Goal: Task Accomplishment & Management: Manage account settings

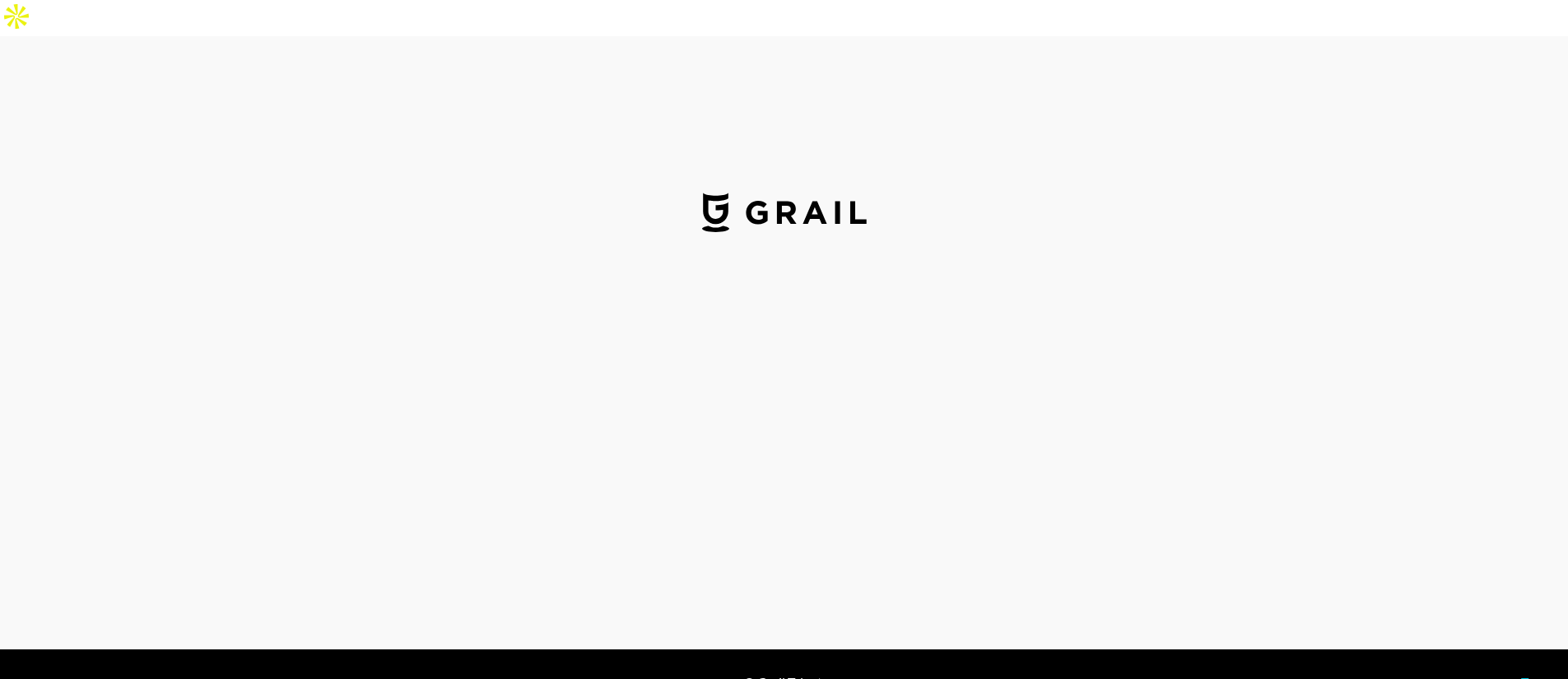
select select "USD"
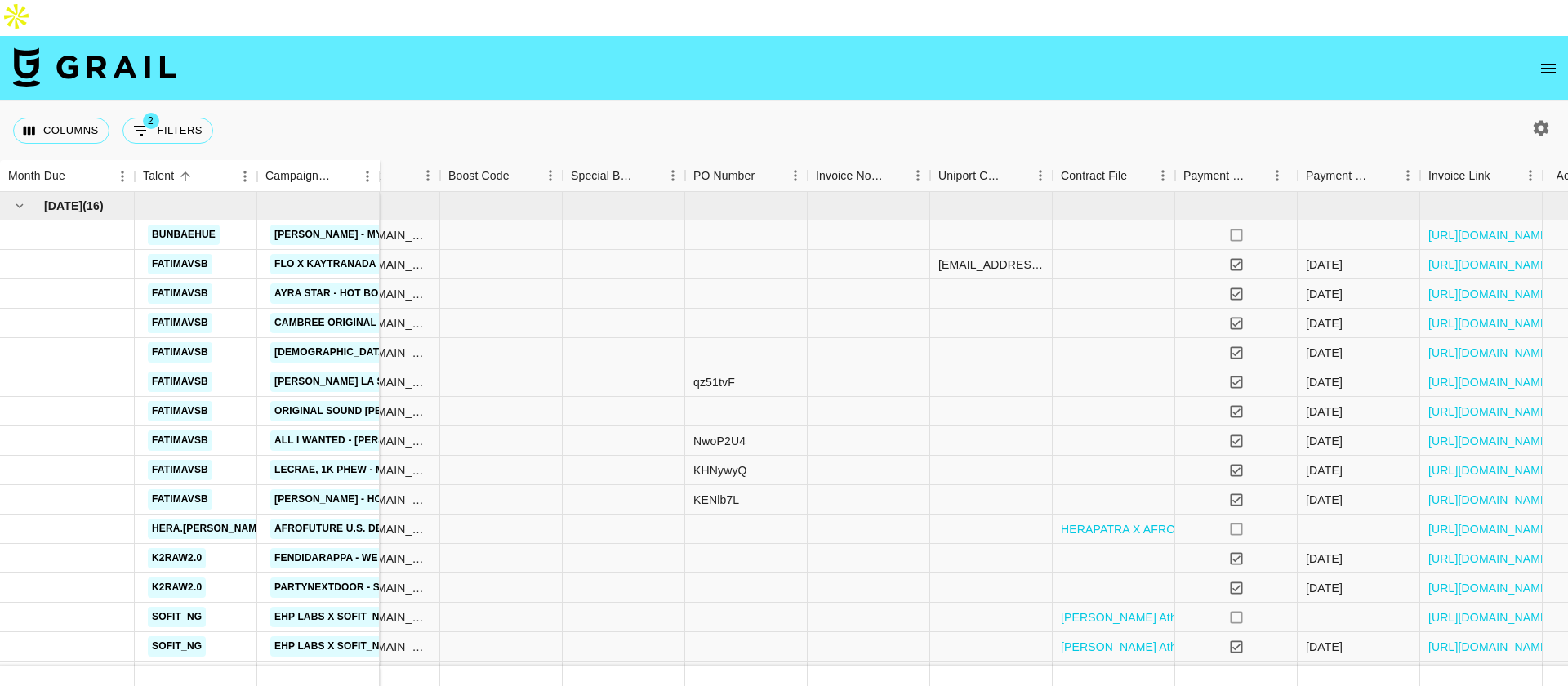
scroll to position [0, 1161]
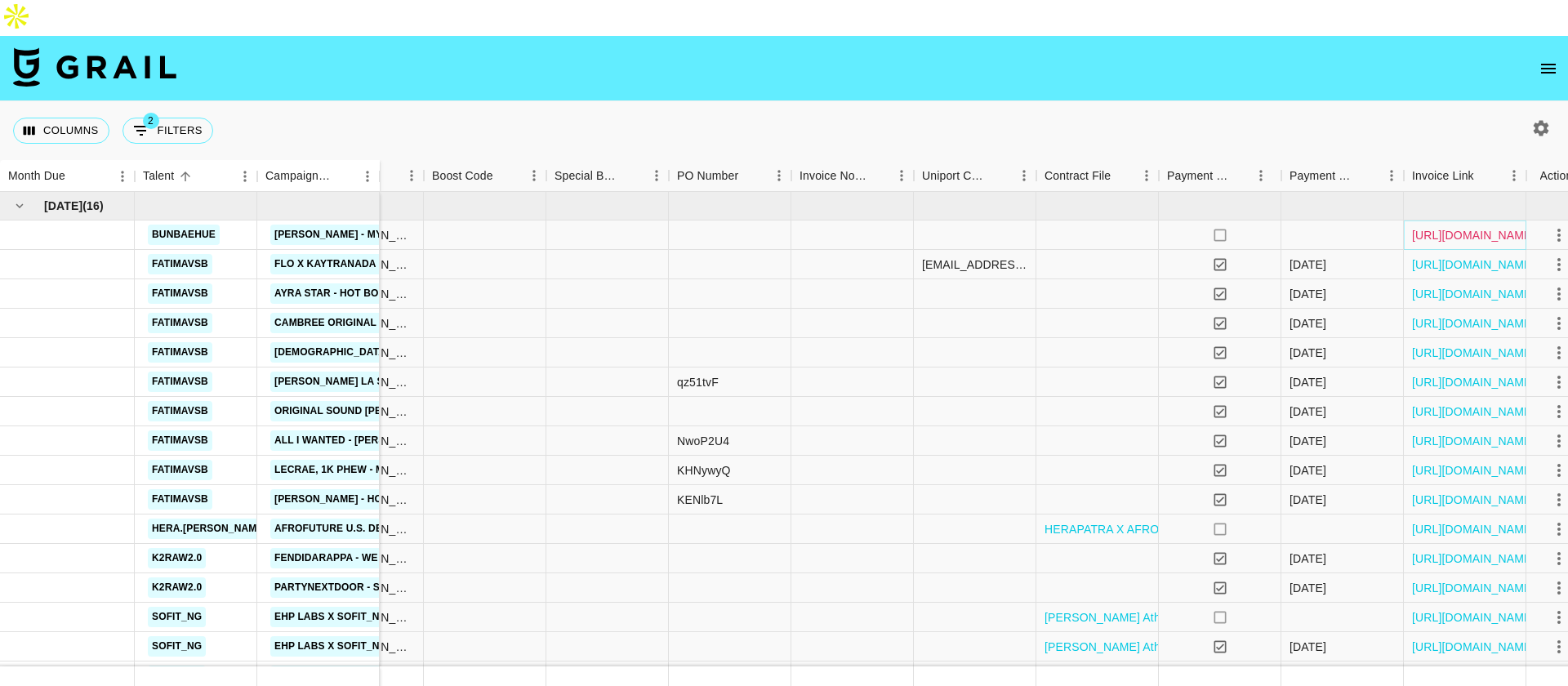
click at [1423, 227] on link "https://in.xero.com/ZRebD7WIqdfUaKHbJUPy2hKrkCFbDRP8GHuF5bJW" at bounding box center [1473, 235] width 123 height 17
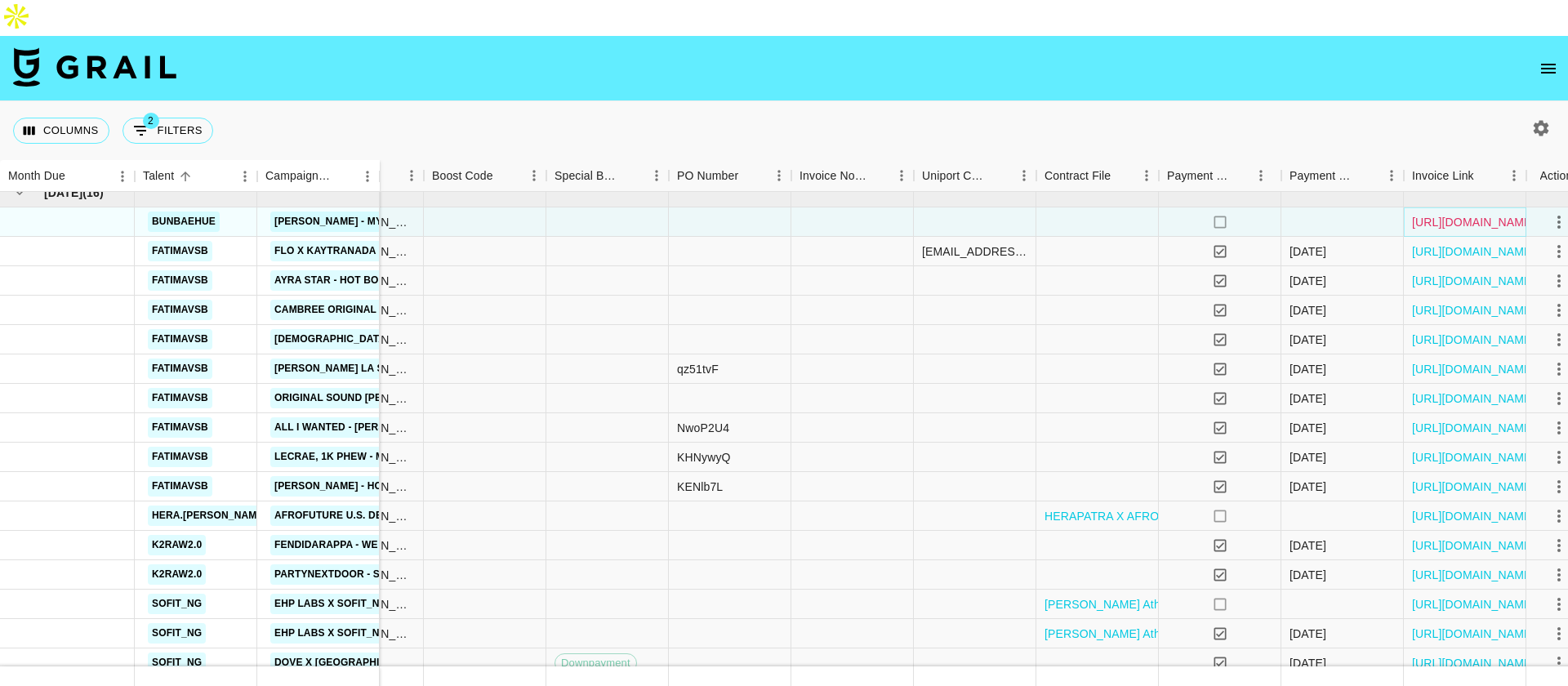
scroll to position [37, 1161]
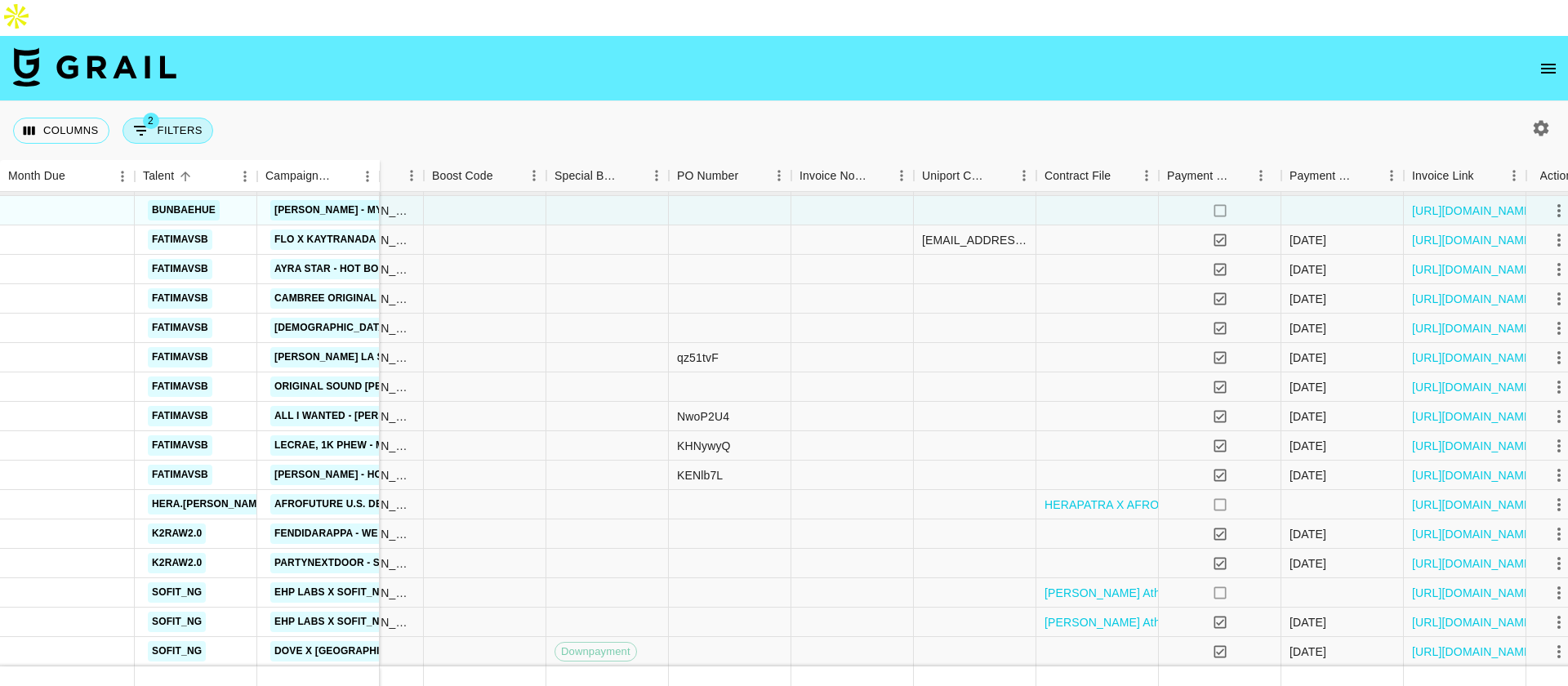
click at [174, 118] on button "2 Filters" at bounding box center [167, 130] width 91 height 26
select select "status"
select select "isNotAnyOf"
select select "monthDue2"
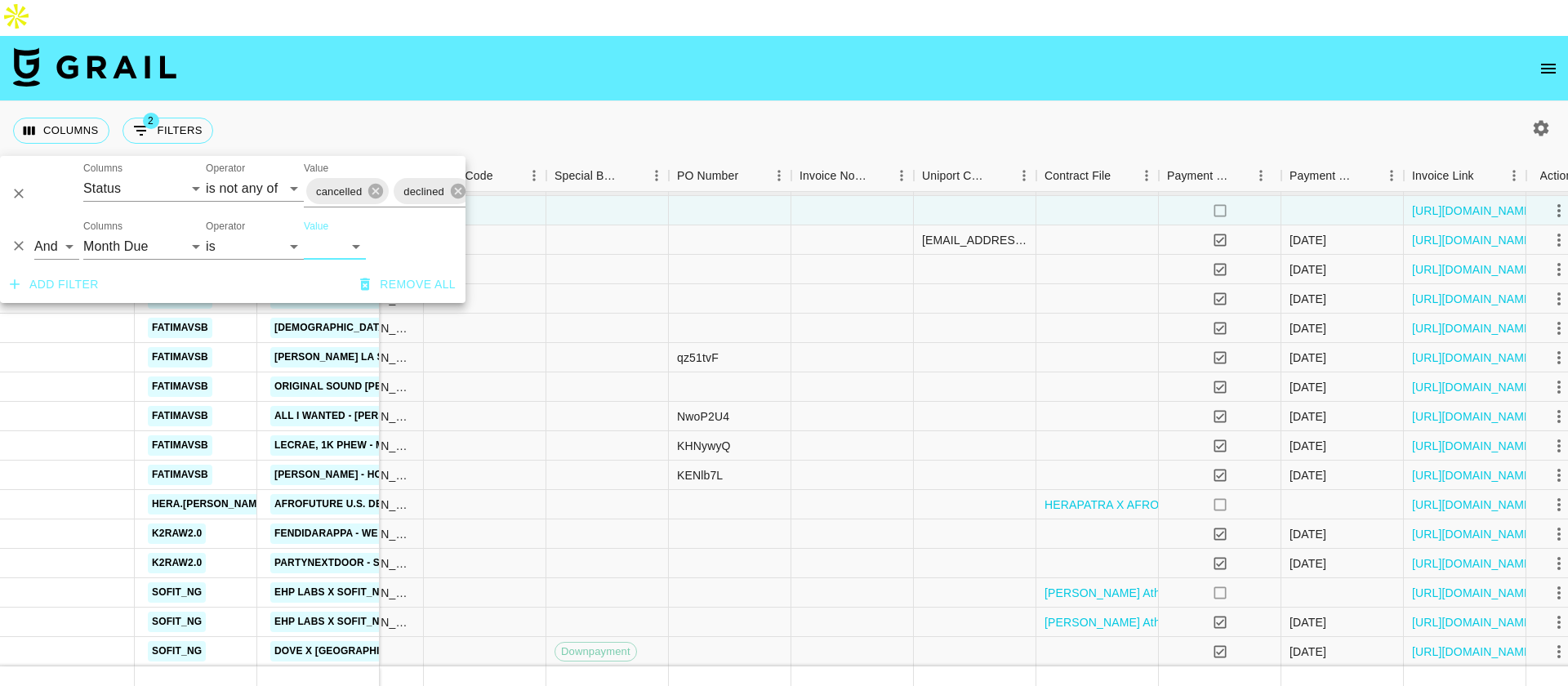
click at [318, 240] on select "Sep '26 Aug '26 Jul '26 Jun '26 May '26 Apr '26 Mar '26 Feb '26 Jan '26 Dec '25…" at bounding box center [335, 246] width 62 height 26
select select "Sep '25"
click at [304, 233] on select "Sep '26 Aug '26 Jul '26 Jun '26 May '26 Apr '26 Mar '26 Feb '26 Jan '26 Dec '25…" at bounding box center [335, 246] width 62 height 26
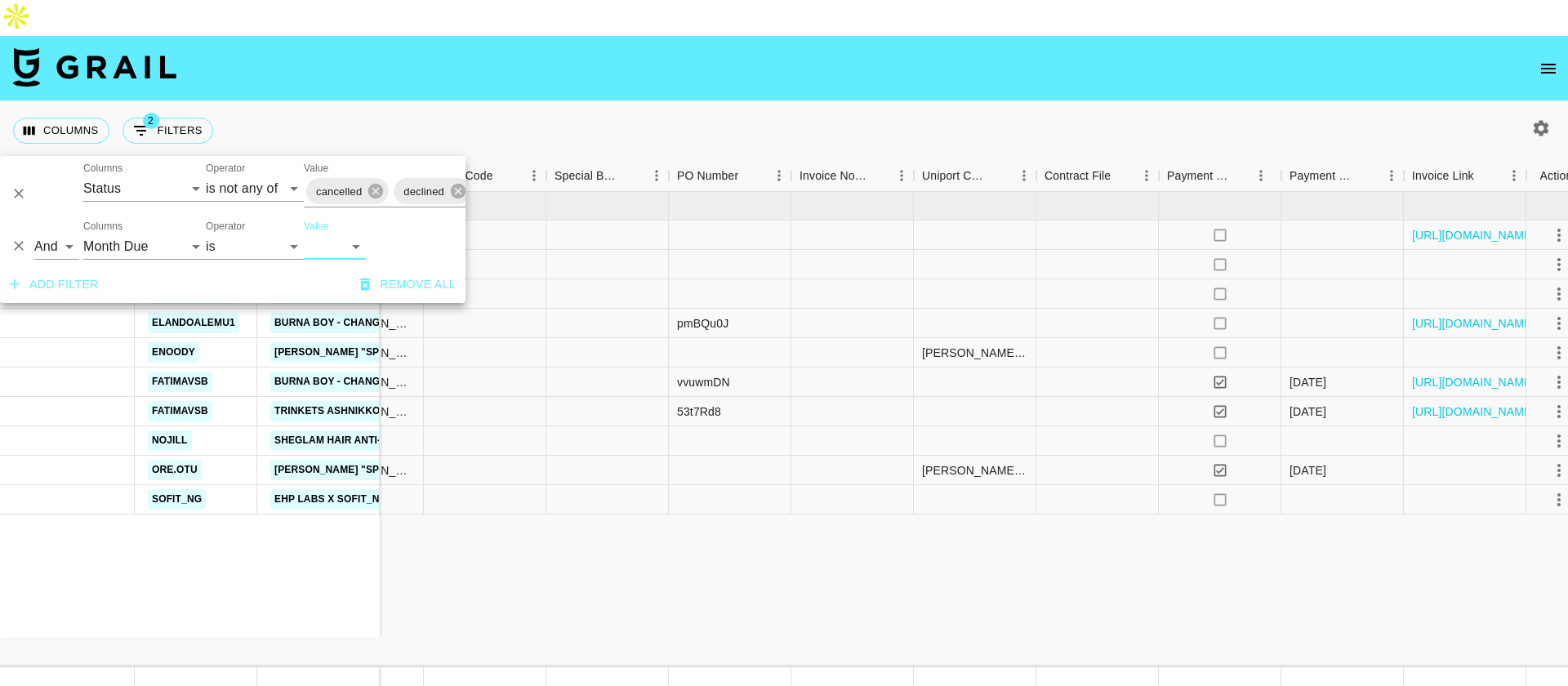
scroll to position [0, 1161]
click at [523, 101] on div "Columns 2 Filters + Booking" at bounding box center [784, 130] width 1568 height 59
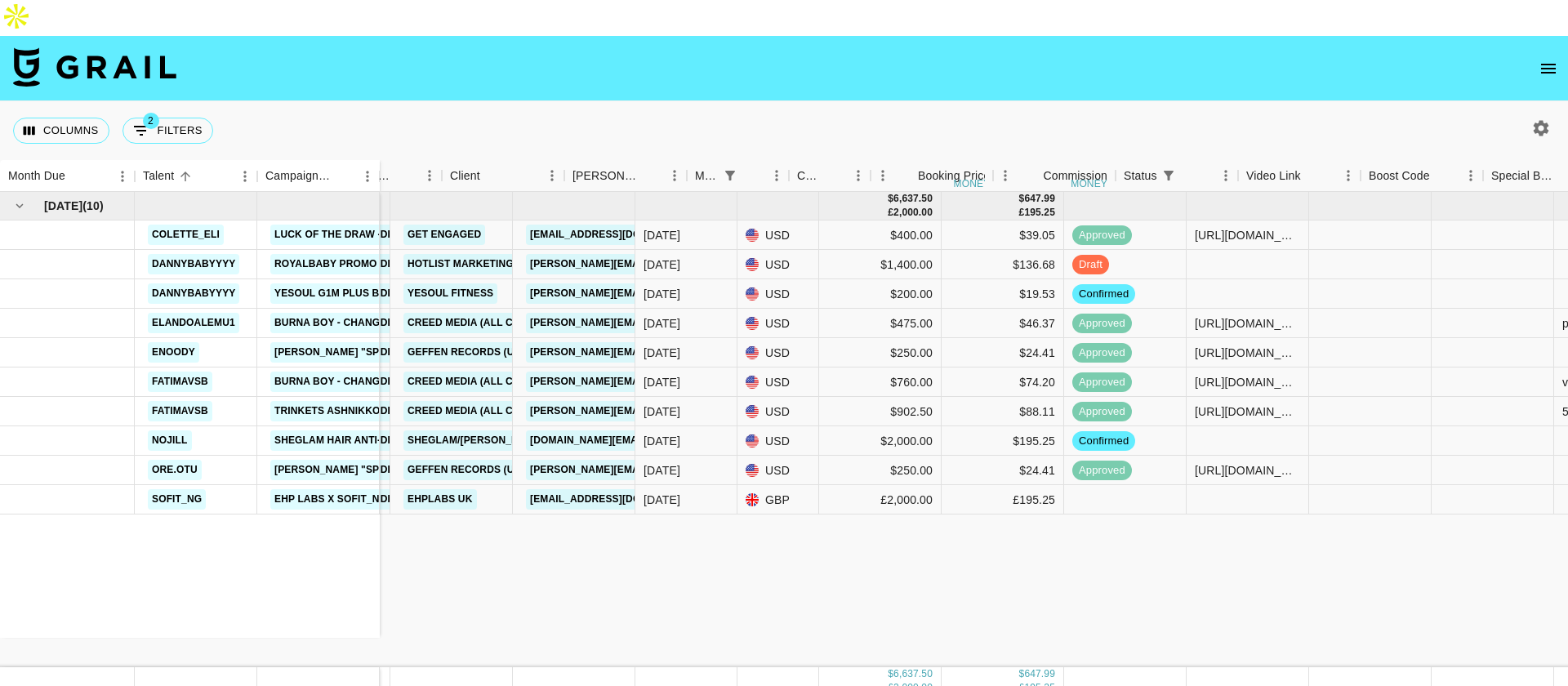
scroll to position [0, 0]
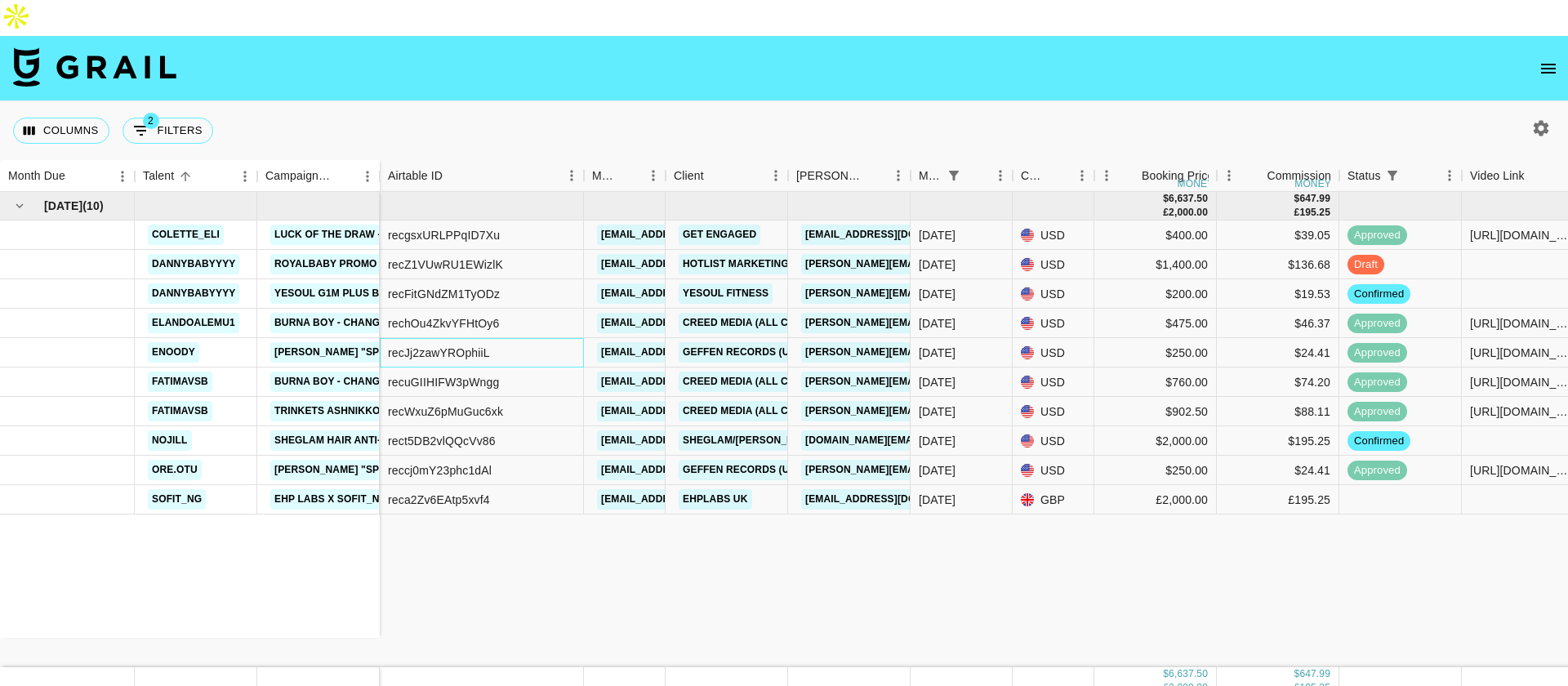
click at [457, 345] on div "recJj2zawYROphiiL" at bounding box center [439, 353] width 102 height 17
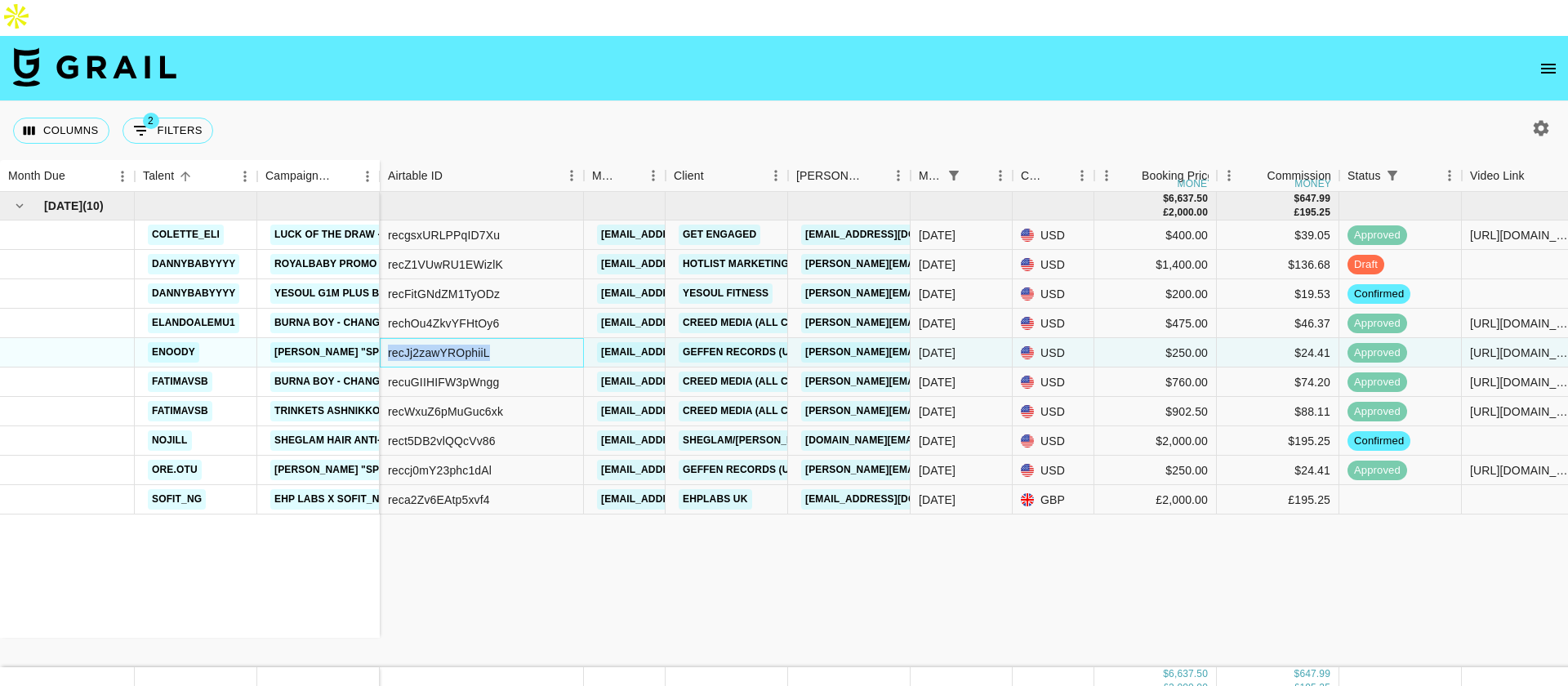
click at [457, 345] on div "recJj2zawYROphiiL" at bounding box center [439, 353] width 102 height 17
copy div "recJj2zawYROphiiL"
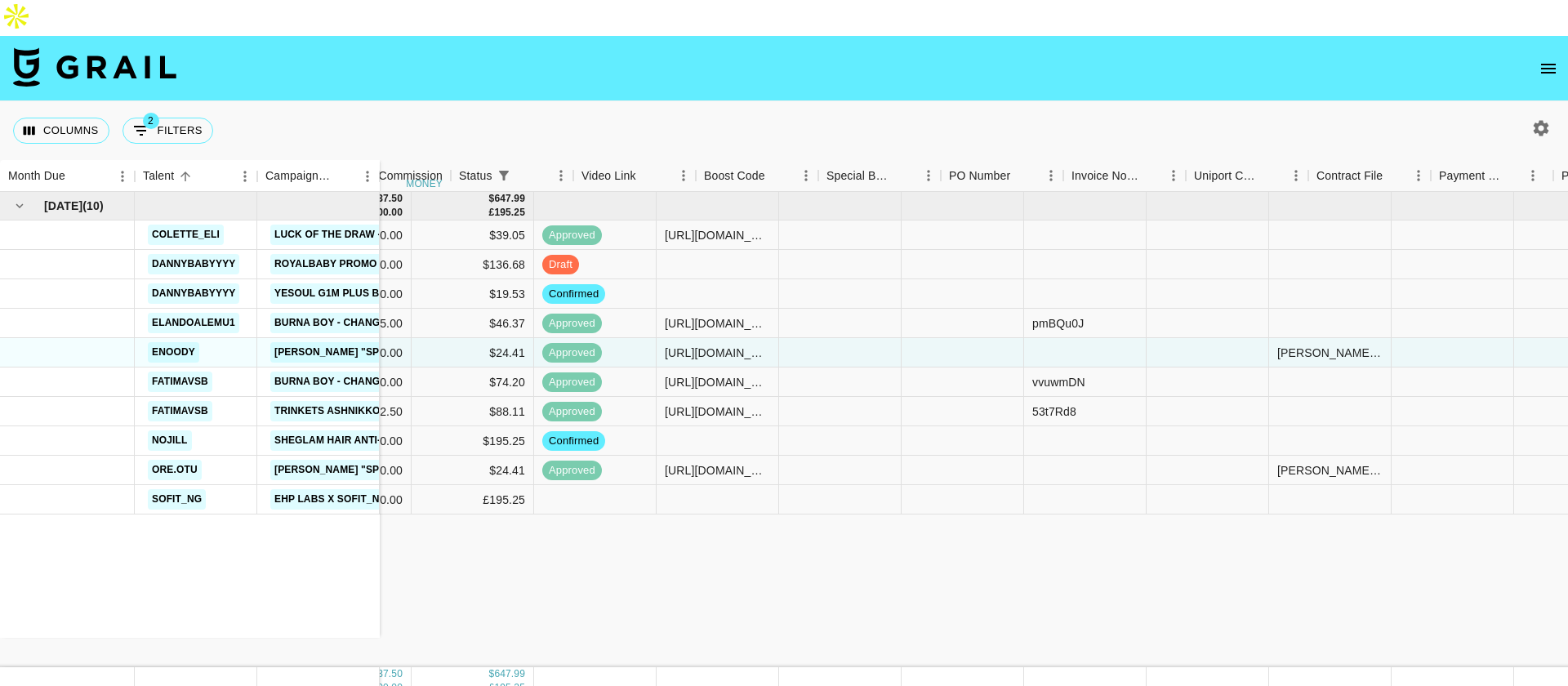
scroll to position [0, 1184]
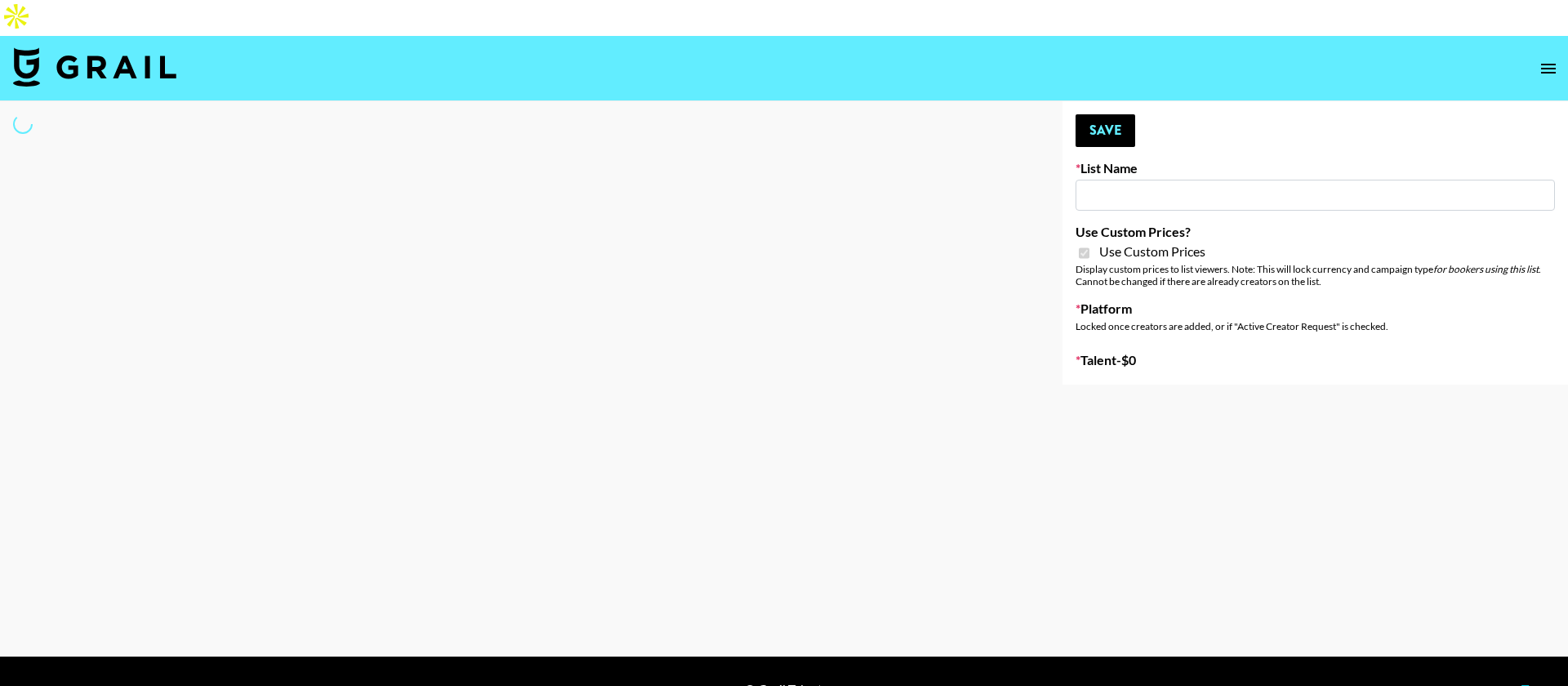
type input "FigMe and MegaMe filters - Airbrush"
checkbox input "true"
select select "Brand"
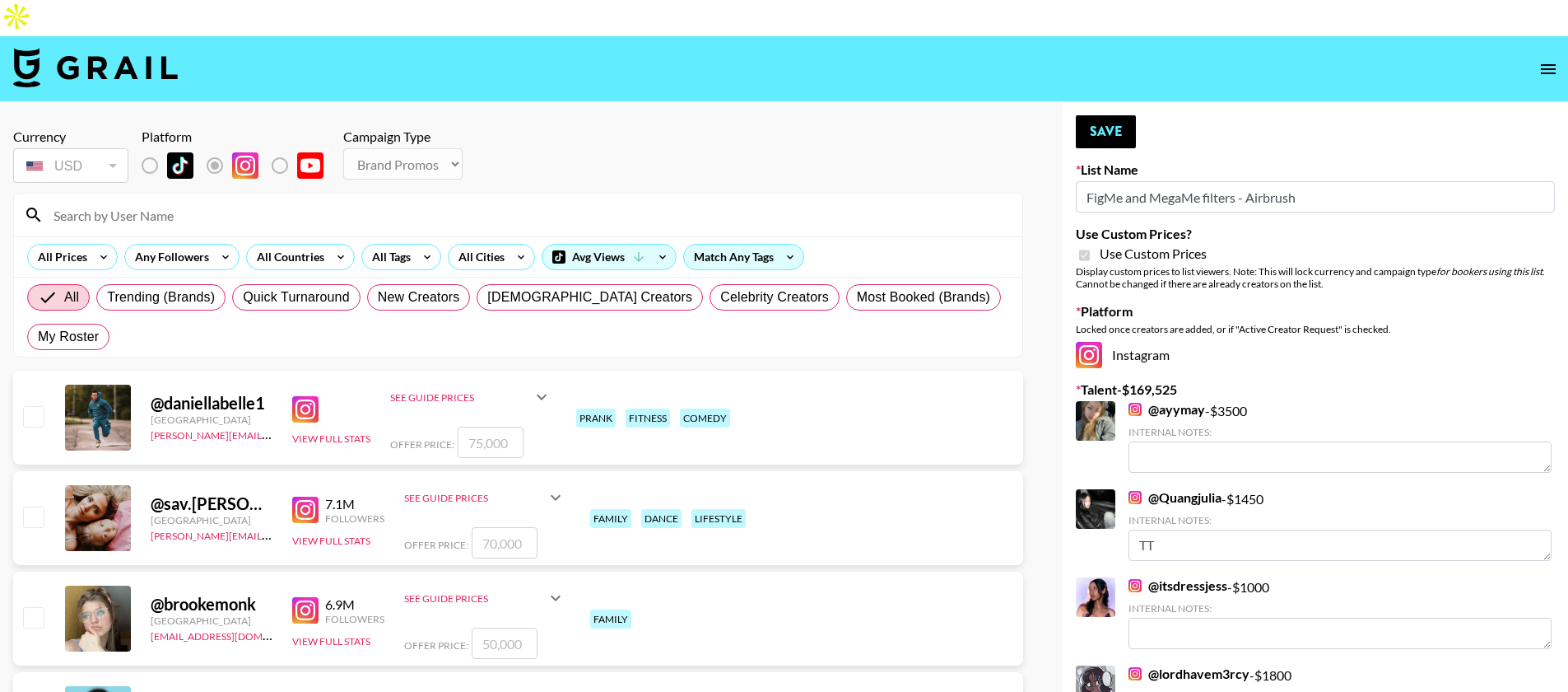
click at [942, 277] on div "All Trending (Brands) Quick Turnaround New Creators LGBTQIA+ Creators Celebrity…" at bounding box center [518, 317] width 988 height 79
click at [99, 327] on span "My Roster" at bounding box center [68, 337] width 61 height 20
click at [38, 337] on input "My Roster" at bounding box center [38, 337] width 0 height 0
radio input "true"
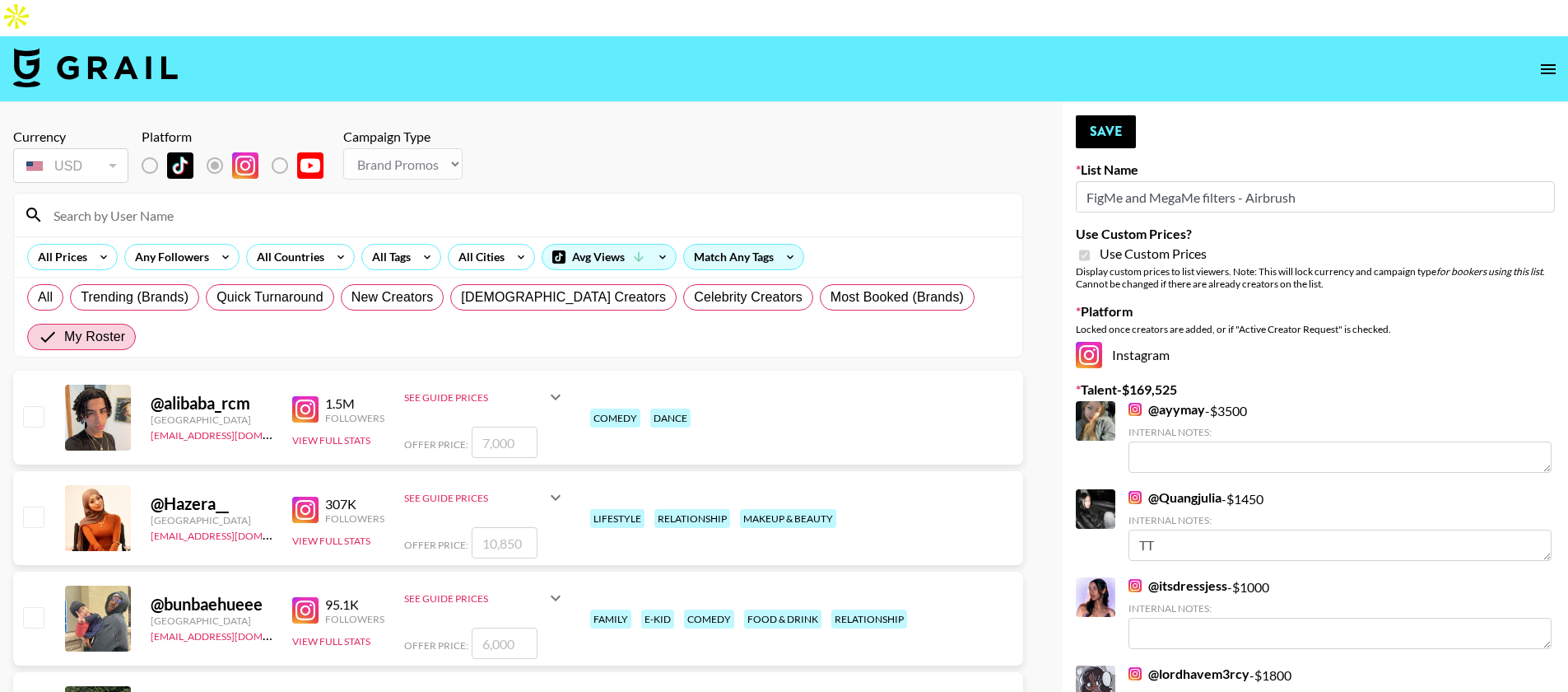
click at [40, 506] on input "checkbox" at bounding box center [34, 516] width 20 height 20
checkbox input "true"
click at [497, 527] on input "10850" at bounding box center [504, 542] width 66 height 31
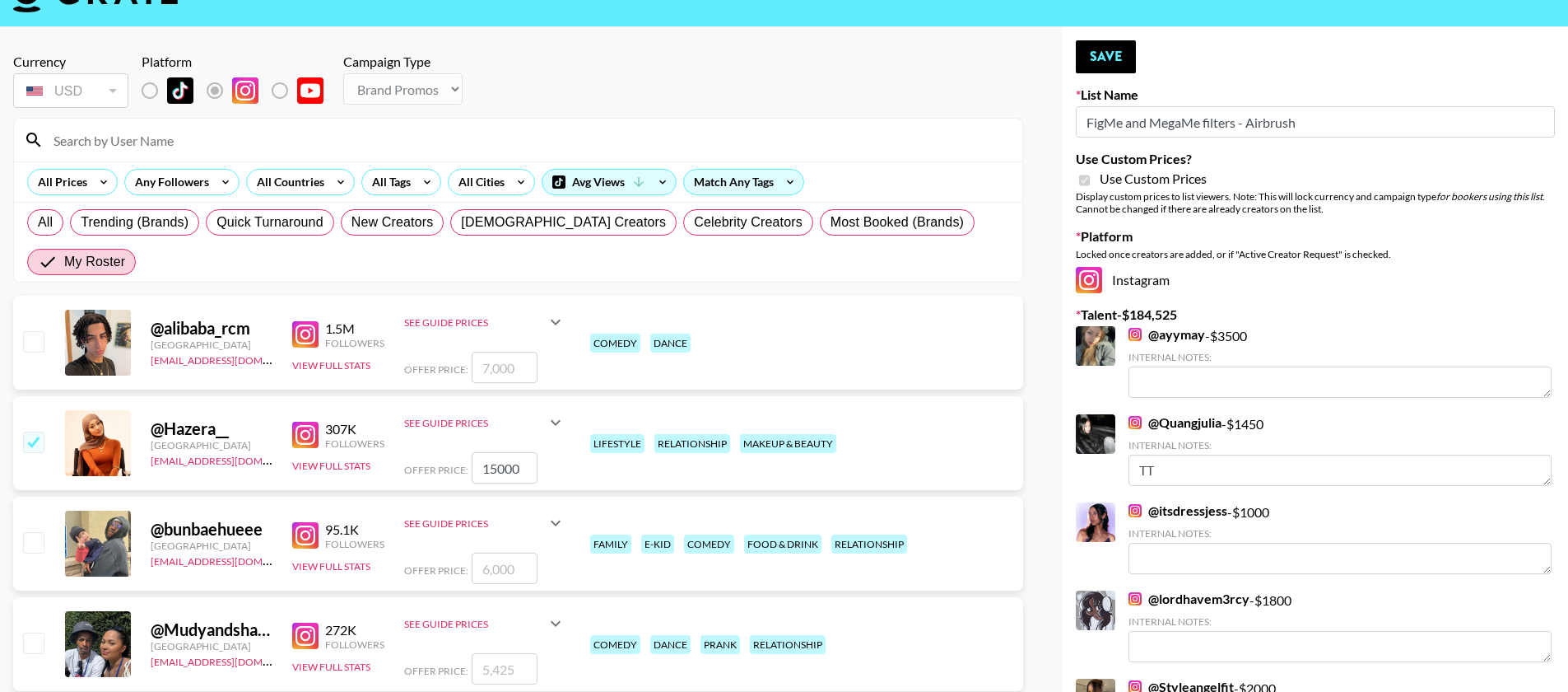
scroll to position [115, 0]
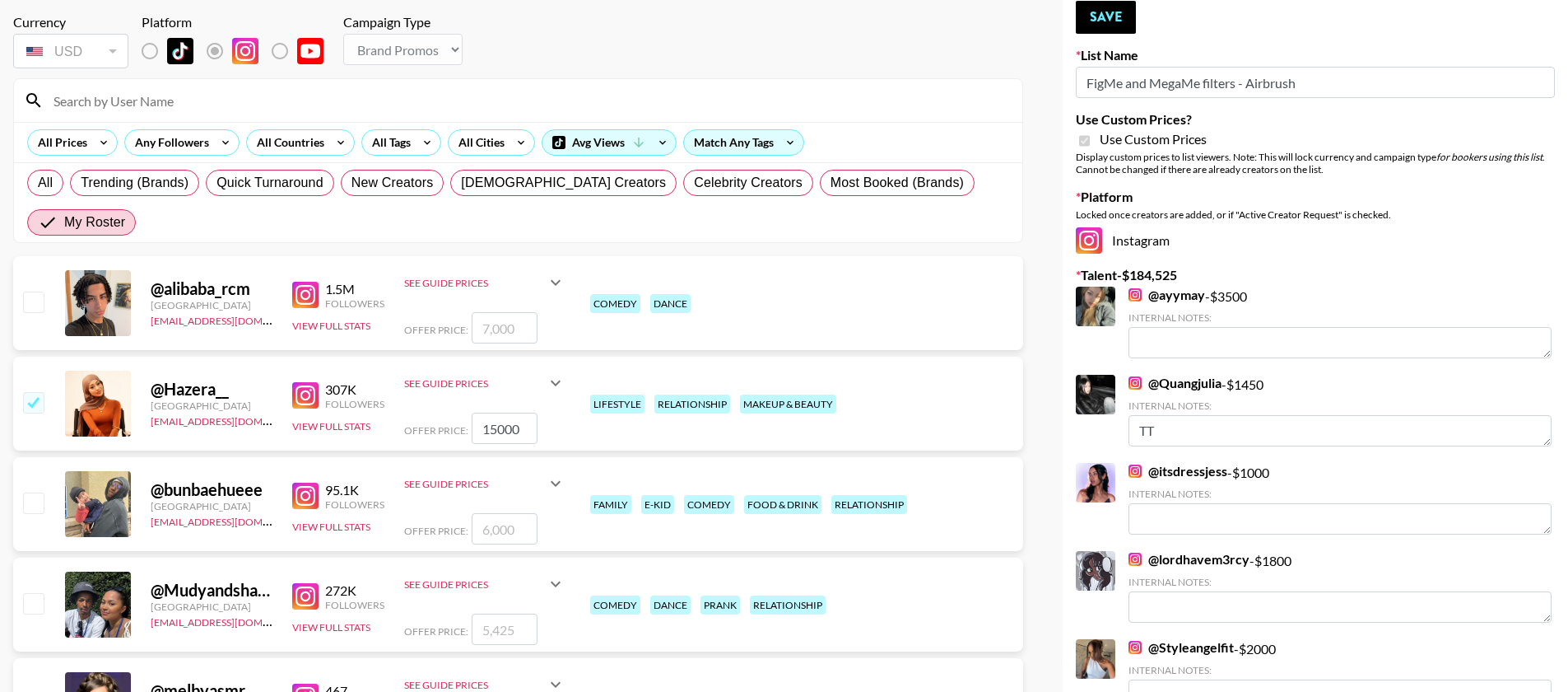
type input "15000"
click at [39, 493] on input "checkbox" at bounding box center [34, 503] width 20 height 20
checkbox input "true"
type input "6000"
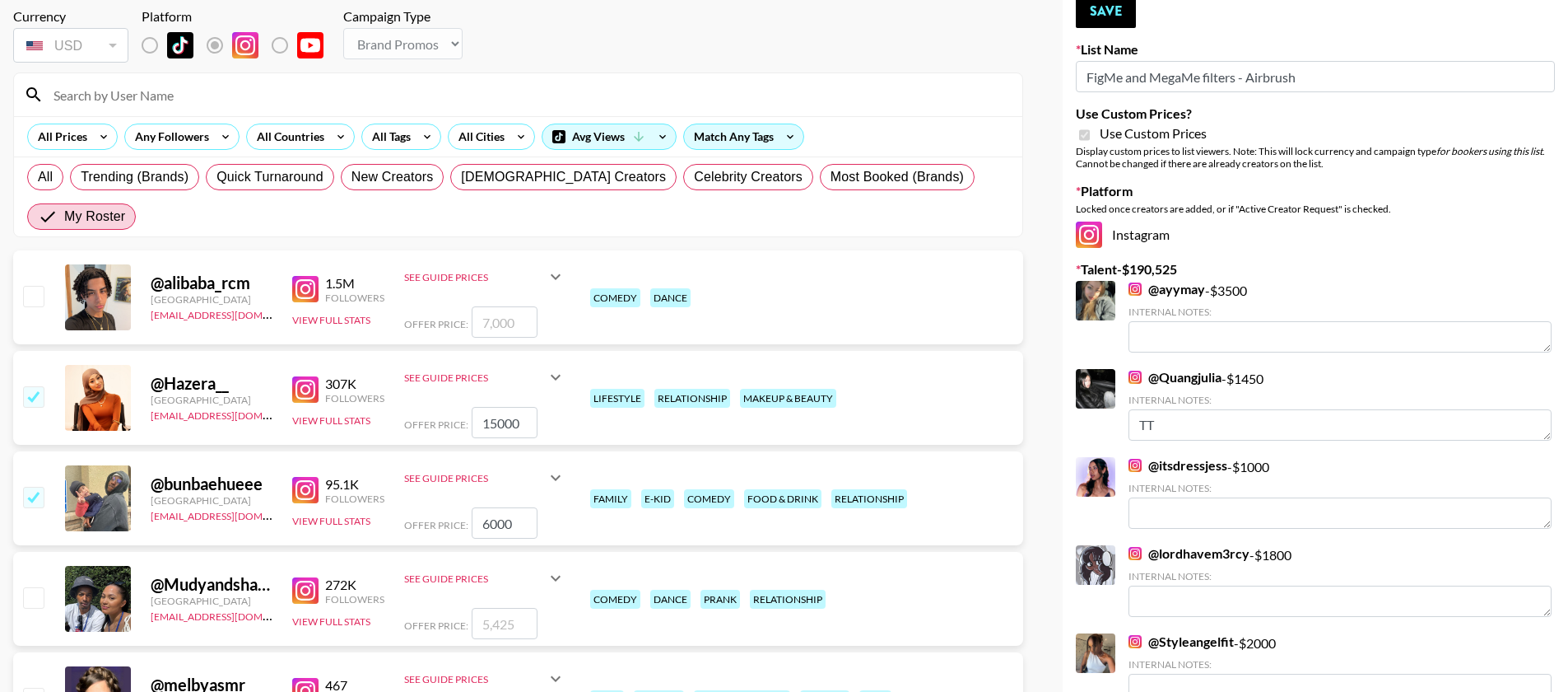
scroll to position [122, 0]
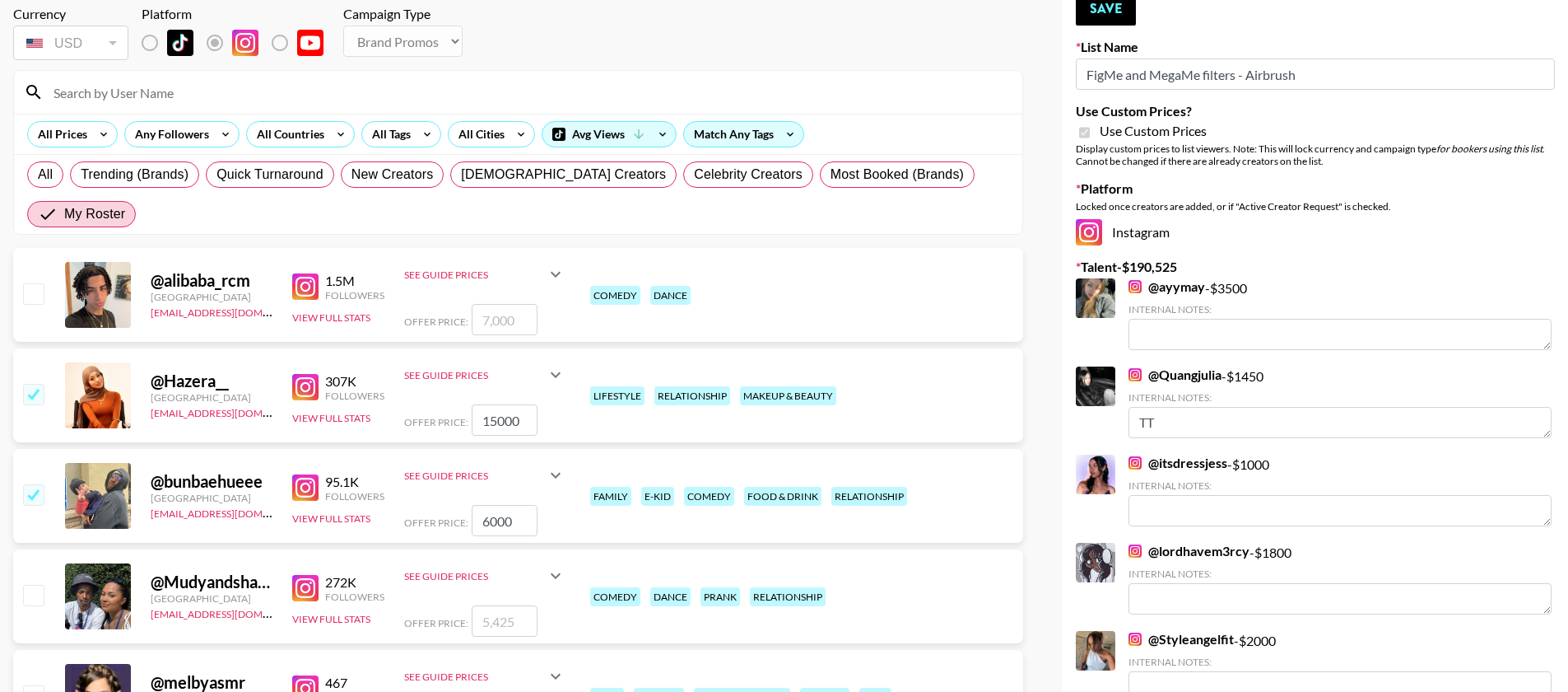
click at [487, 505] on input "6000" at bounding box center [504, 520] width 66 height 31
checkbox input "false"
checkbox input "true"
type input "7000"
click at [38, 585] on input "checkbox" at bounding box center [34, 595] width 20 height 20
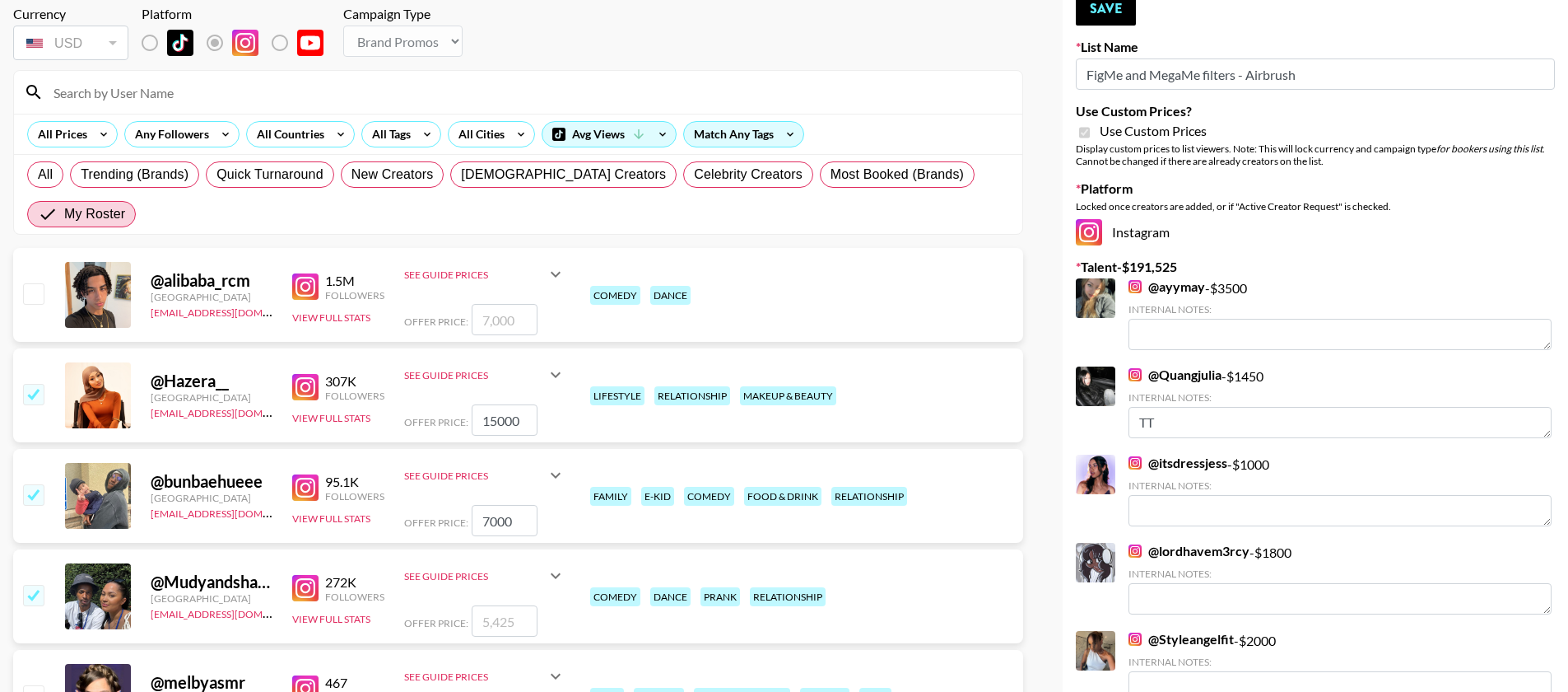
checkbox input "true"
drag, startPoint x: 514, startPoint y: 546, endPoint x: 493, endPoint y: 545, distance: 21.0
click at [493, 605] on input "5425" at bounding box center [504, 620] width 66 height 31
type input "5"
checkbox input "false"
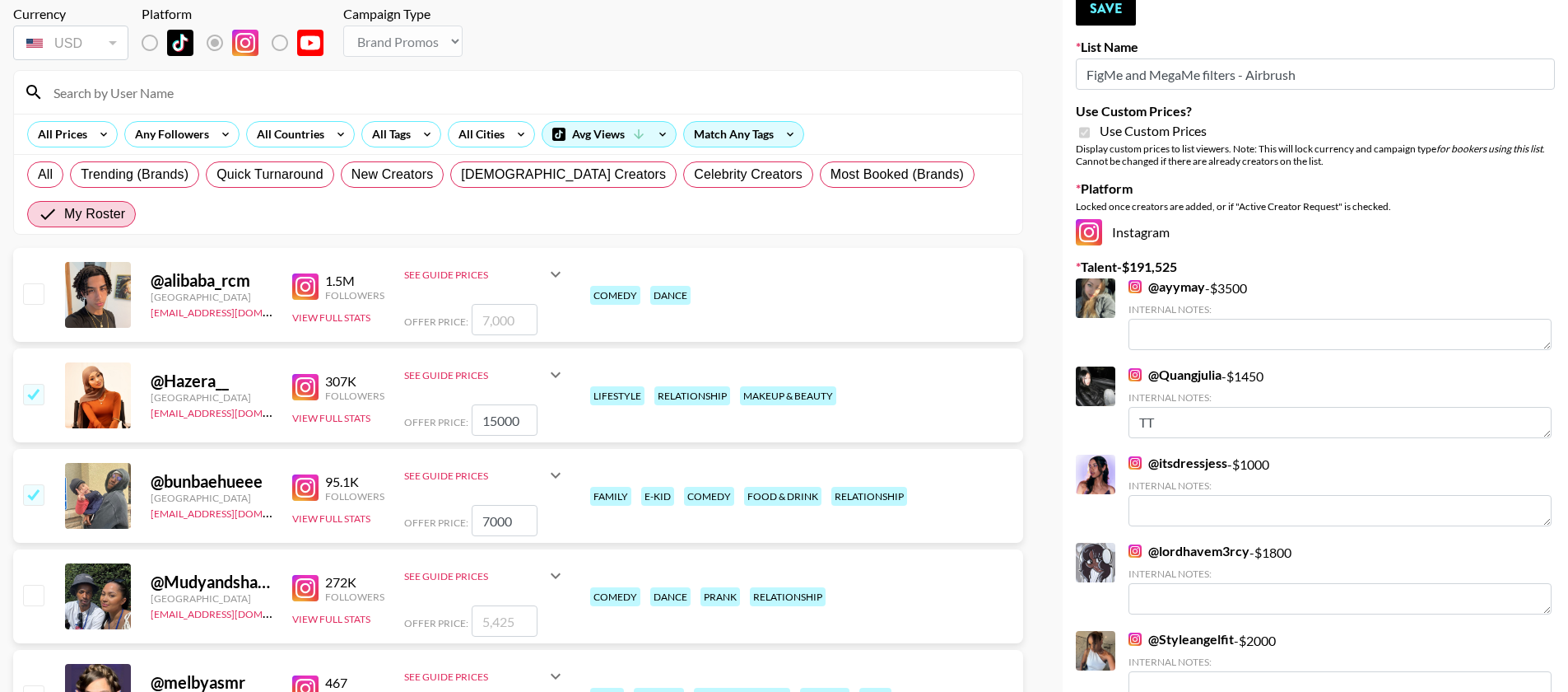
checkbox input "true"
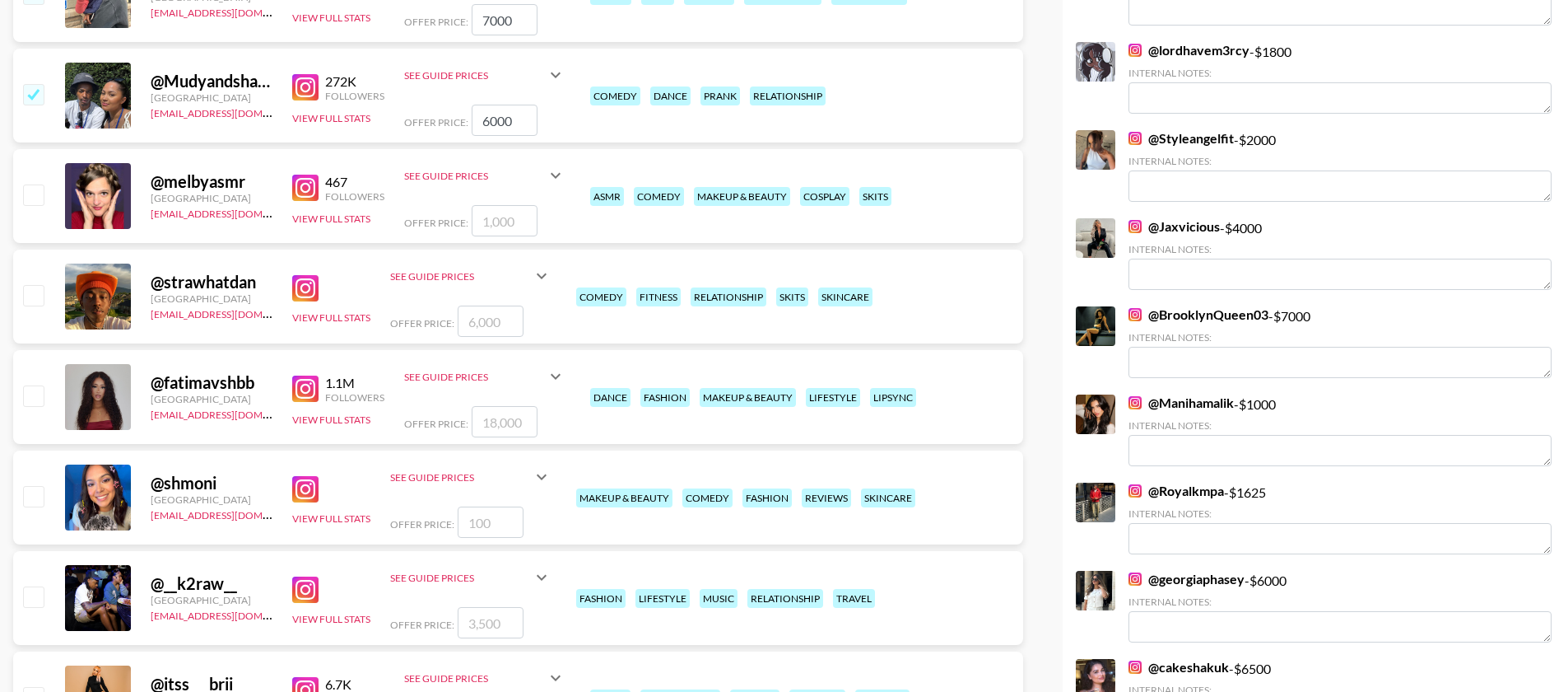
scroll to position [627, 0]
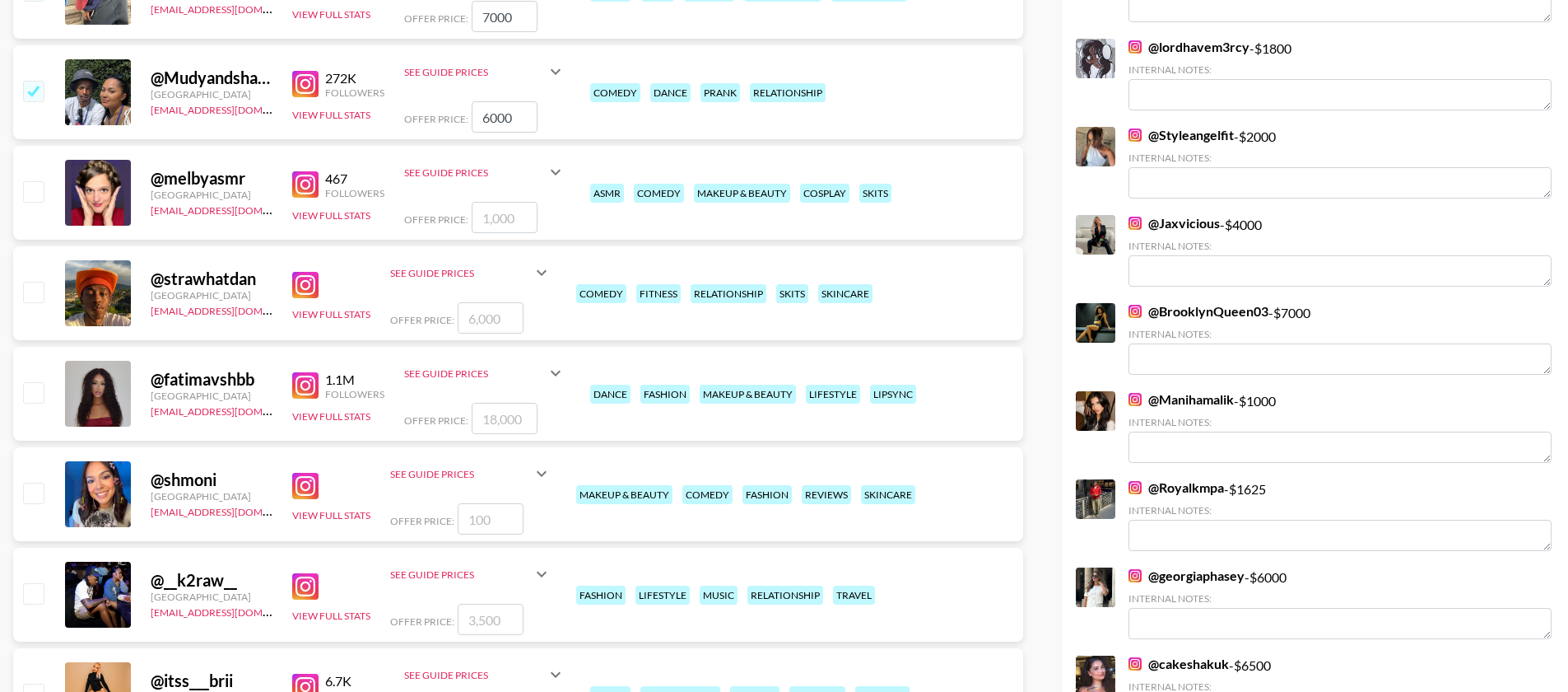
type input "6000"
click at [36, 583] on input "checkbox" at bounding box center [34, 593] width 20 height 20
checkbox input "true"
type input "3500"
click at [487, 603] on input "3500" at bounding box center [490, 618] width 66 height 31
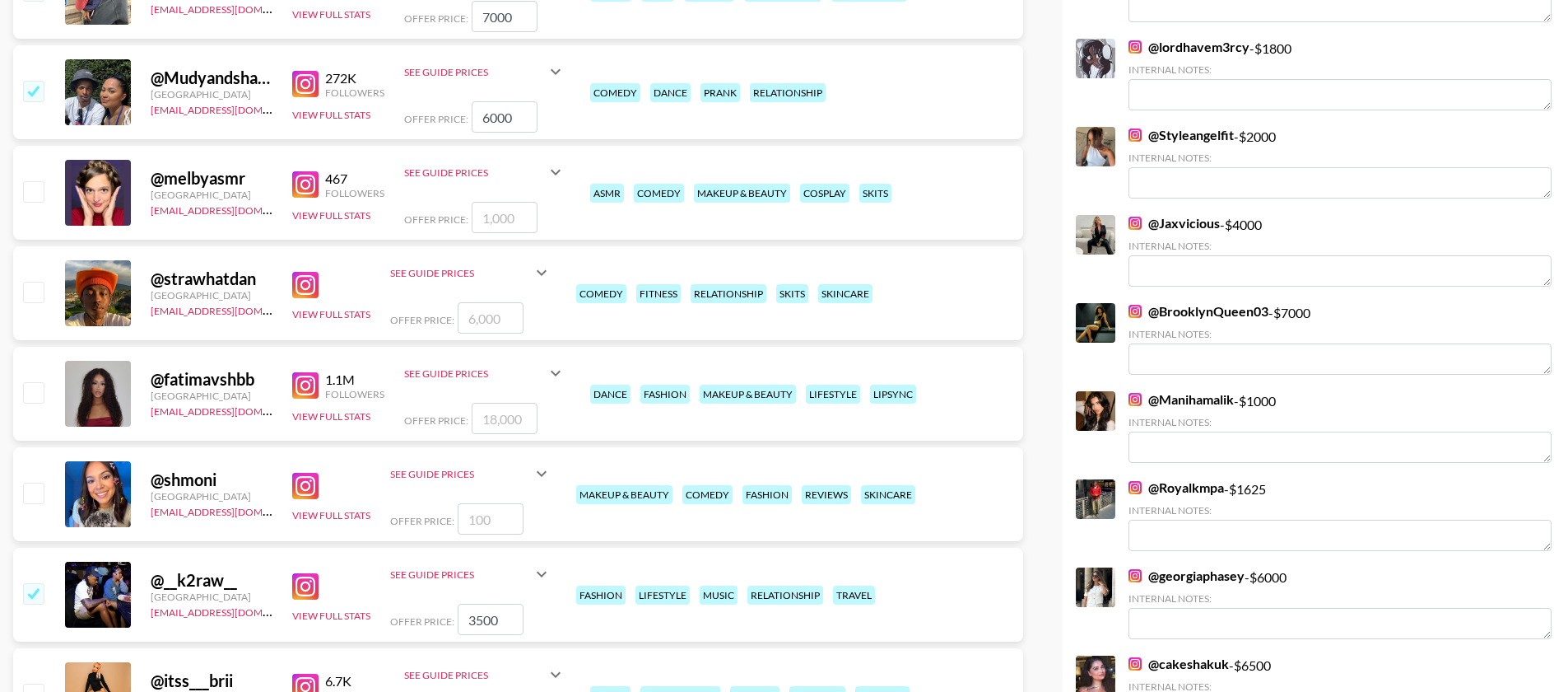
click at [487, 603] on input "3500" at bounding box center [490, 618] width 66 height 31
click at [36, 684] on input "checkbox" at bounding box center [34, 694] width 20 height 20
checkbox input "true"
type input "2000"
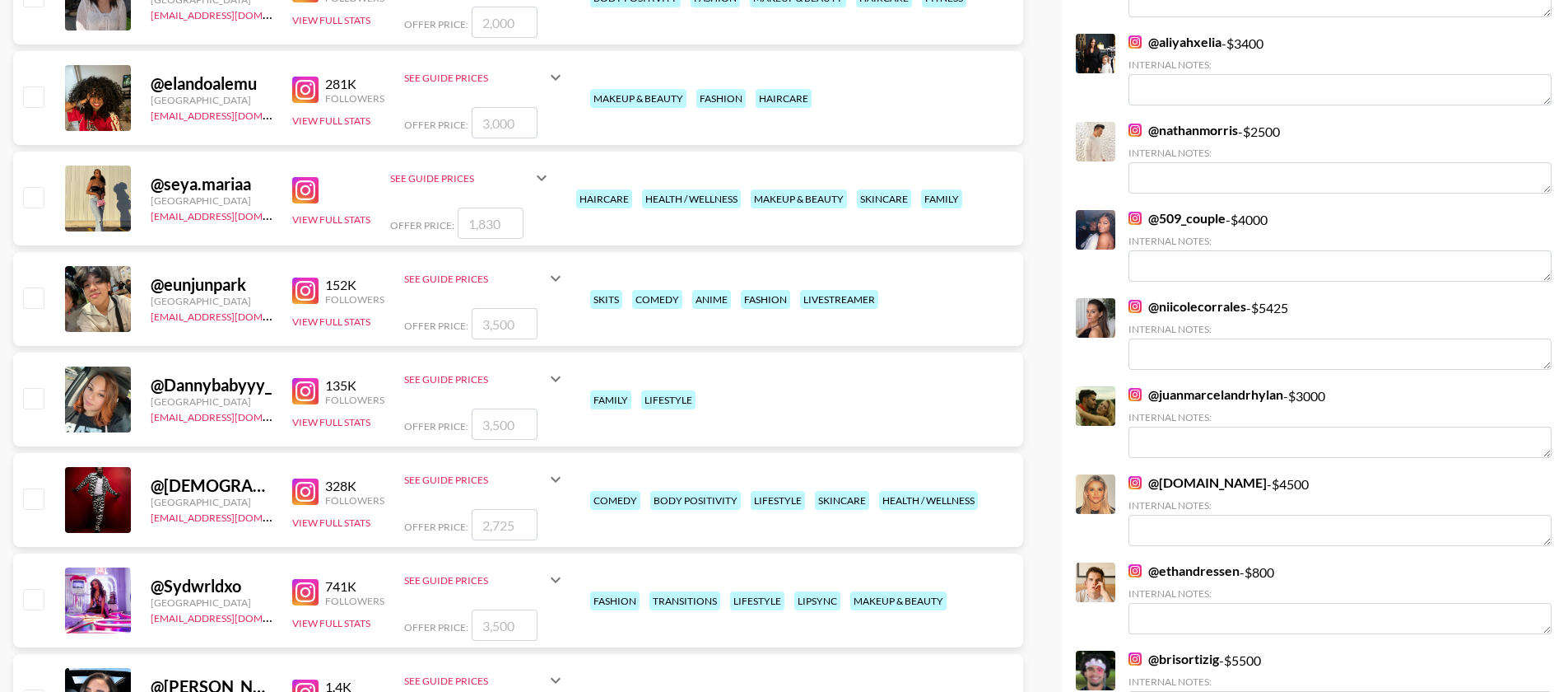
scroll to position [1497, 0]
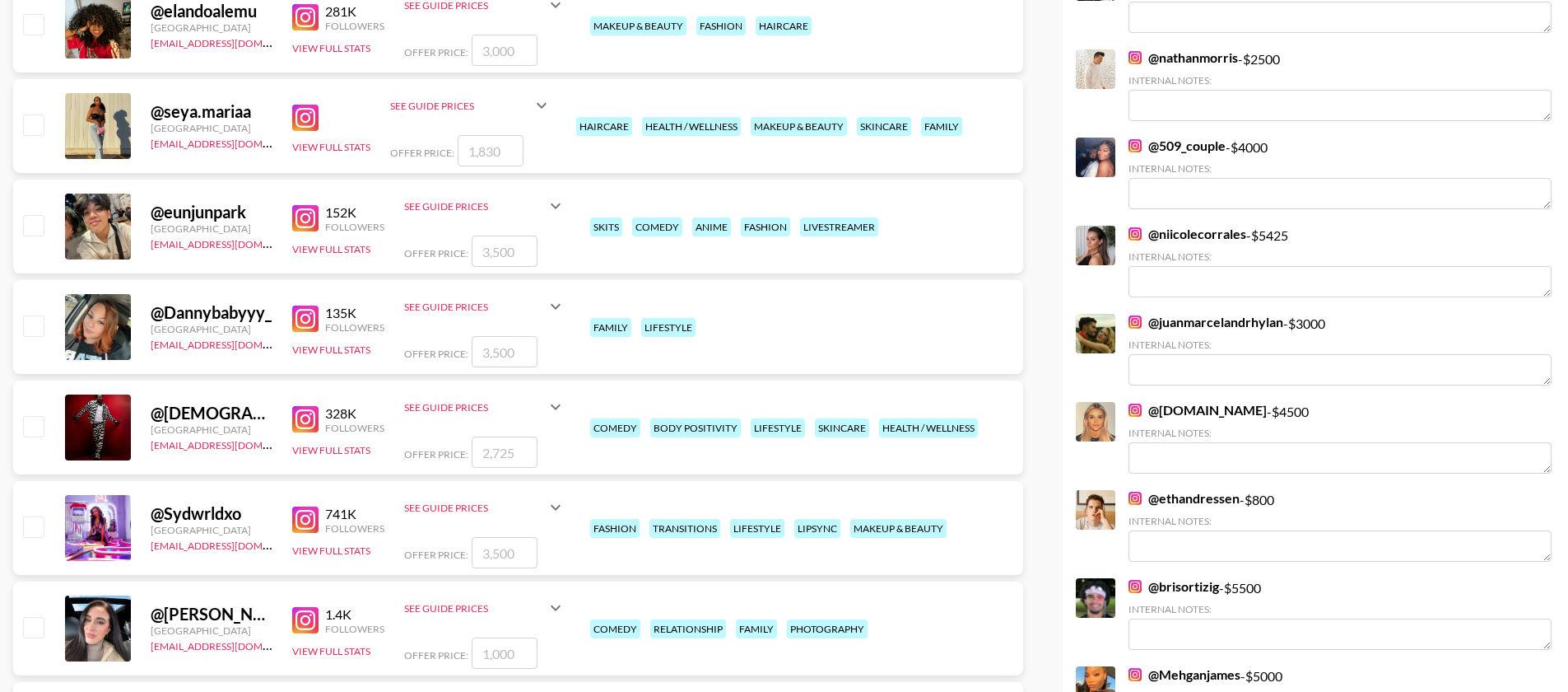
click at [33, 617] on input "checkbox" at bounding box center [34, 627] width 20 height 20
checkbox input "true"
click at [501, 638] on input "1000" at bounding box center [504, 653] width 66 height 31
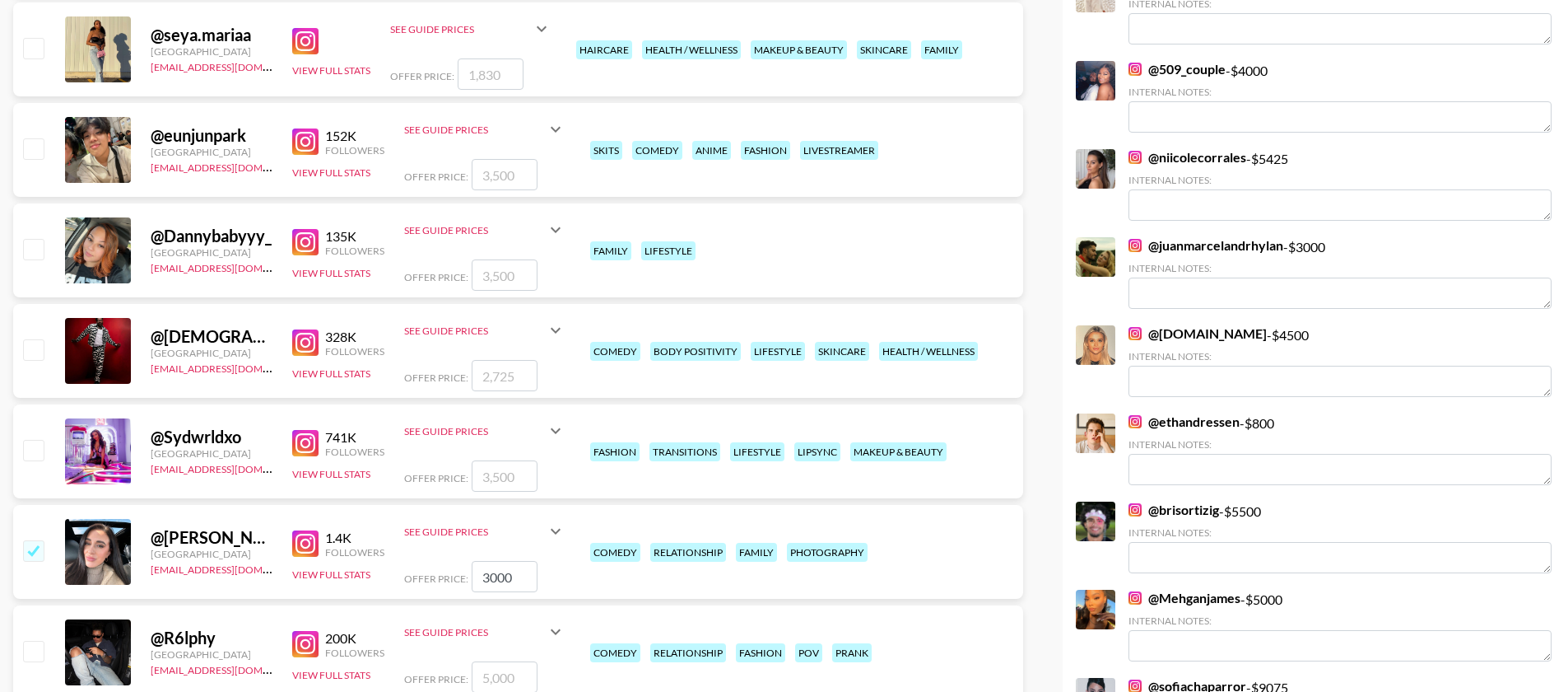
scroll to position [1717, 0]
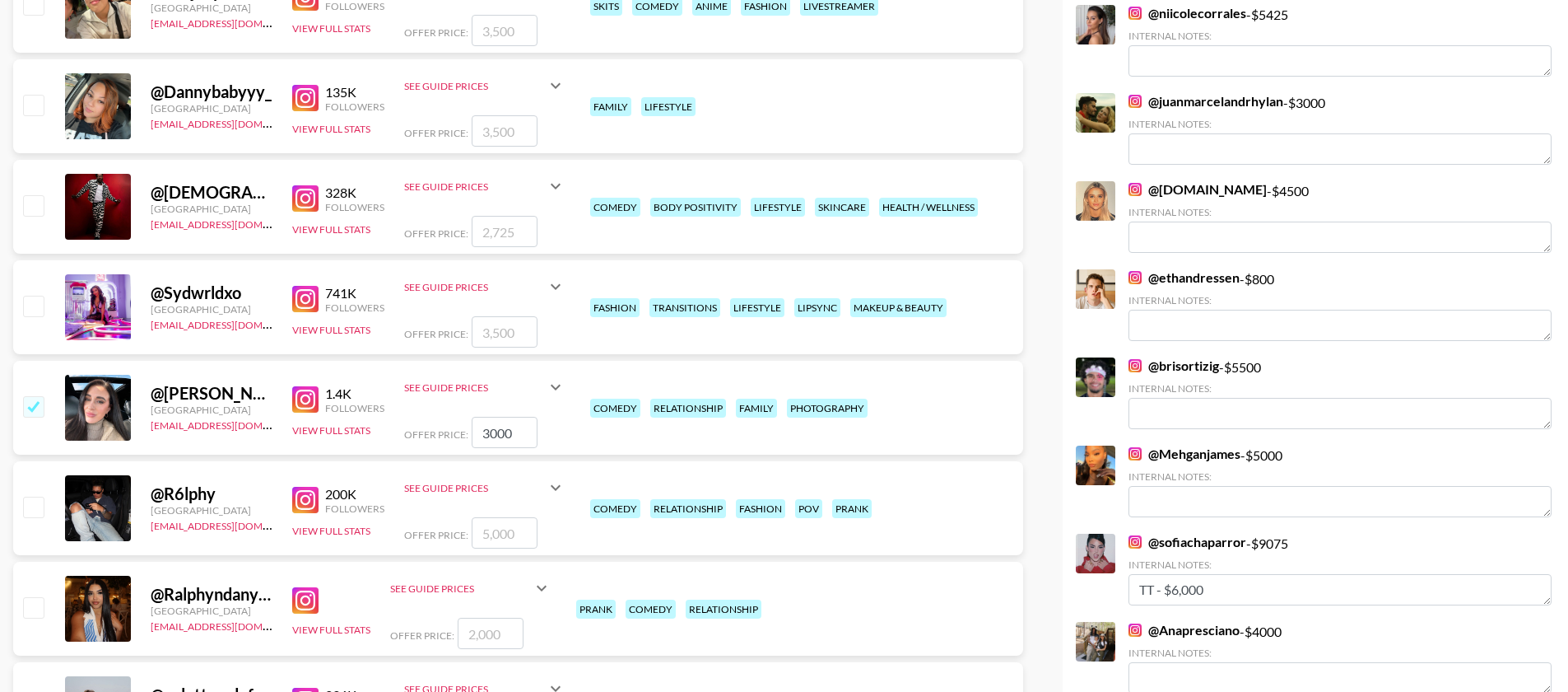
type input "3000"
click at [34, 497] on input "checkbox" at bounding box center [34, 507] width 20 height 20
checkbox input "true"
type input "5000"
click at [31, 597] on input "checkbox" at bounding box center [34, 607] width 20 height 20
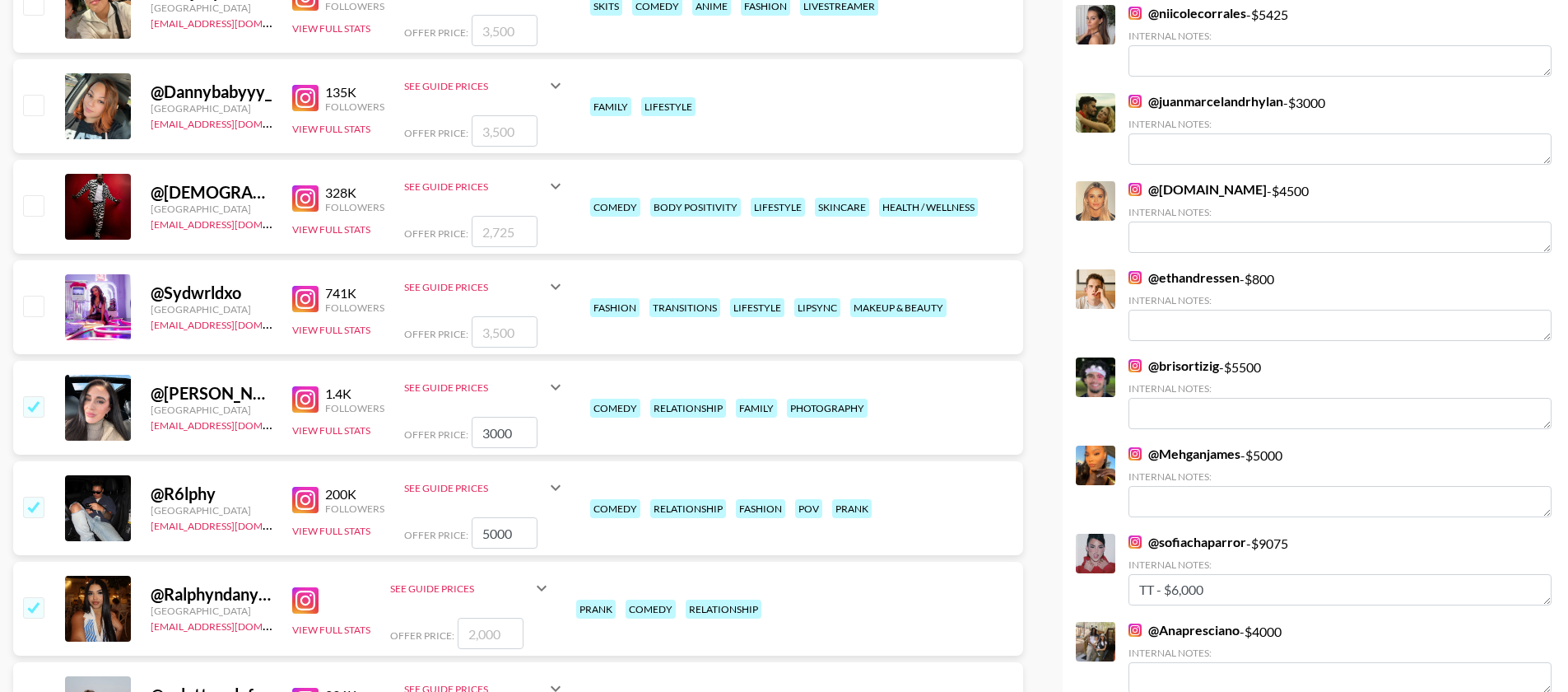
checkbox input "true"
drag, startPoint x: 472, startPoint y: 552, endPoint x: 467, endPoint y: 566, distance: 14.9
click at [472, 617] on input "2000" at bounding box center [490, 633] width 66 height 31
click at [486, 617] on input "2000" at bounding box center [490, 633] width 66 height 31
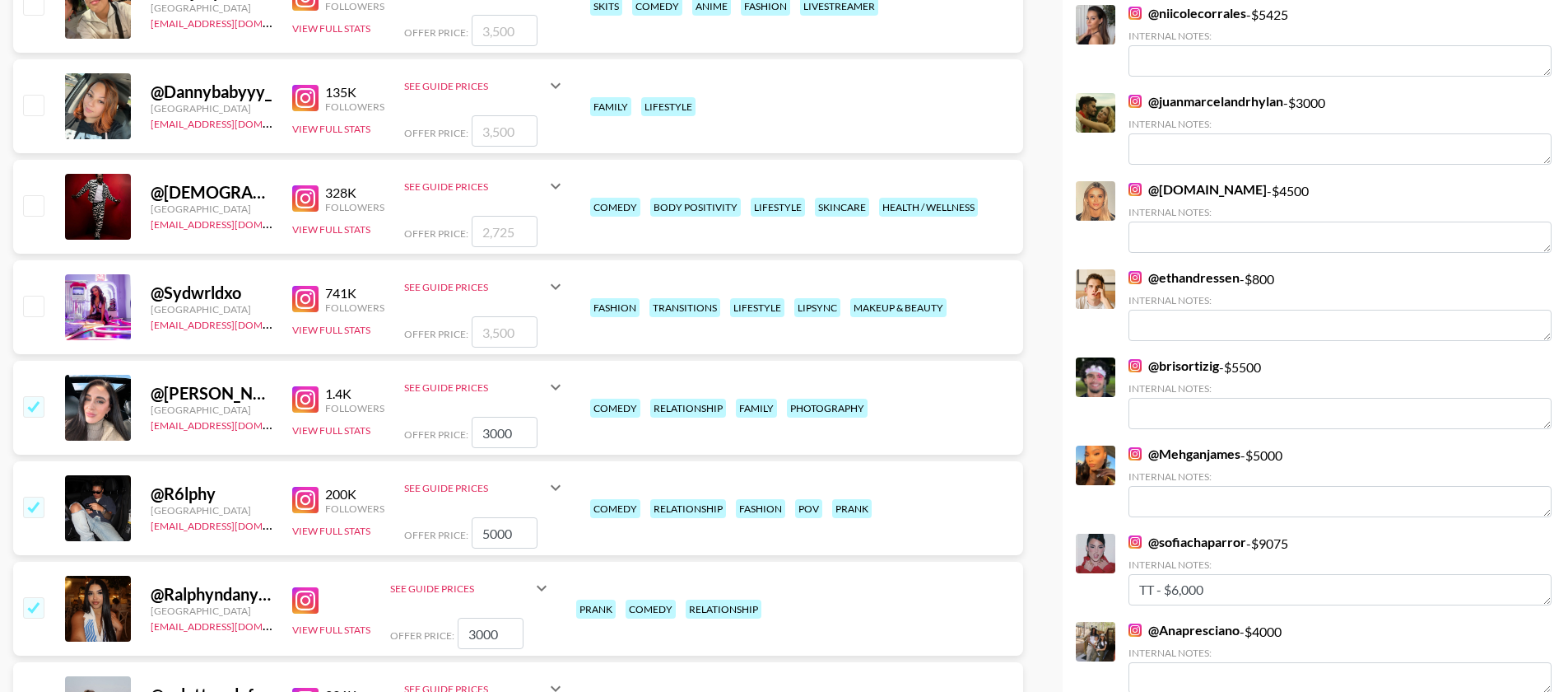
type input "3000"
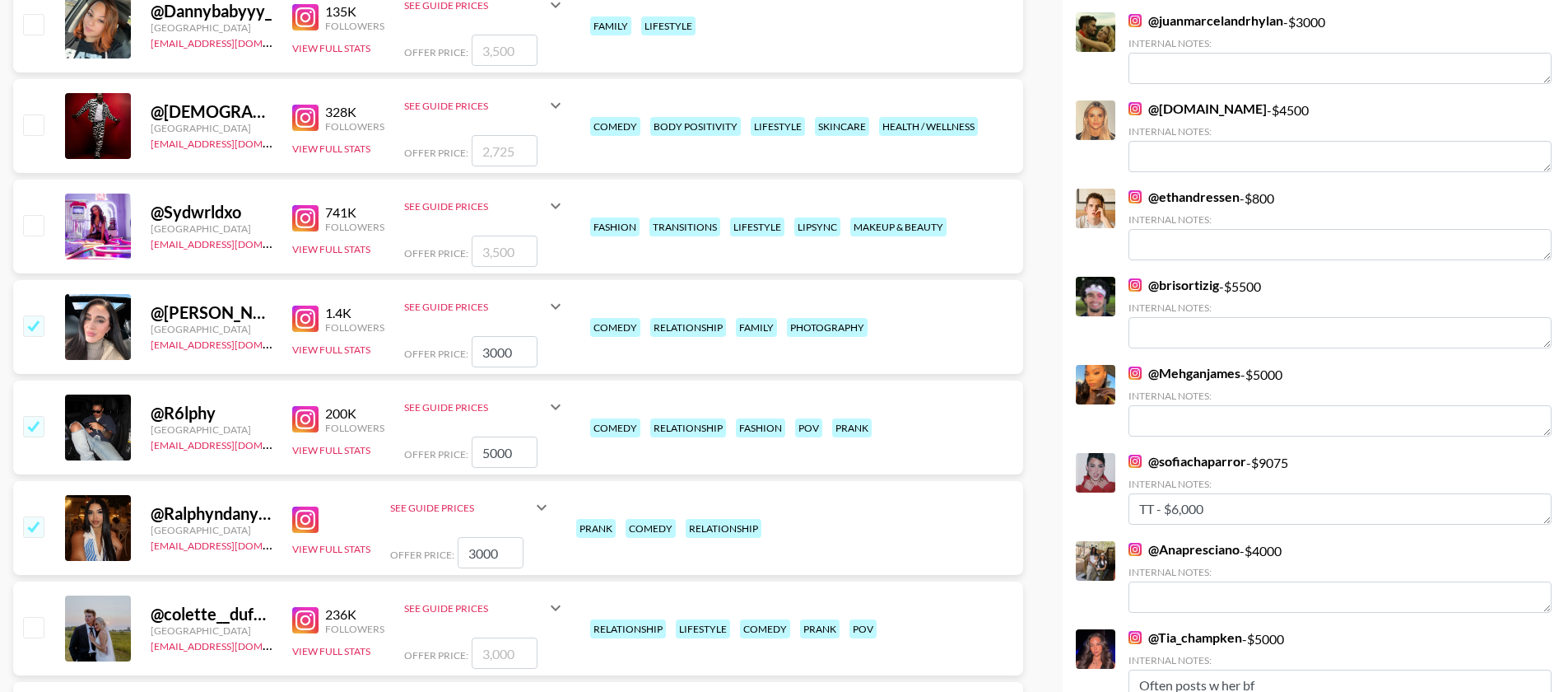
scroll to position [1841, 0]
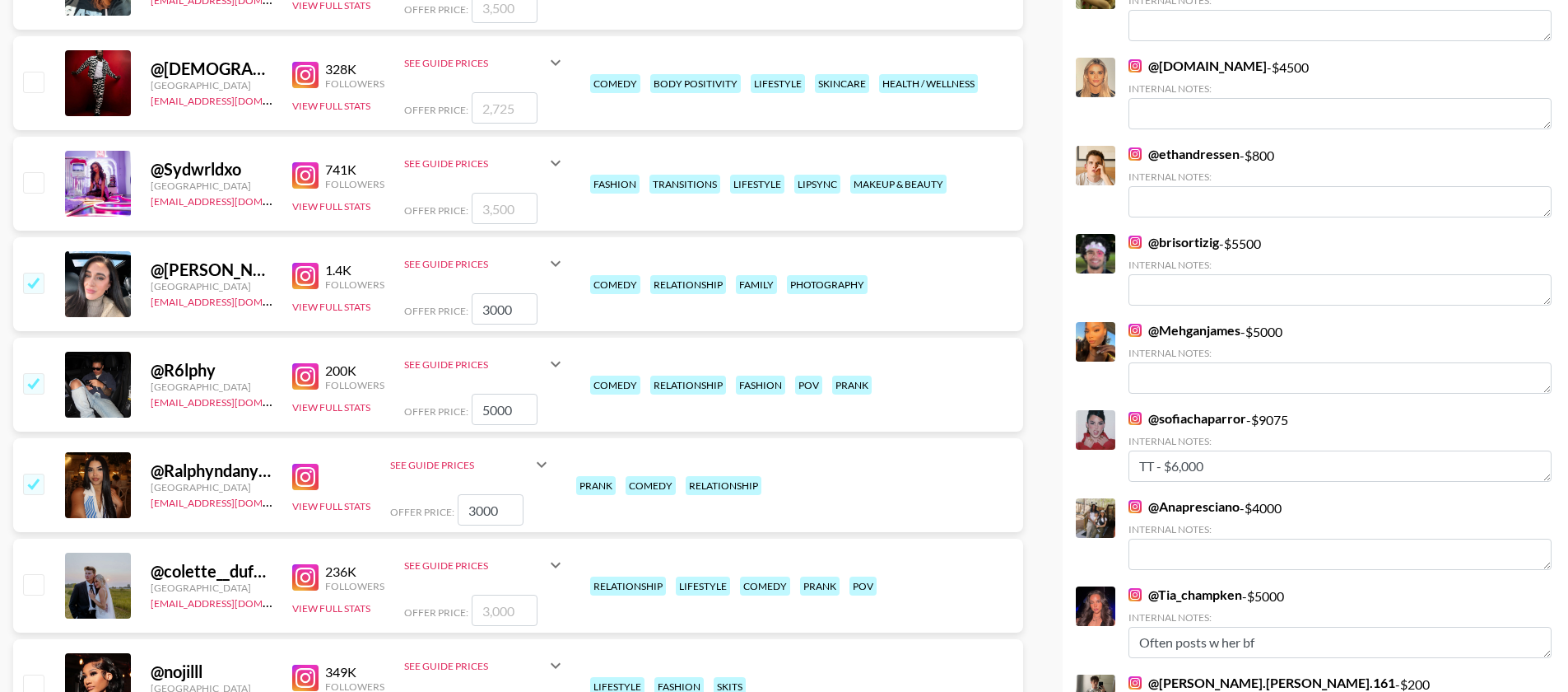
drag, startPoint x: 36, startPoint y: 507, endPoint x: 402, endPoint y: 511, distance: 366.0
click at [37, 574] on input "checkbox" at bounding box center [34, 584] width 20 height 20
checkbox input "true"
type input "3000"
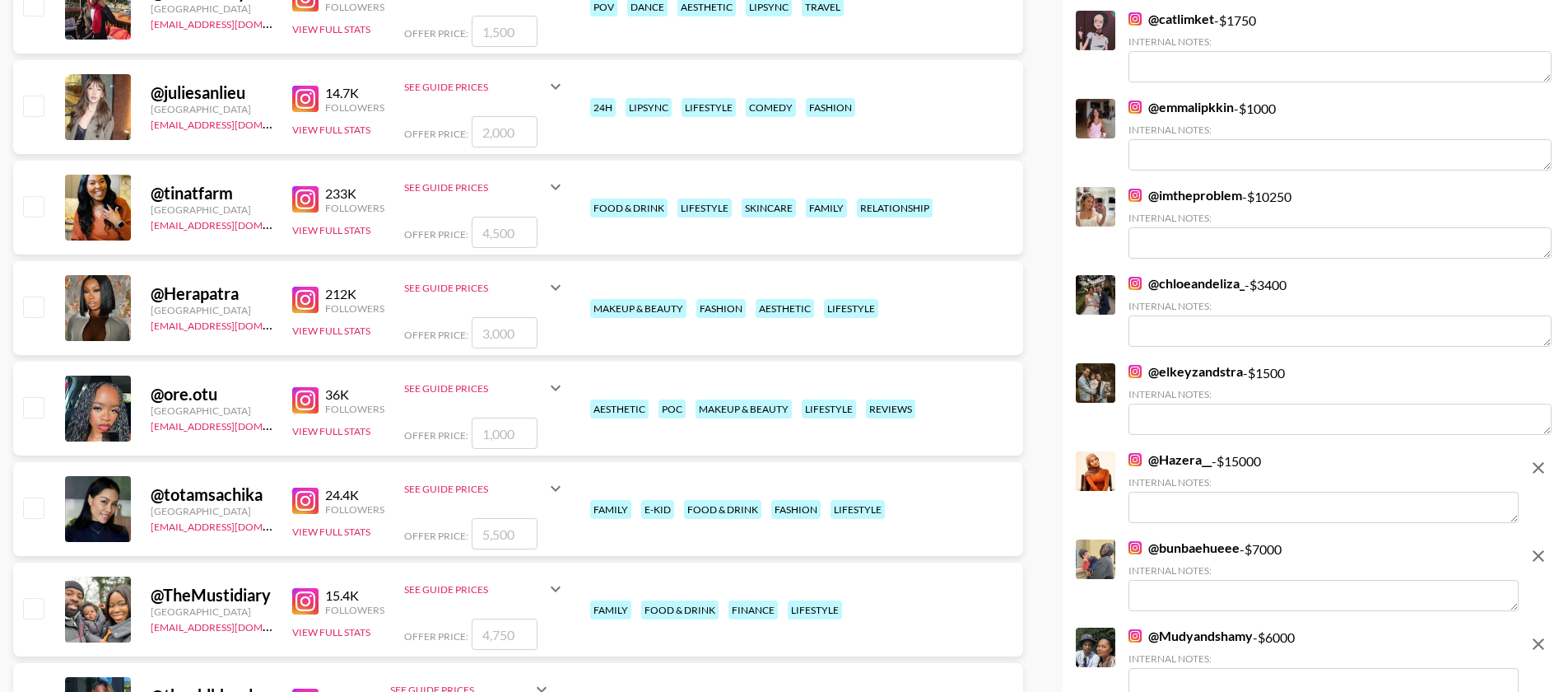
scroll to position [3841, 0]
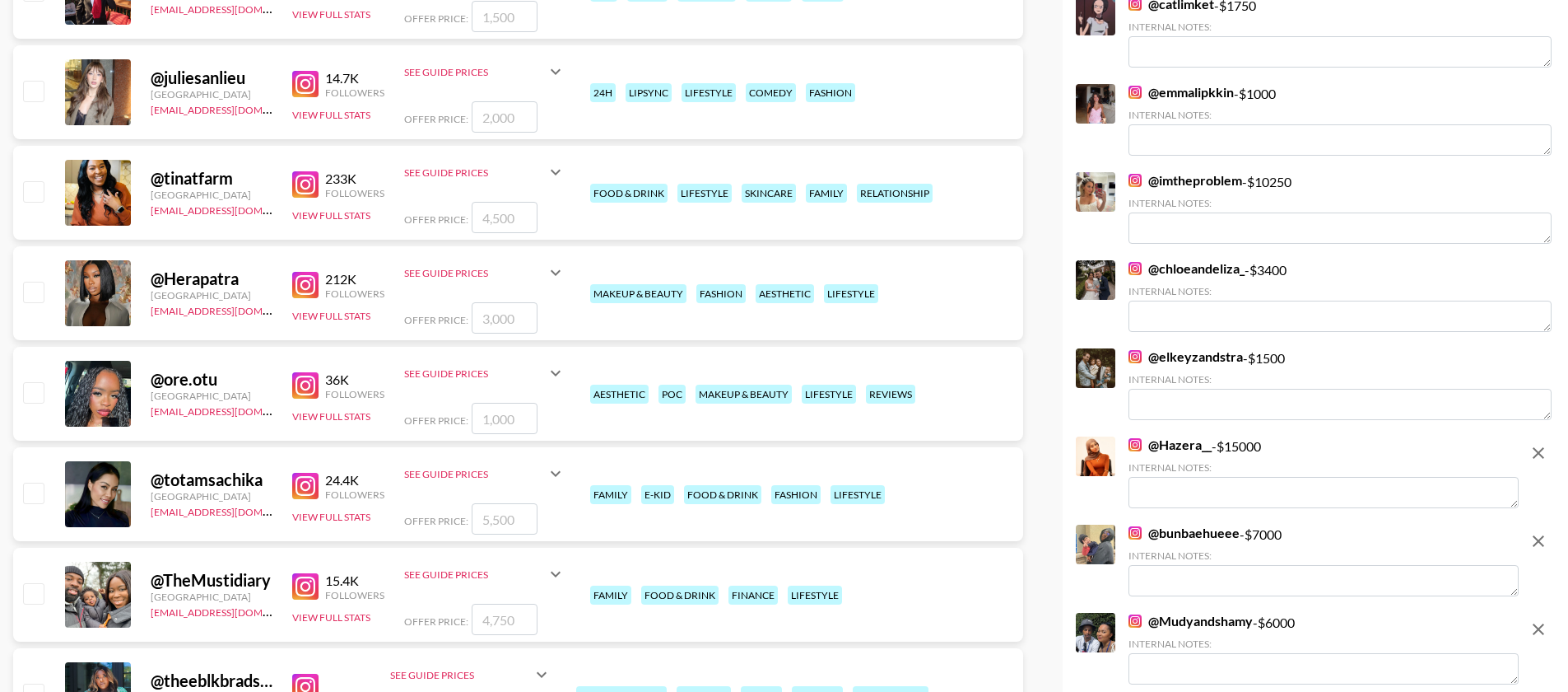
click at [28, 483] on input "checkbox" at bounding box center [34, 493] width 20 height 20
checkbox input "true"
type input "5500"
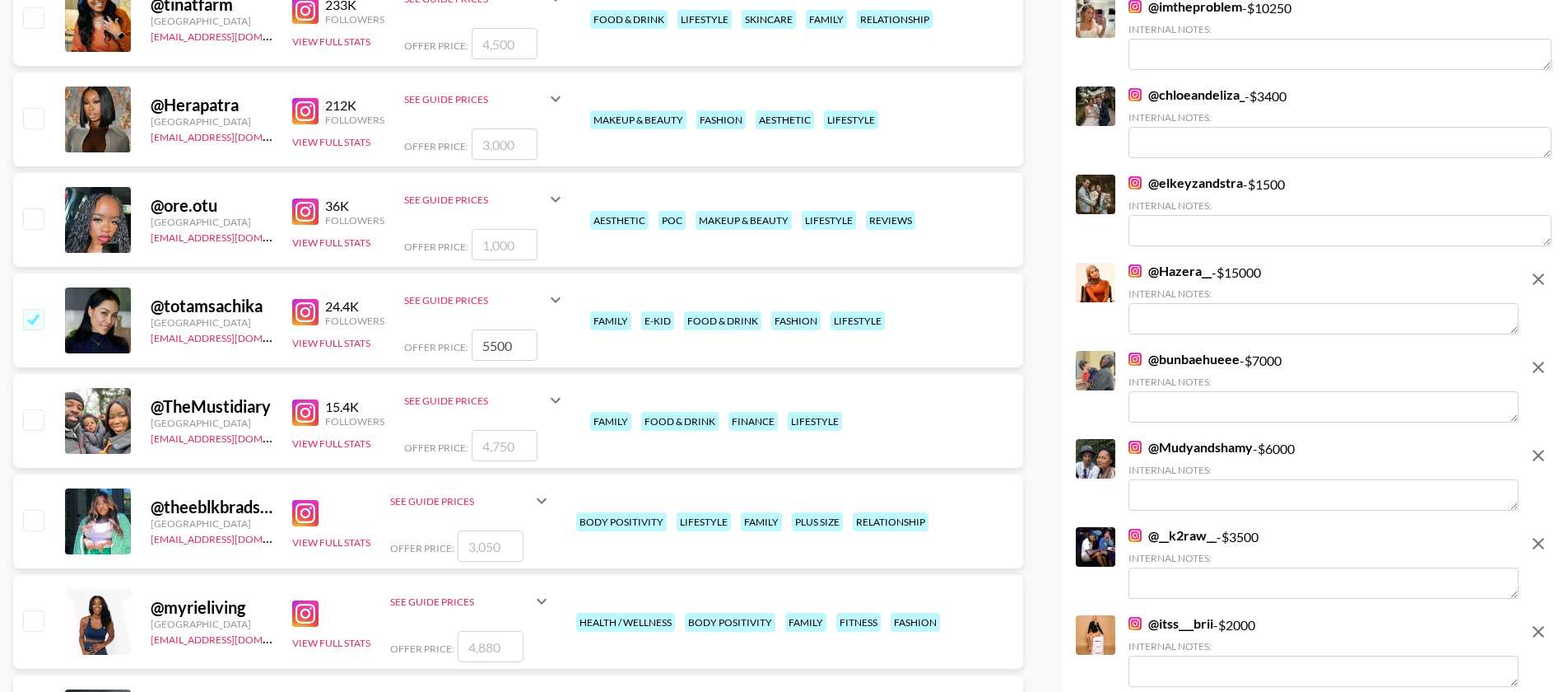
scroll to position [4024, 0]
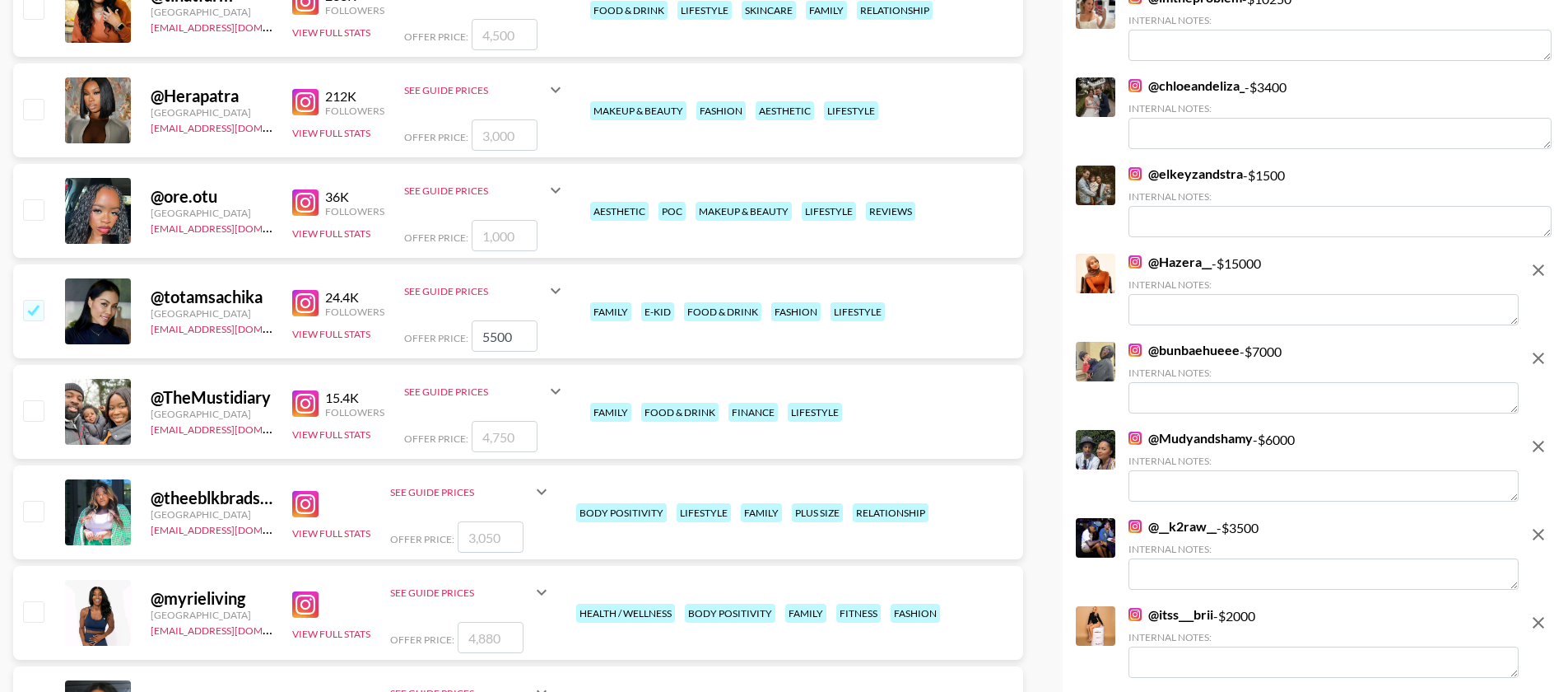
click at [28, 501] on input "checkbox" at bounding box center [34, 511] width 20 height 20
checkbox input "true"
type input "3050"
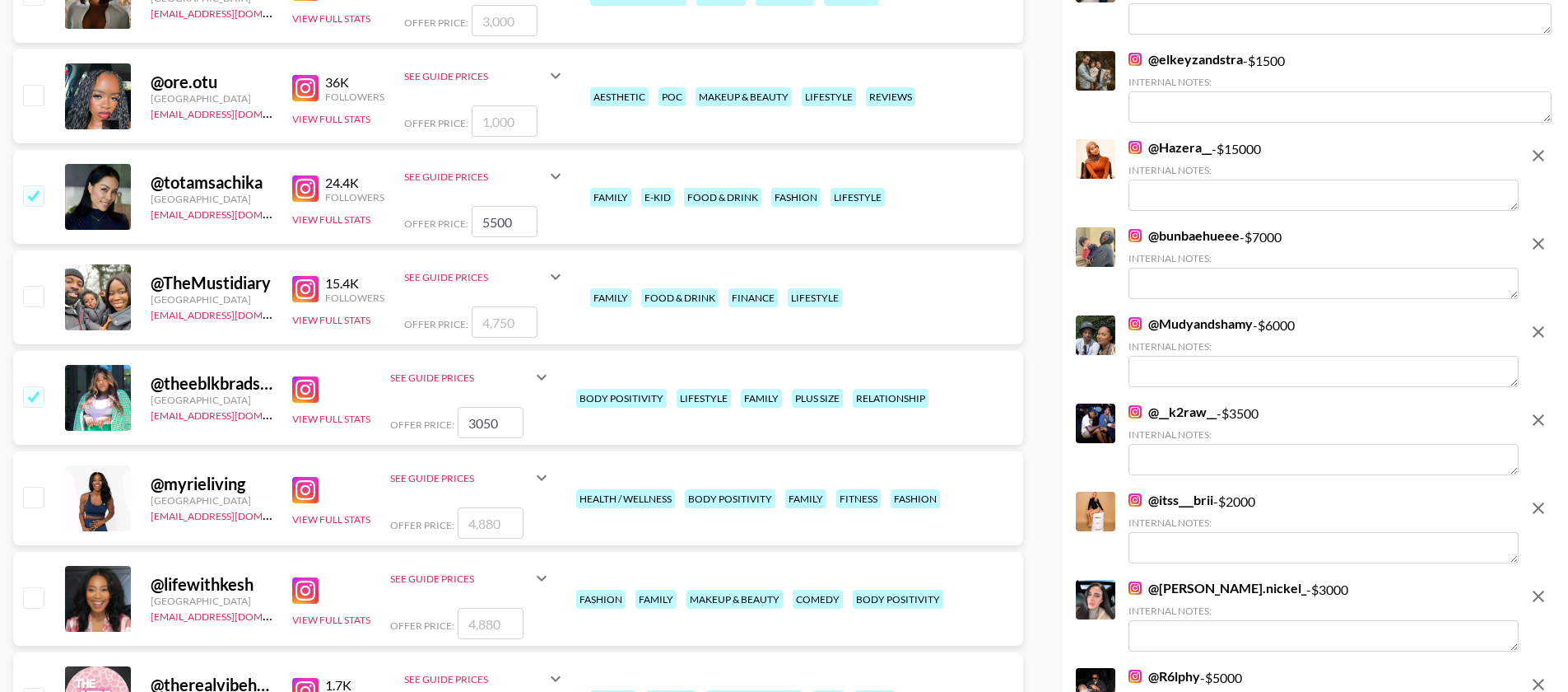
scroll to position [4158, 0]
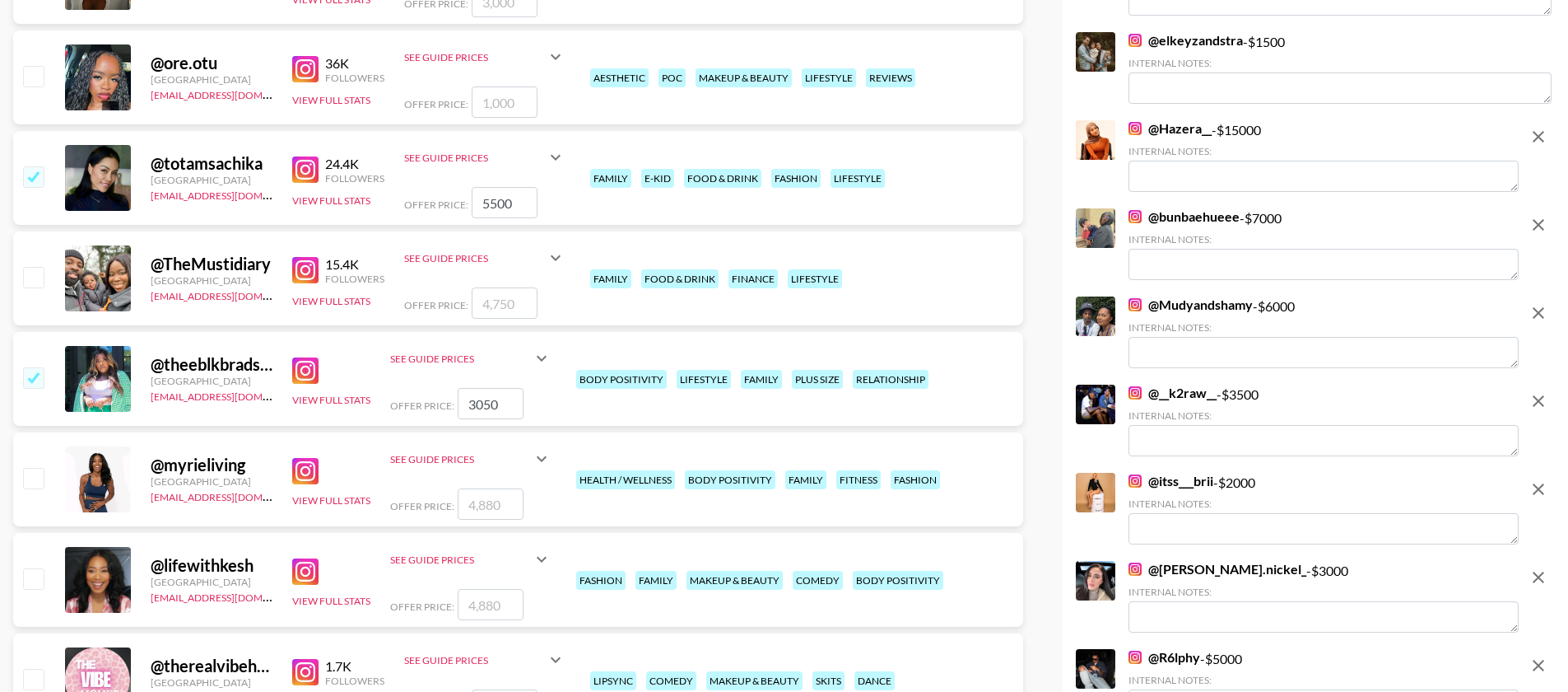
click at [35, 568] on input "checkbox" at bounding box center [34, 578] width 20 height 20
checkbox input "true"
type input "4880"
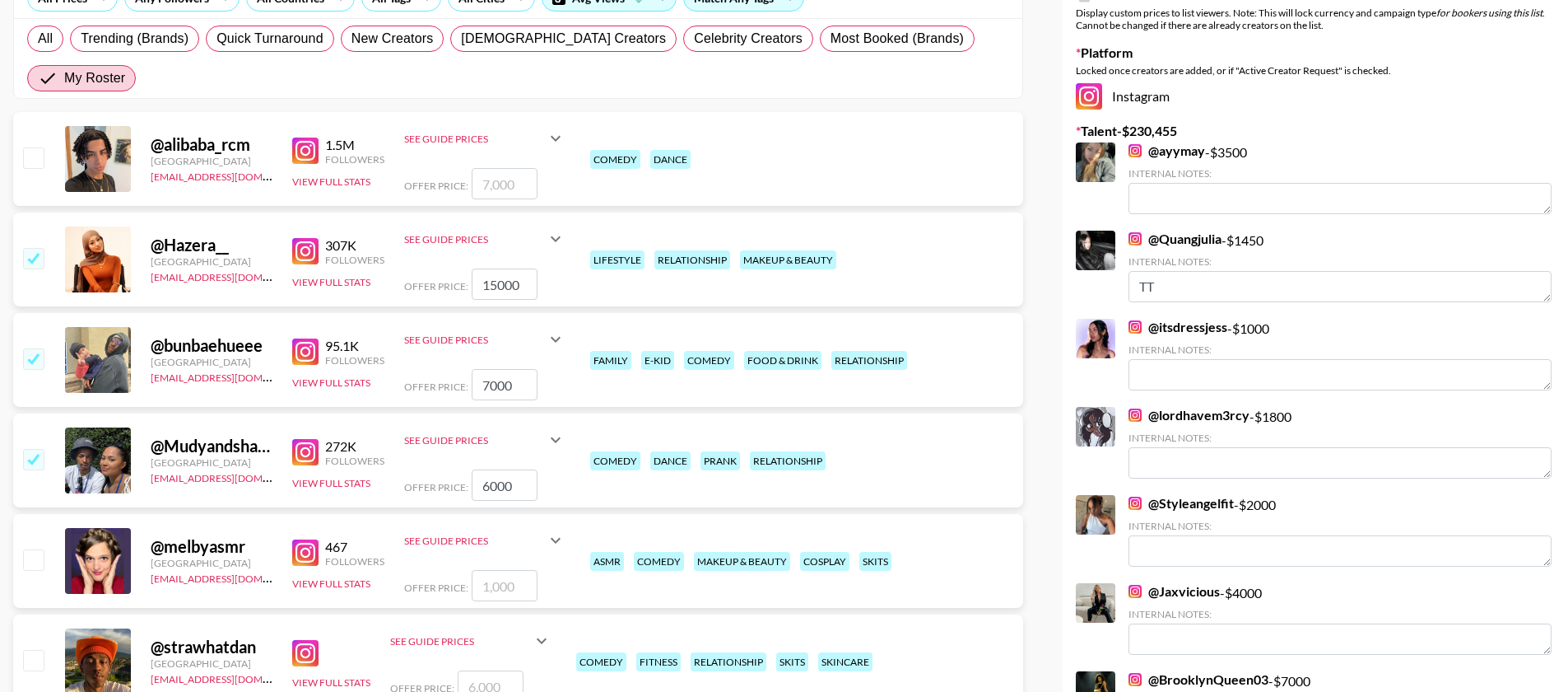
scroll to position [0, 0]
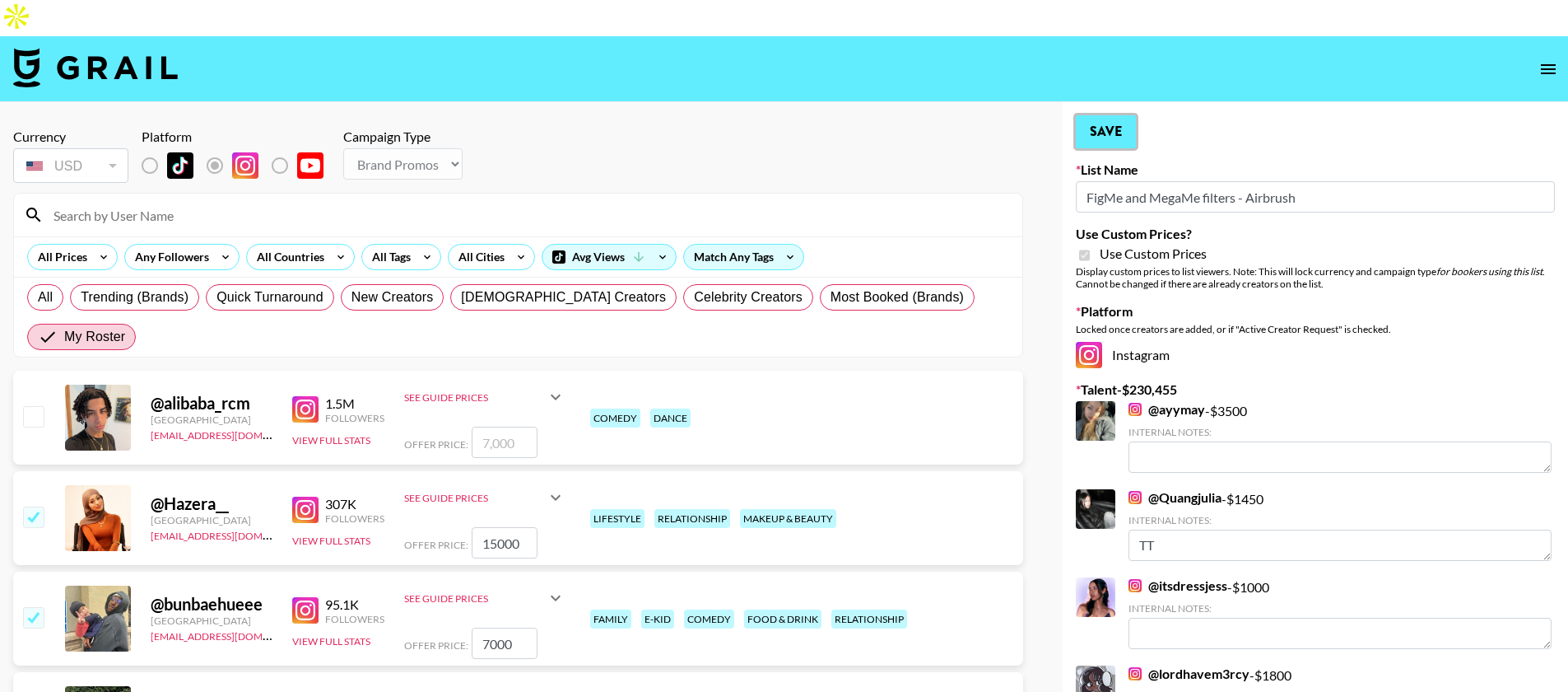
click at [1112, 116] on button "Save" at bounding box center [1106, 132] width 60 height 33
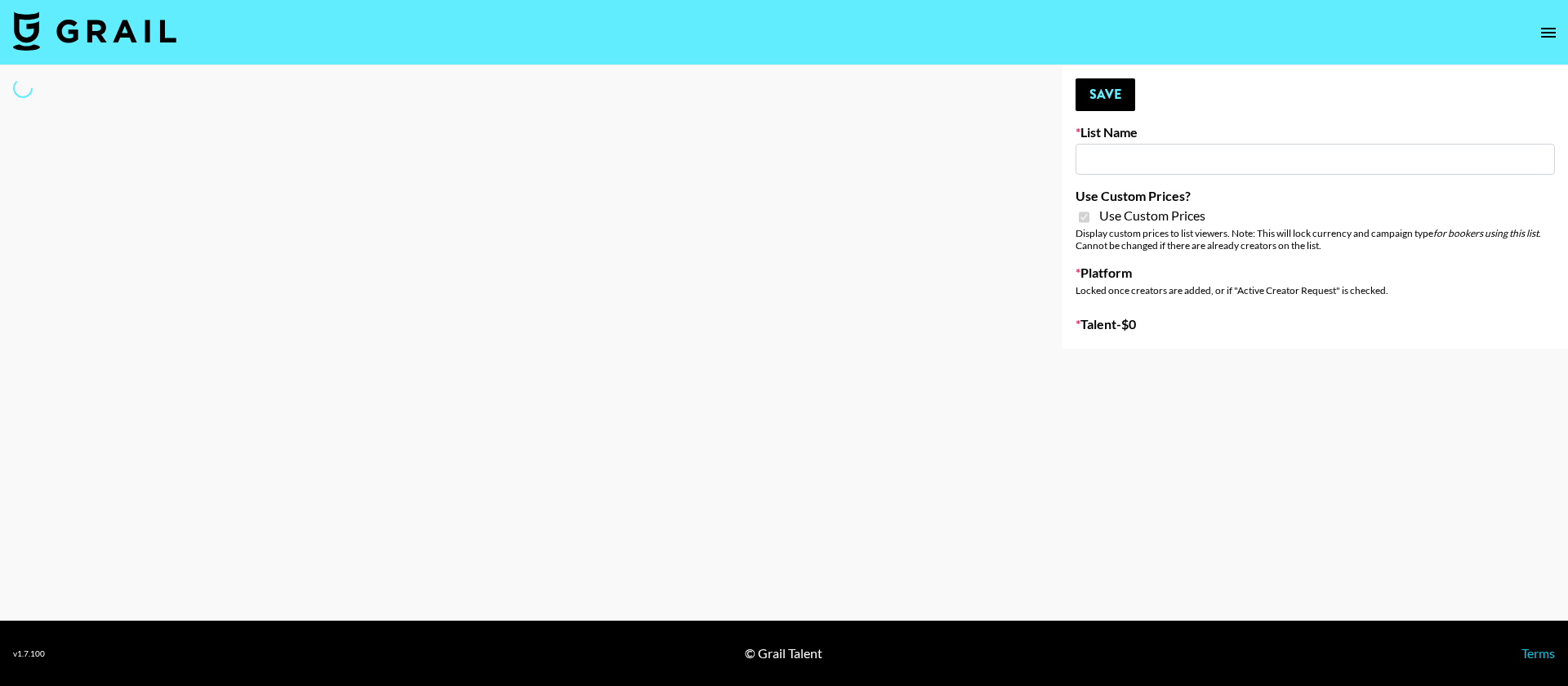
type input "House of Fab (9th Sept)"
checkbox input "true"
select select "Brand"
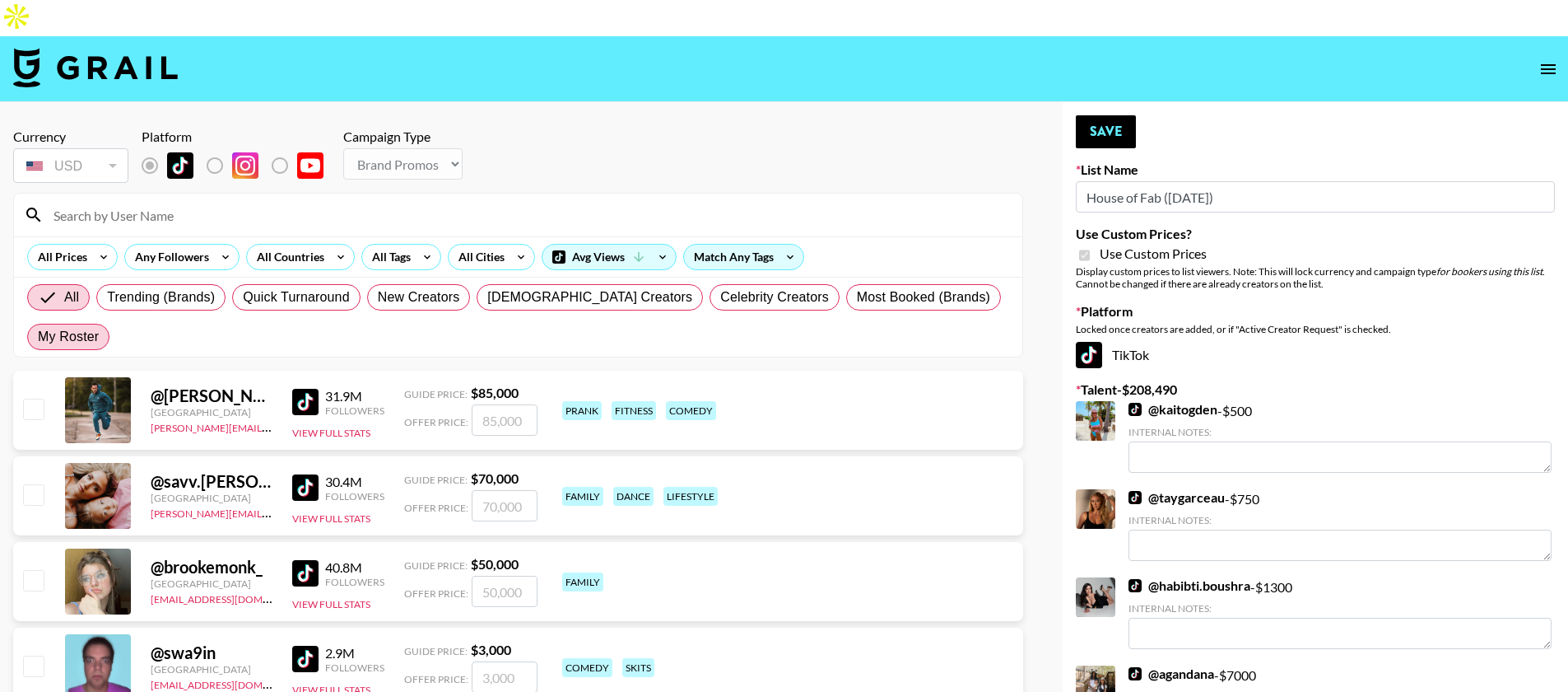
click at [99, 327] on span "My Roster" at bounding box center [68, 337] width 61 height 20
click at [38, 337] on input "My Roster" at bounding box center [38, 337] width 0 height 0
radio input "true"
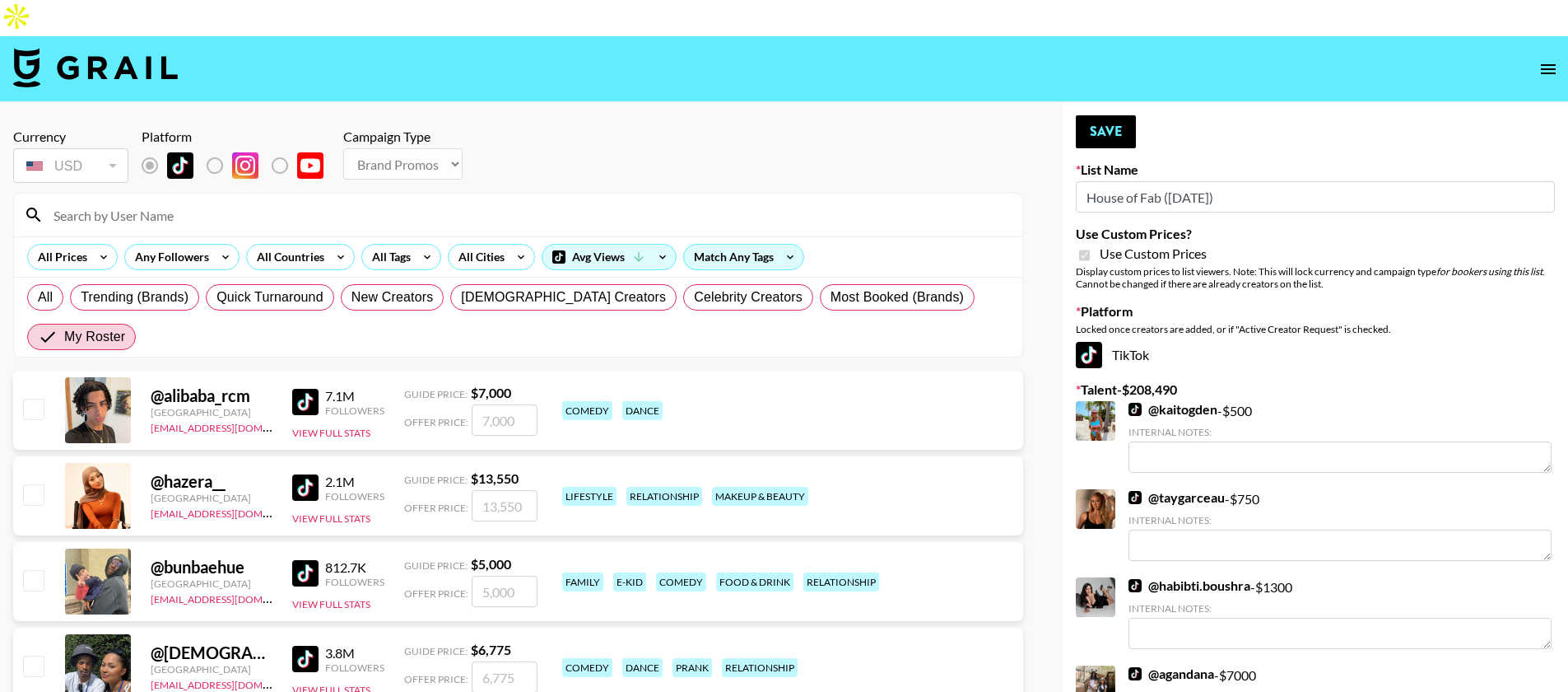
click at [28, 570] on input "checkbox" at bounding box center [34, 580] width 20 height 20
checkbox input "true"
type input "5000"
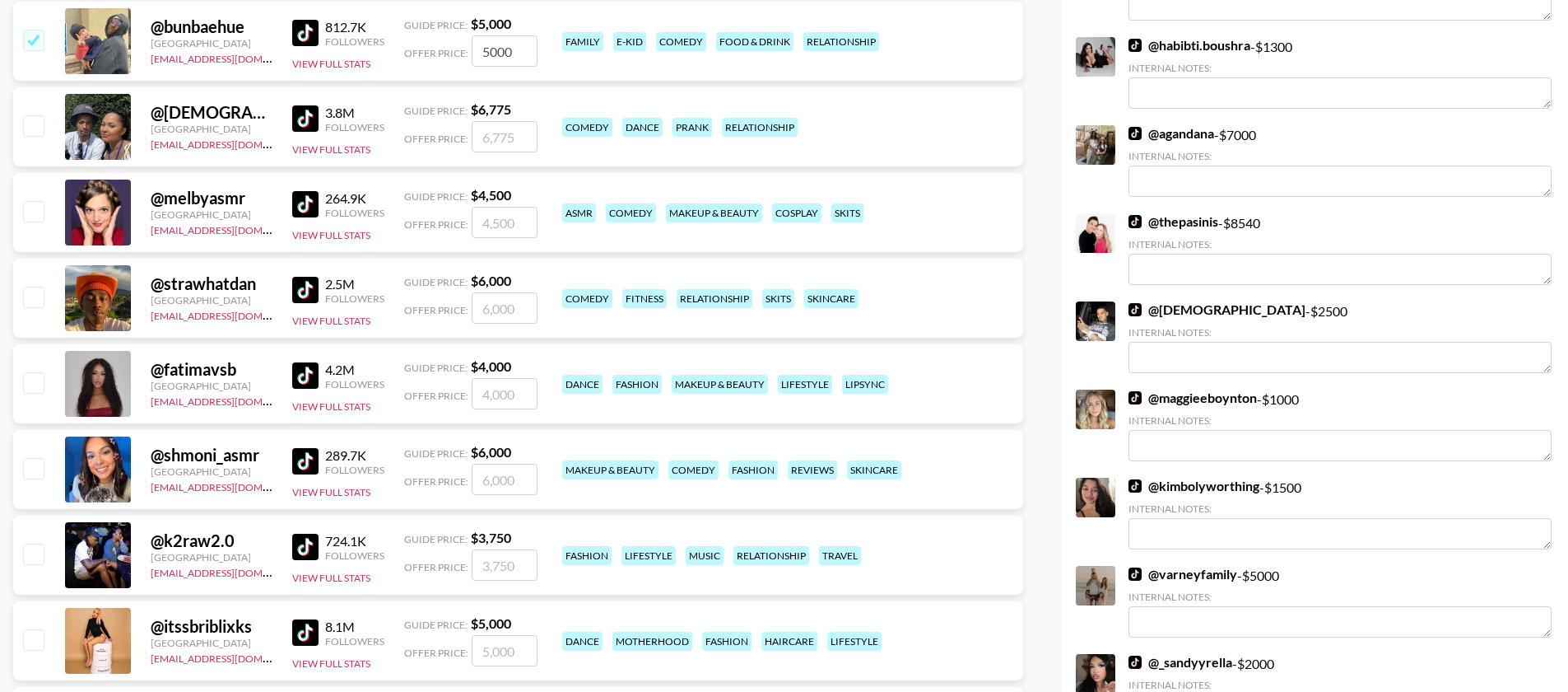
scroll to position [588, 0]
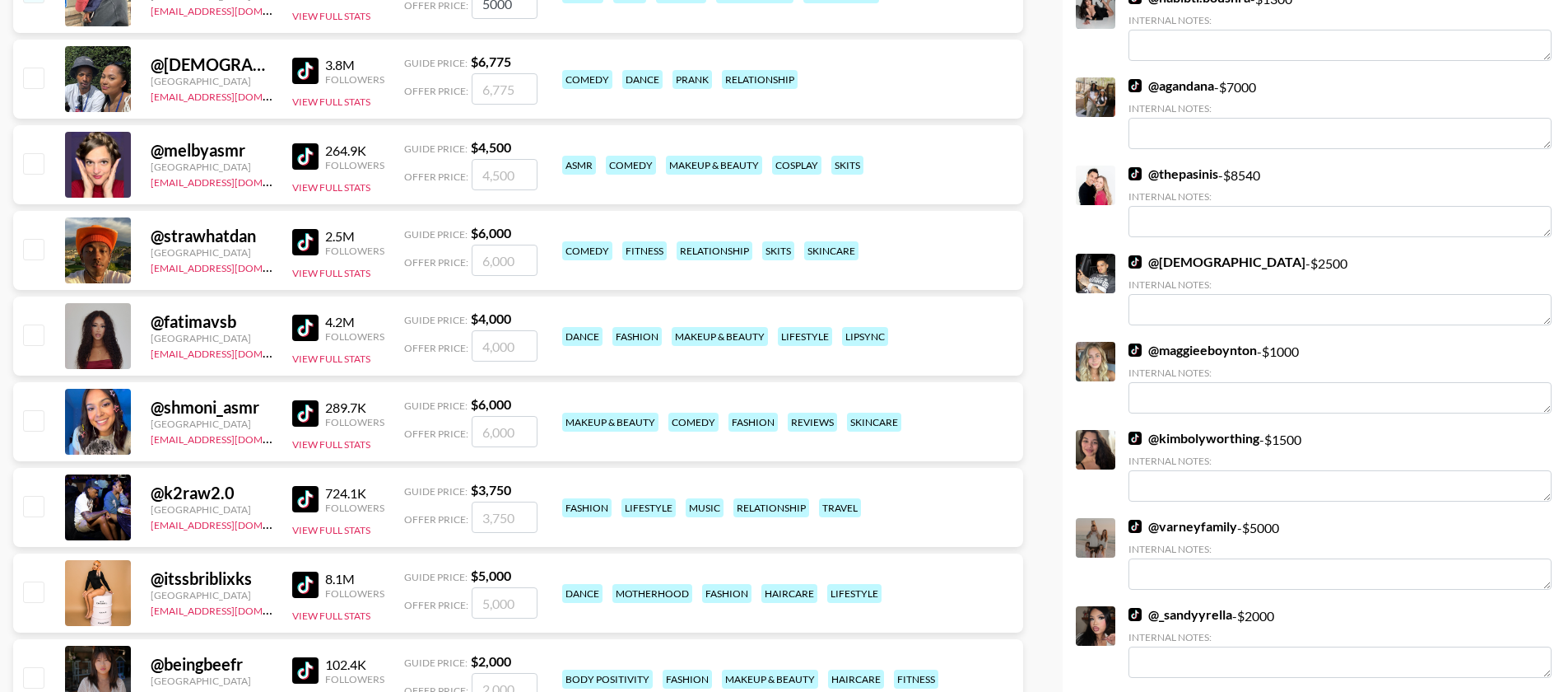
drag, startPoint x: 22, startPoint y: 519, endPoint x: 26, endPoint y: 506, distance: 13.6
click at [23, 579] on div at bounding box center [33, 592] width 25 height 28
click at [39, 581] on input "checkbox" at bounding box center [34, 591] width 20 height 20
checkbox input "true"
type input "5000"
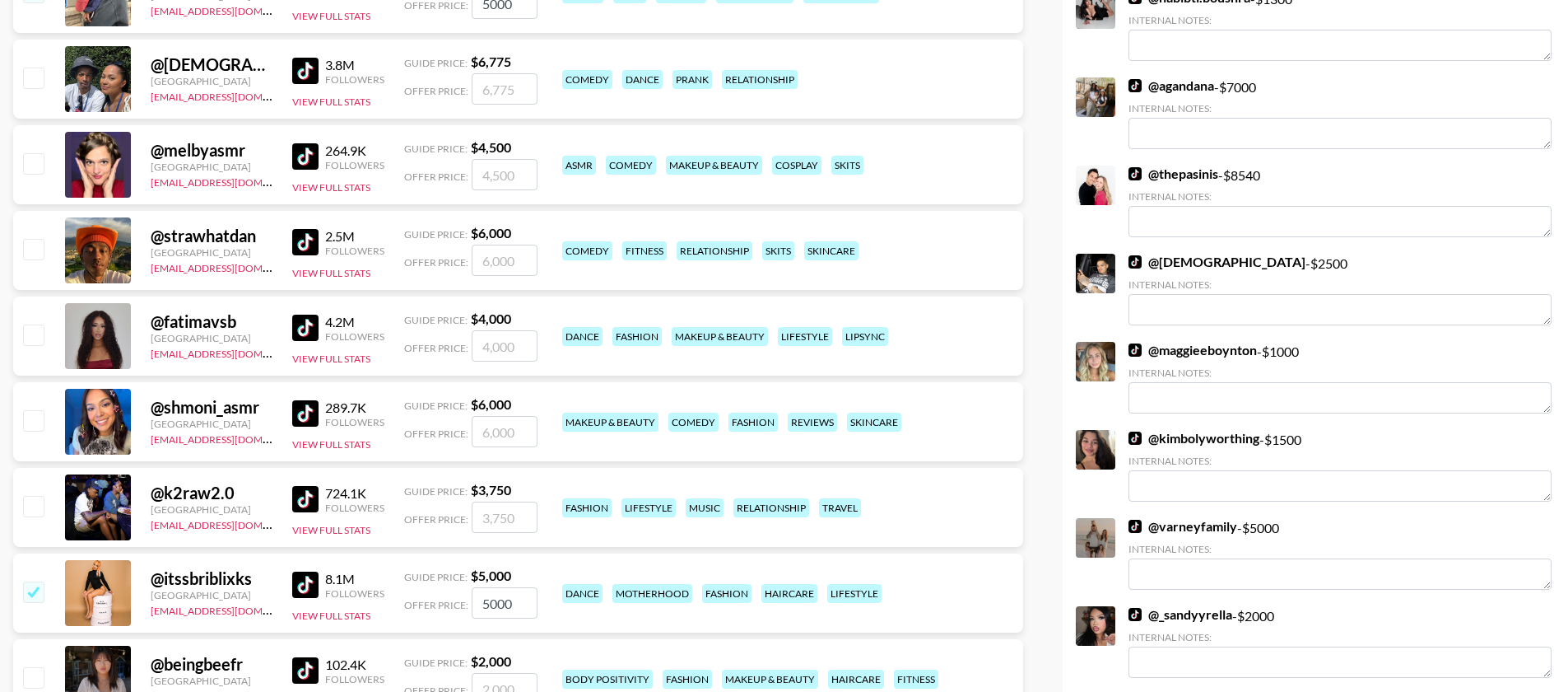
click at [32, 496] on input "checkbox" at bounding box center [34, 506] width 20 height 20
checkbox input "true"
type input "3750"
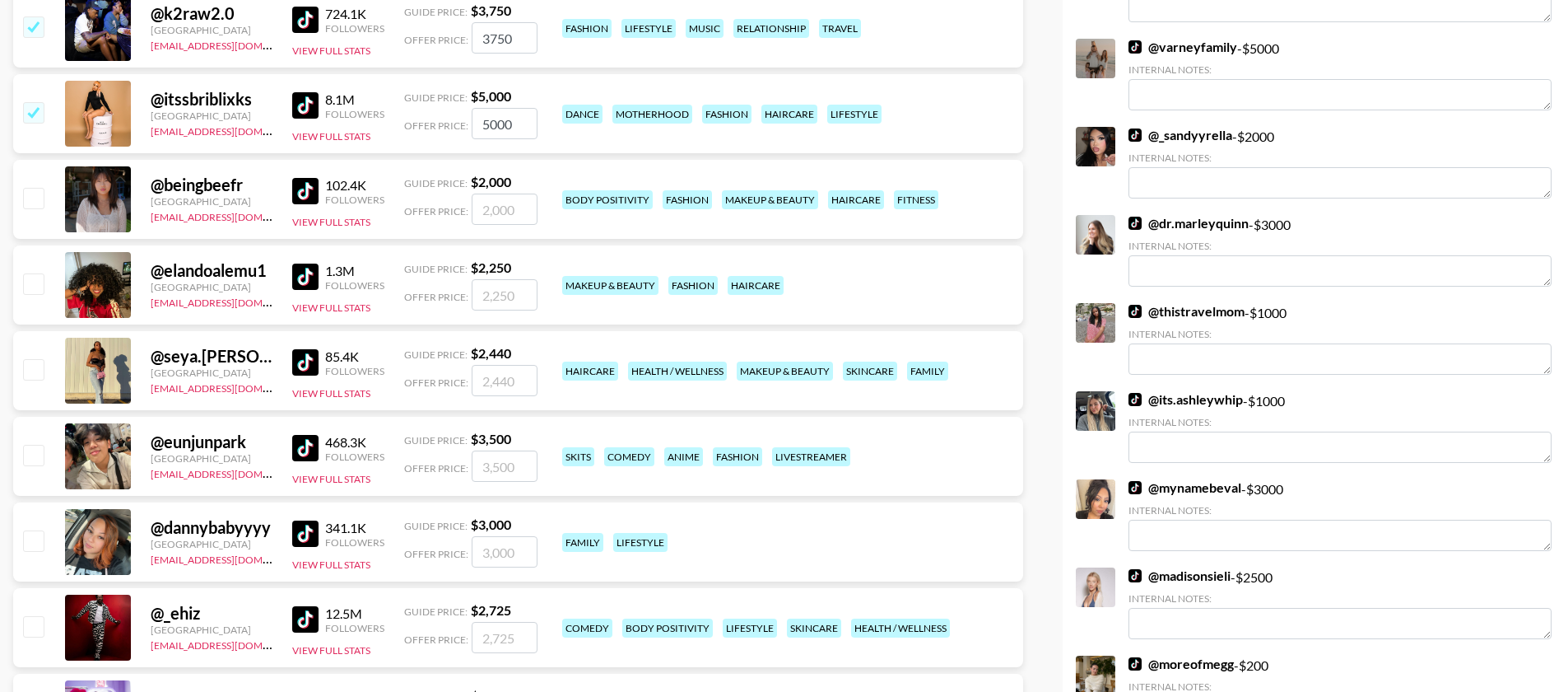
scroll to position [1089, 0]
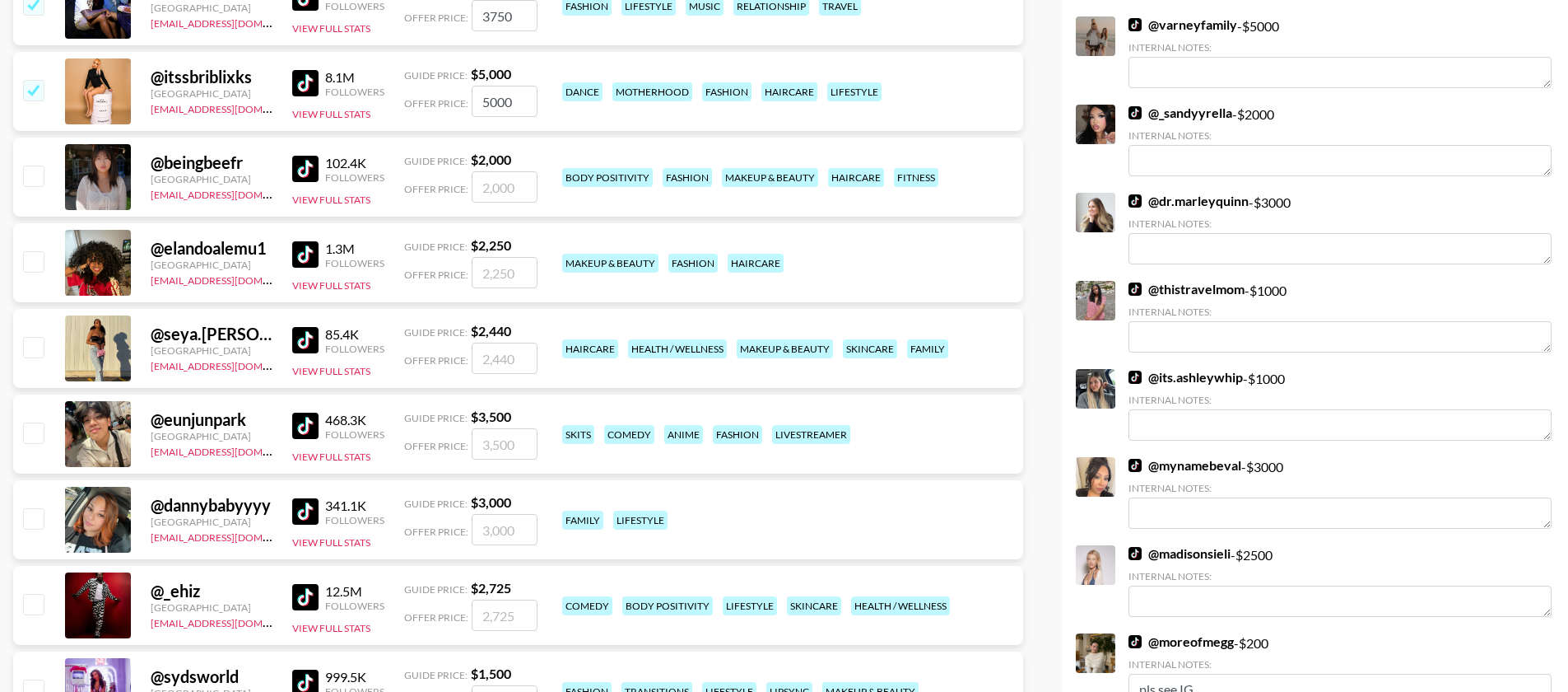
click at [32, 508] on input "checkbox" at bounding box center [34, 518] width 20 height 20
checkbox input "true"
type input "3000"
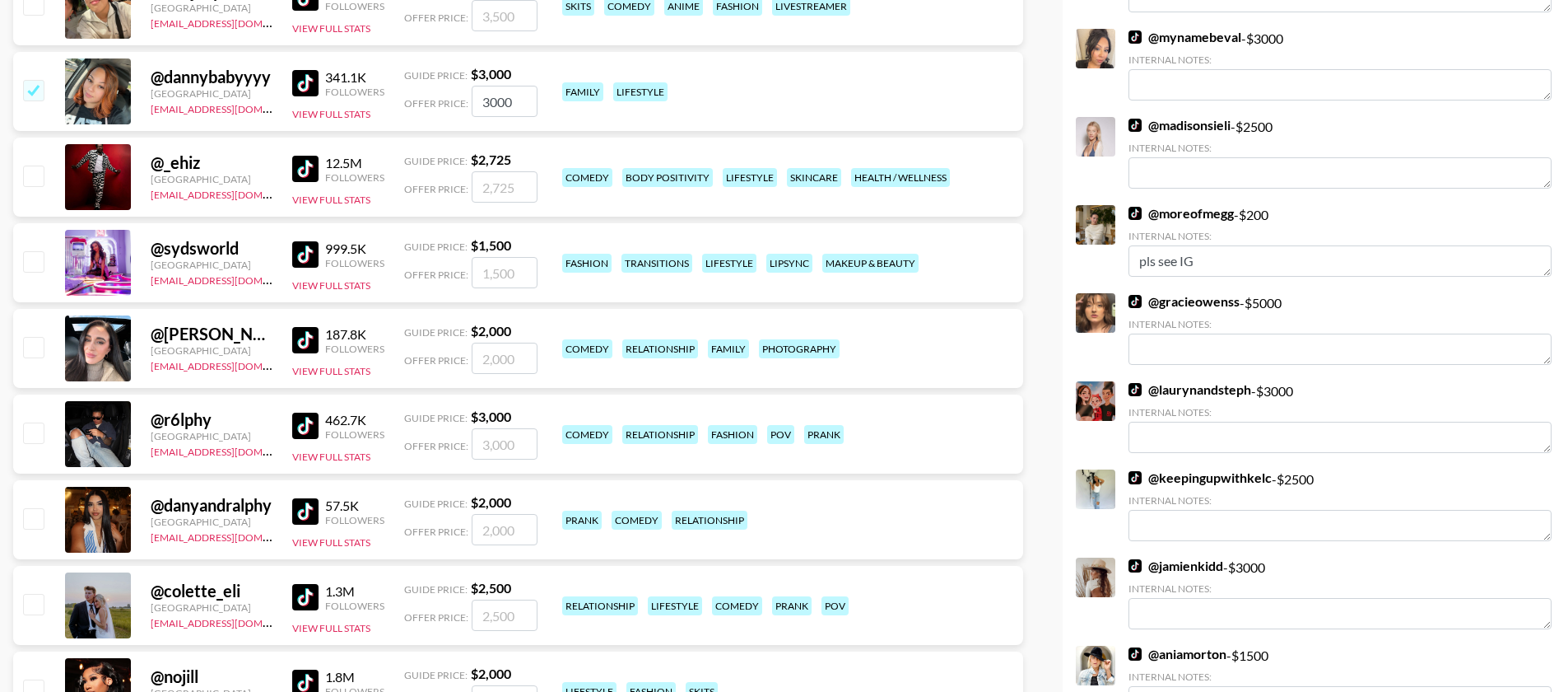
scroll to position [1525, 0]
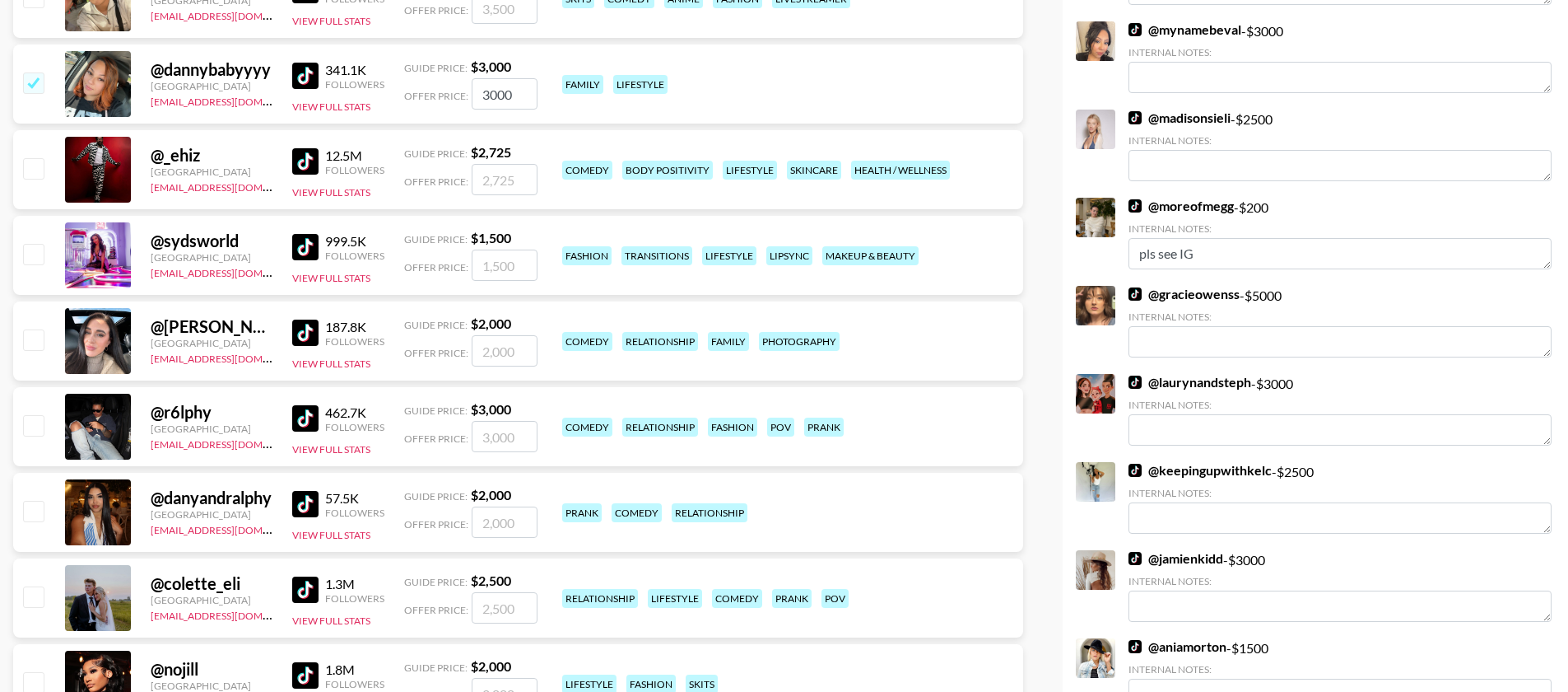
click at [35, 415] on input "checkbox" at bounding box center [34, 425] width 20 height 20
checkbox input "true"
type input "3000"
click at [36, 501] on input "checkbox" at bounding box center [34, 511] width 20 height 20
checkbox input "true"
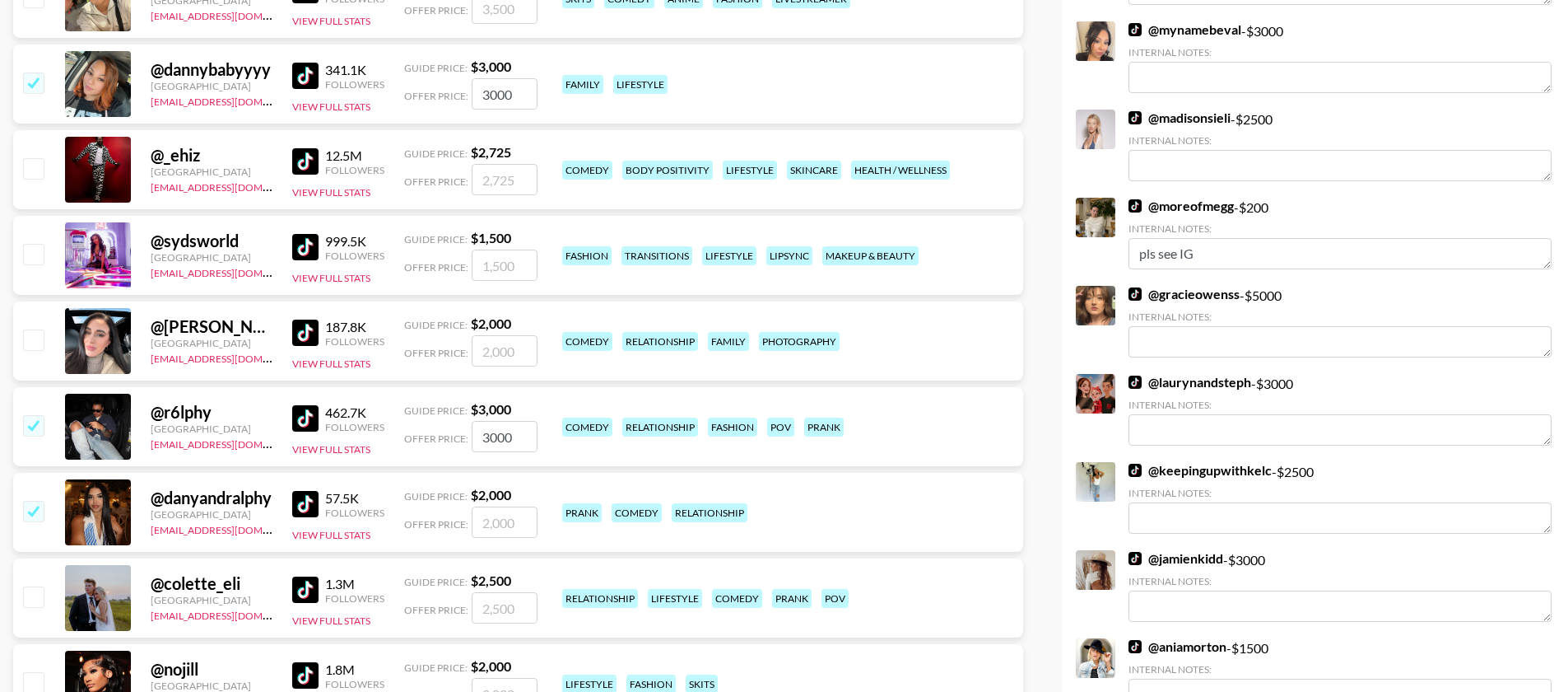
type input "2000"
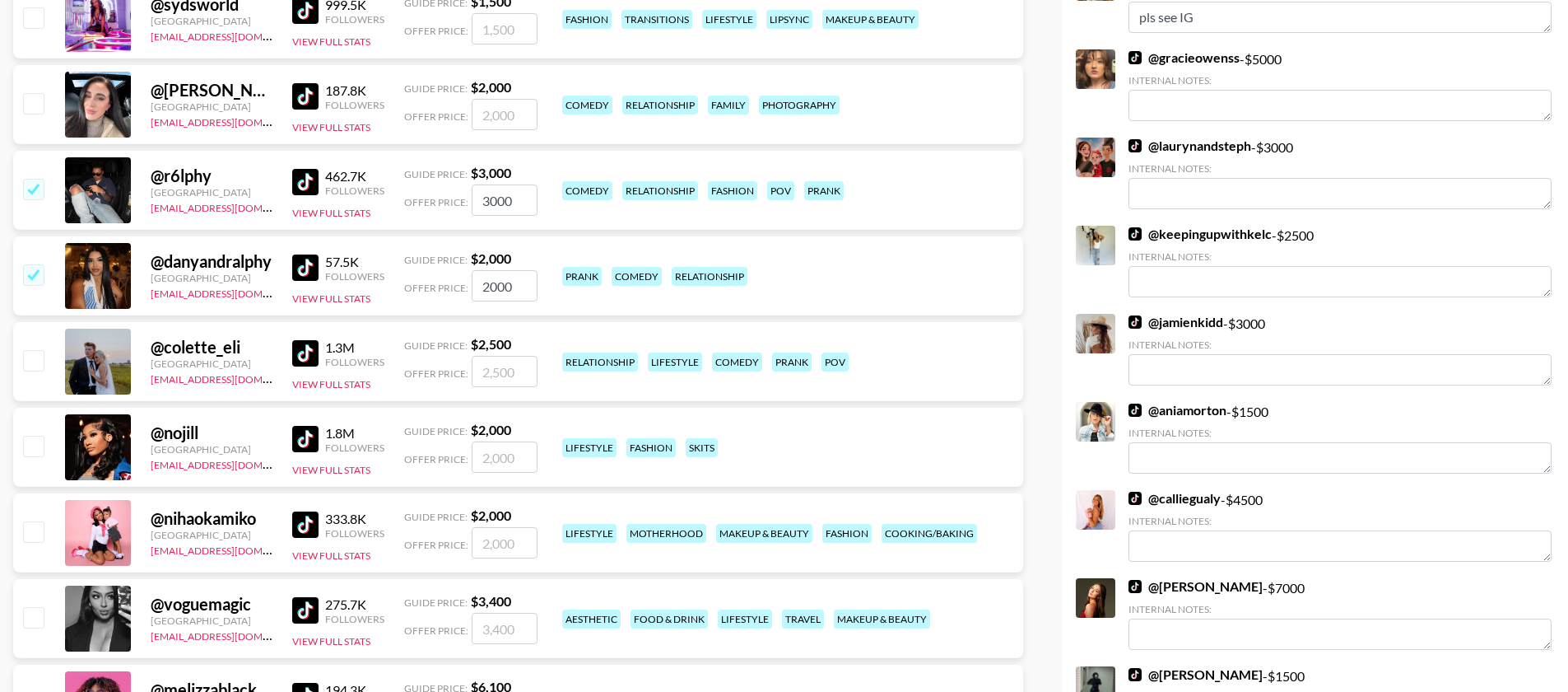
scroll to position [1764, 0]
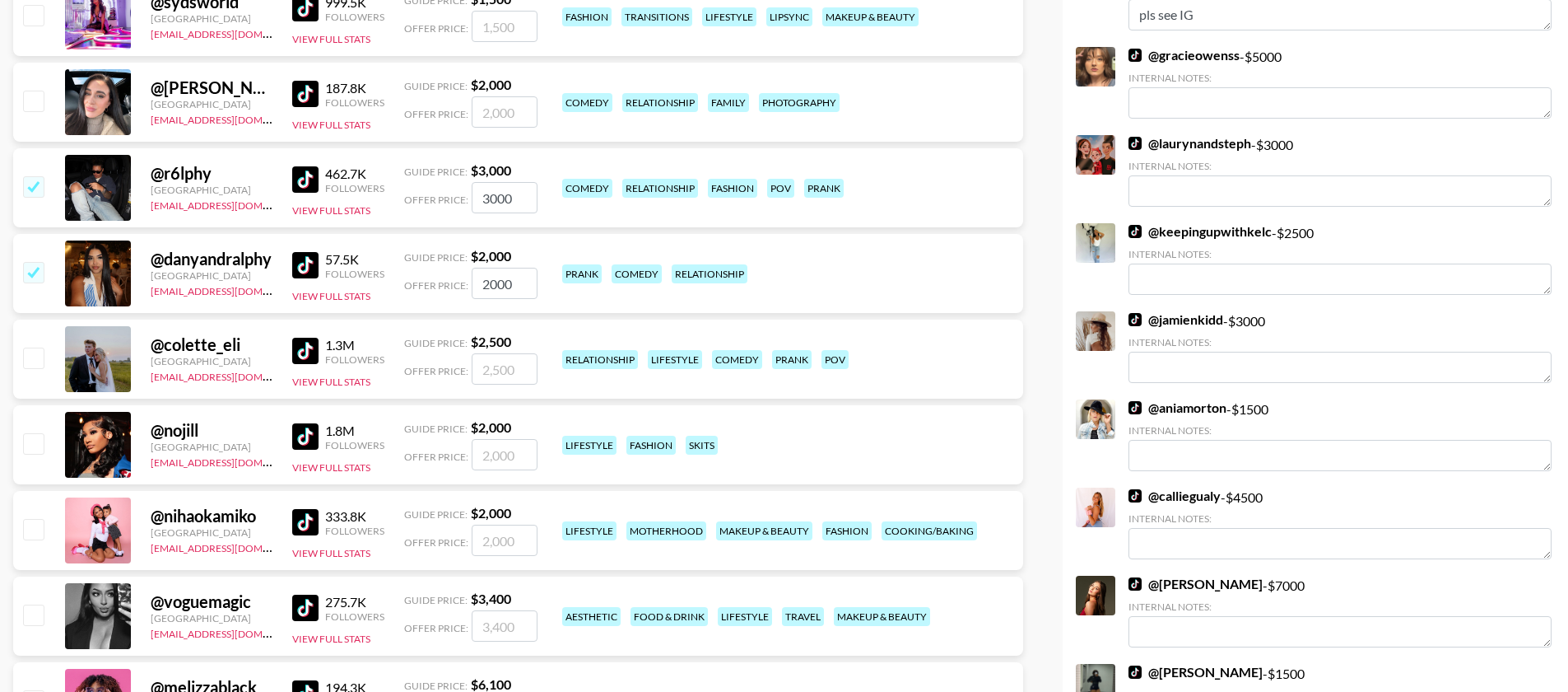
click at [38, 519] on input "checkbox" at bounding box center [34, 529] width 20 height 20
checkbox input "true"
type input "2000"
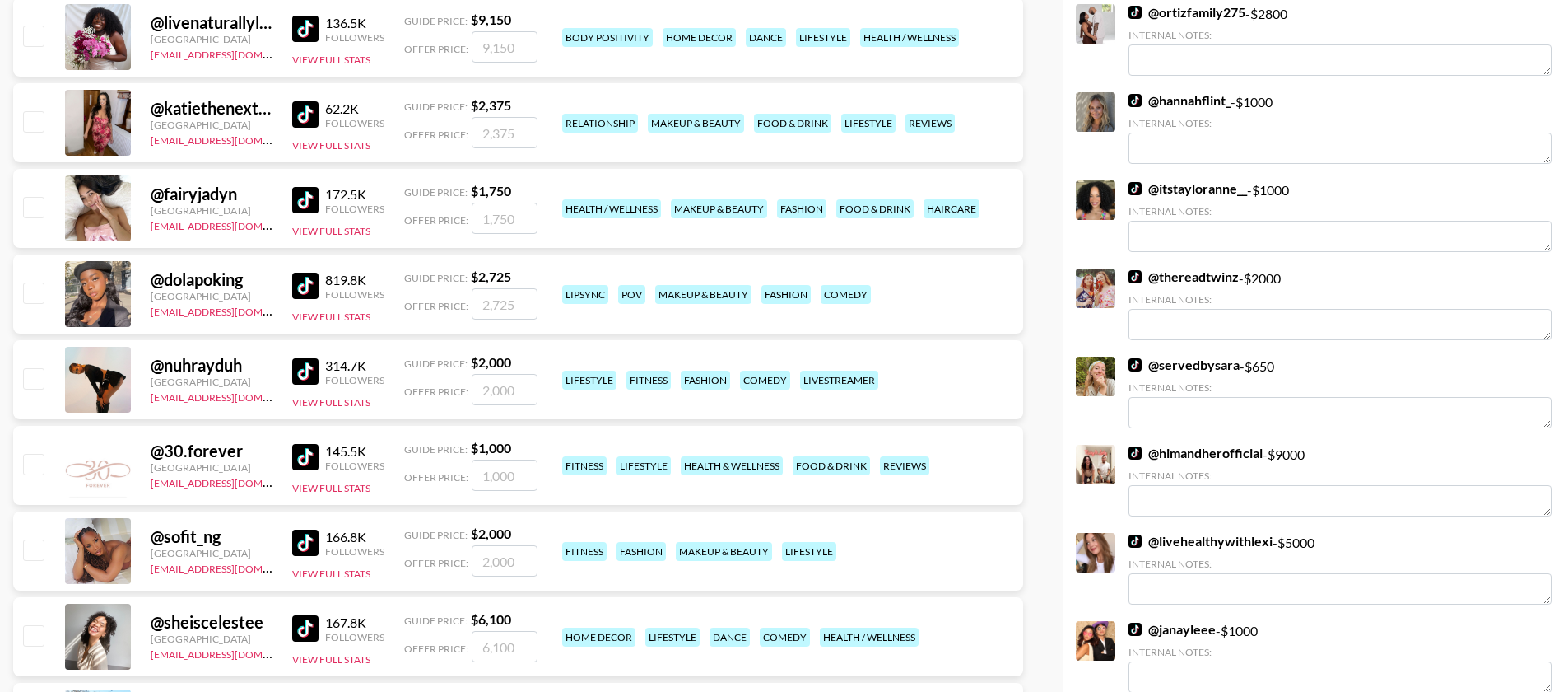
scroll to position [2605, 0]
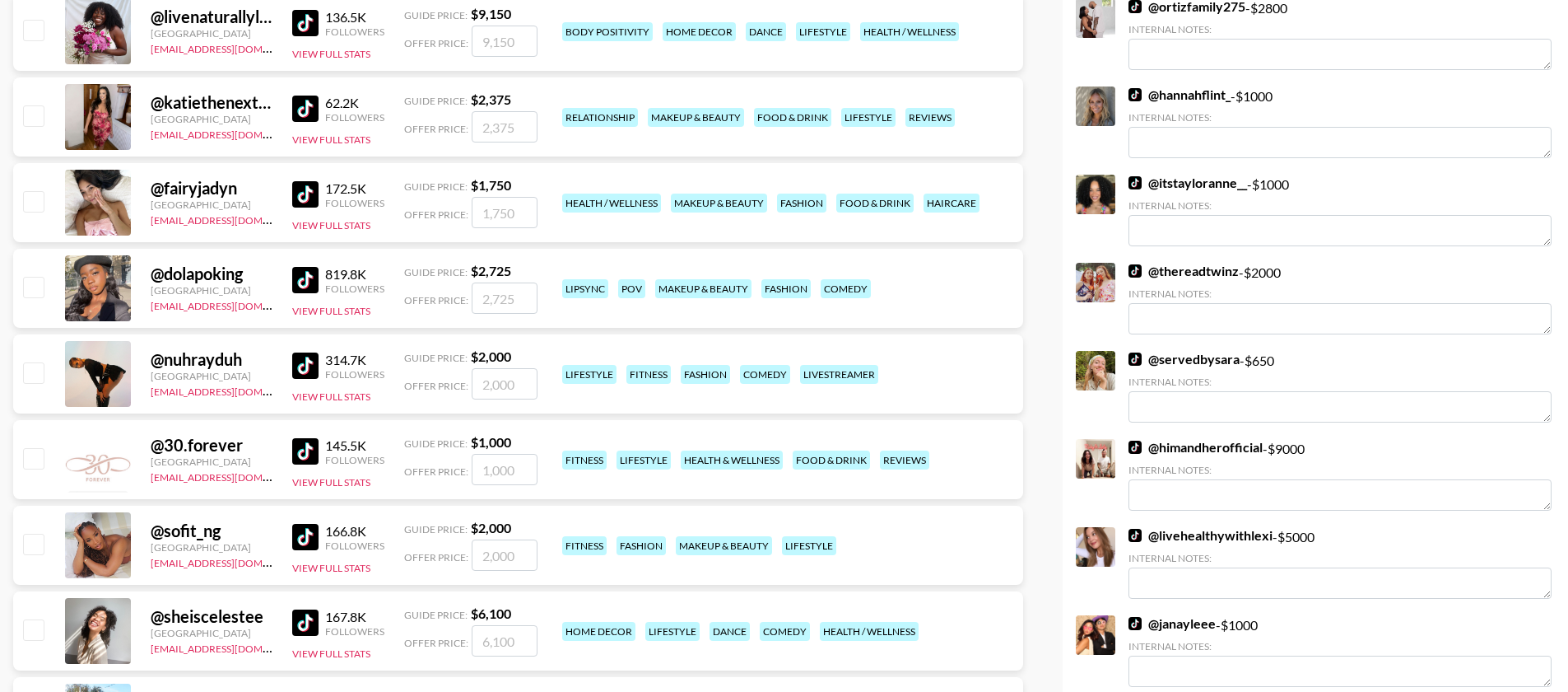
click at [39, 448] on input "checkbox" at bounding box center [34, 458] width 20 height 20
checkbox input "true"
type input "1000"
click at [304, 438] on img at bounding box center [305, 451] width 26 height 26
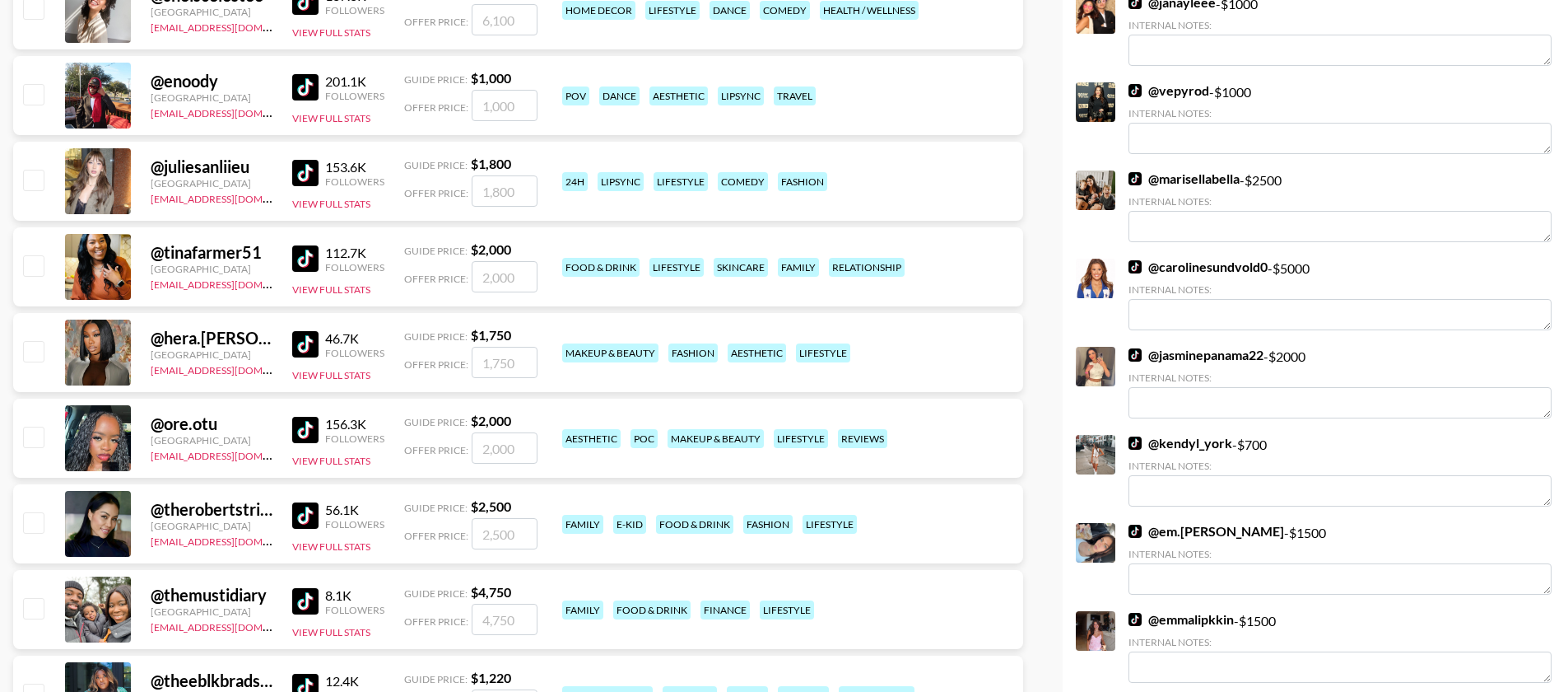
scroll to position [3277, 0]
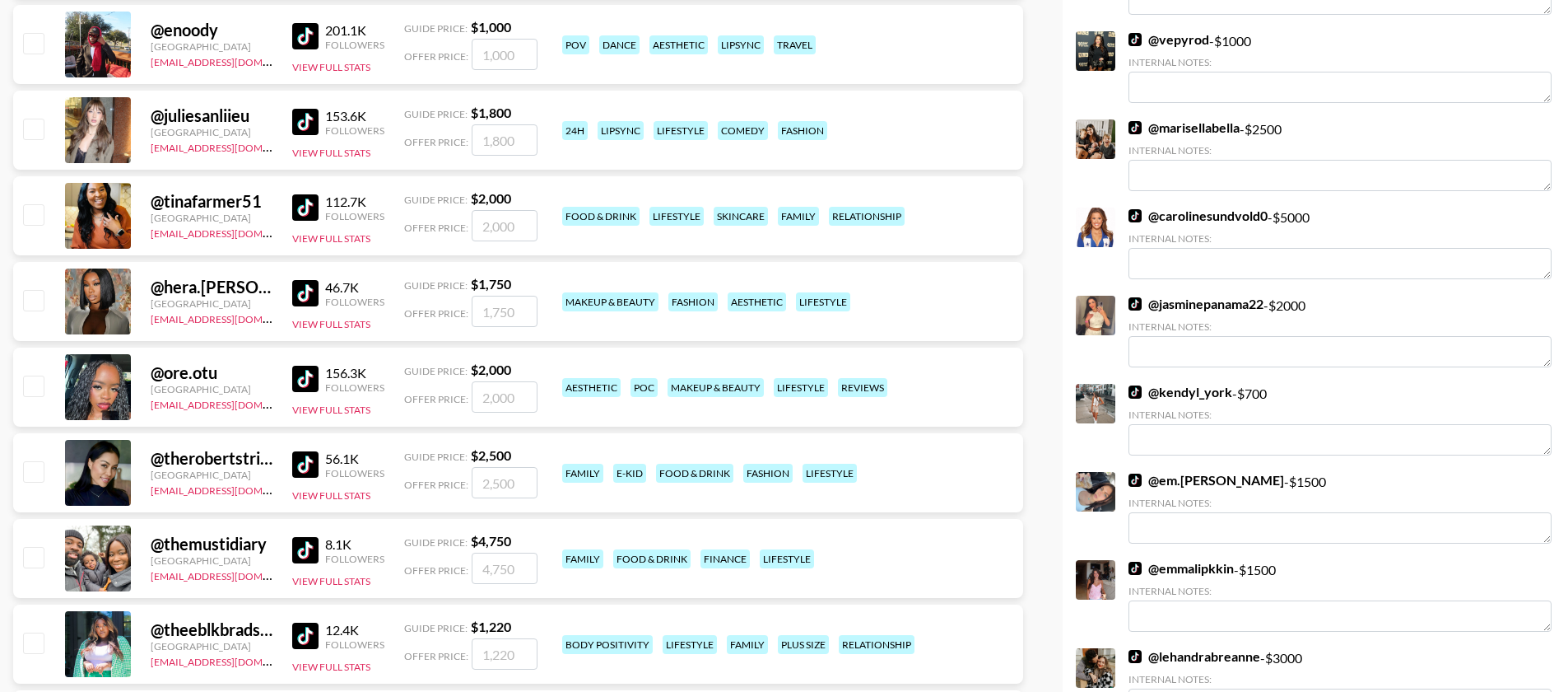
click at [30, 461] on input "checkbox" at bounding box center [34, 471] width 20 height 20
checkbox input "true"
type input "2500"
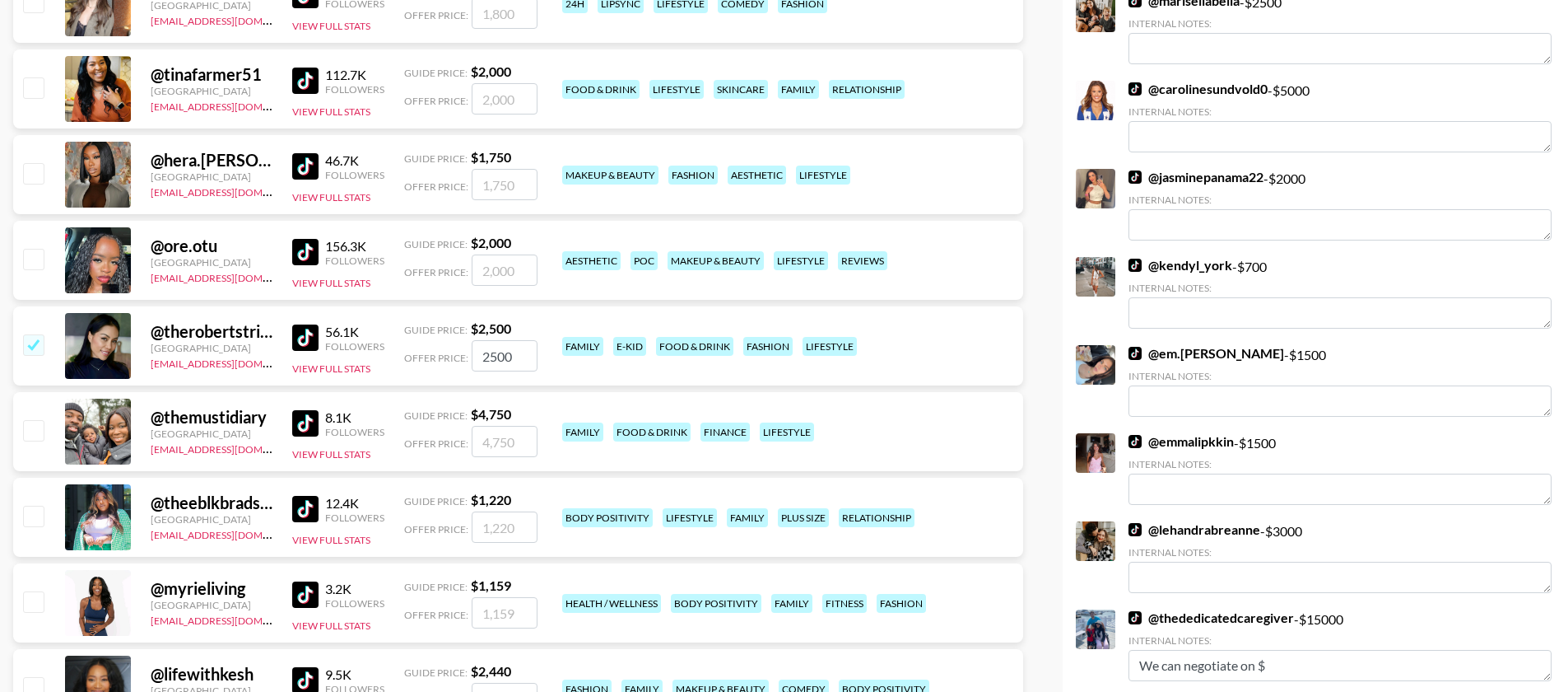
scroll to position [3409, 0]
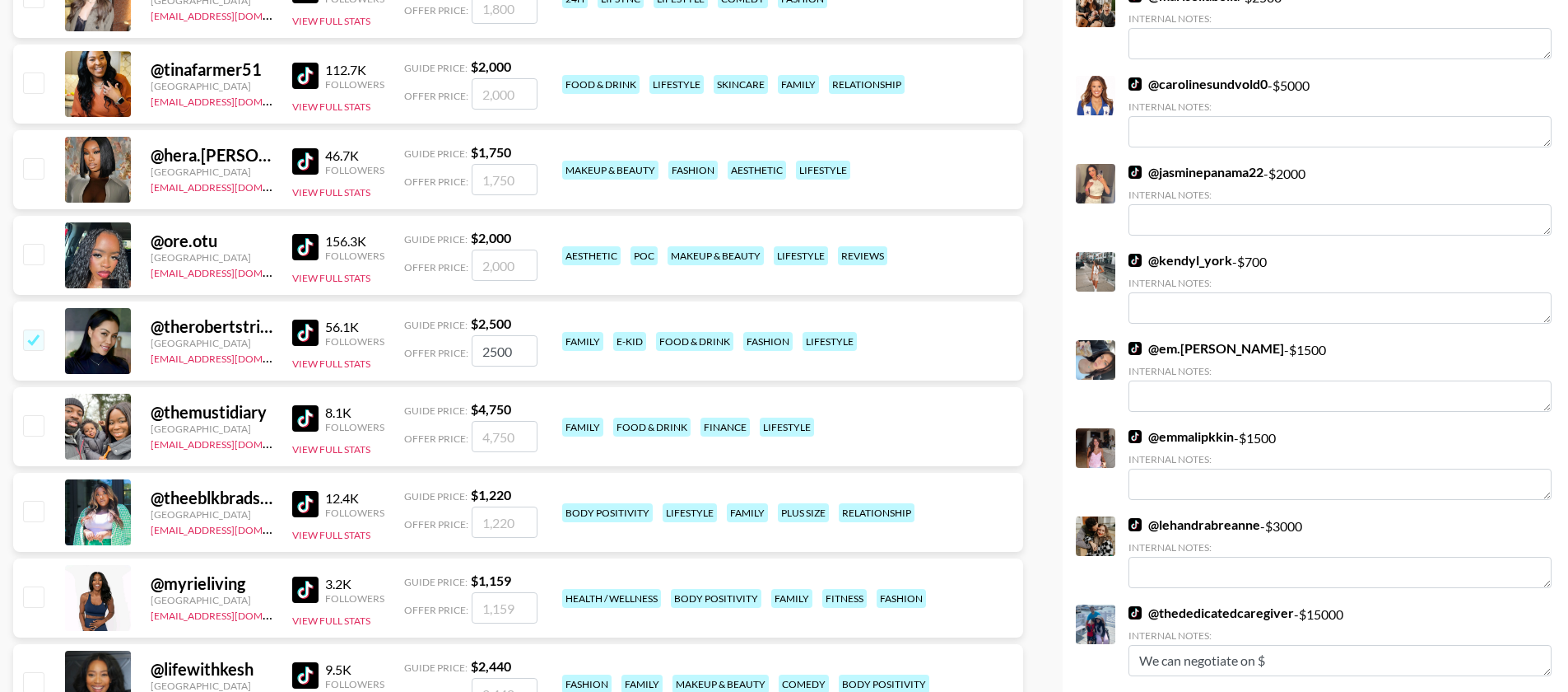
click at [32, 501] on input "checkbox" at bounding box center [34, 511] width 20 height 20
checkbox input "true"
type input "1220"
click at [37, 672] on input "checkbox" at bounding box center [34, 682] width 20 height 20
checkbox input "true"
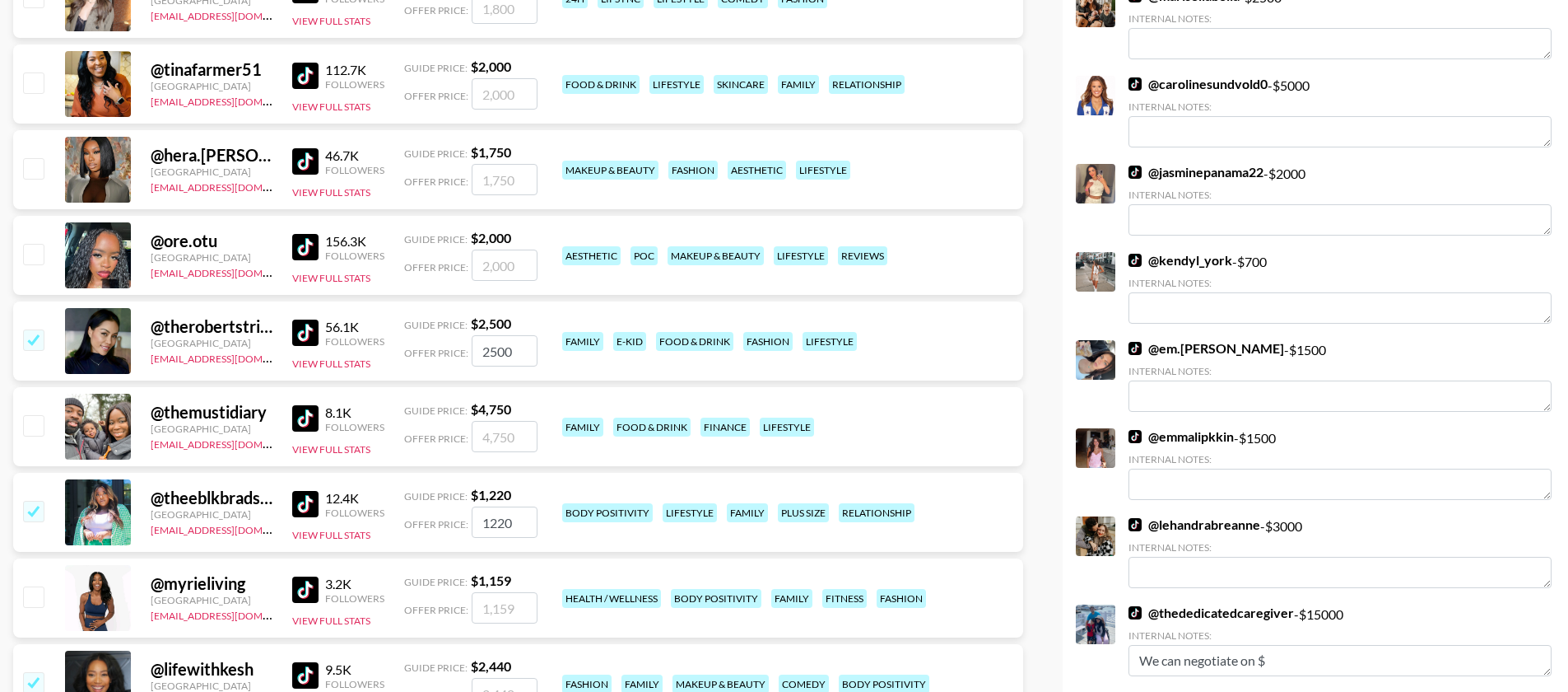
type input "2440"
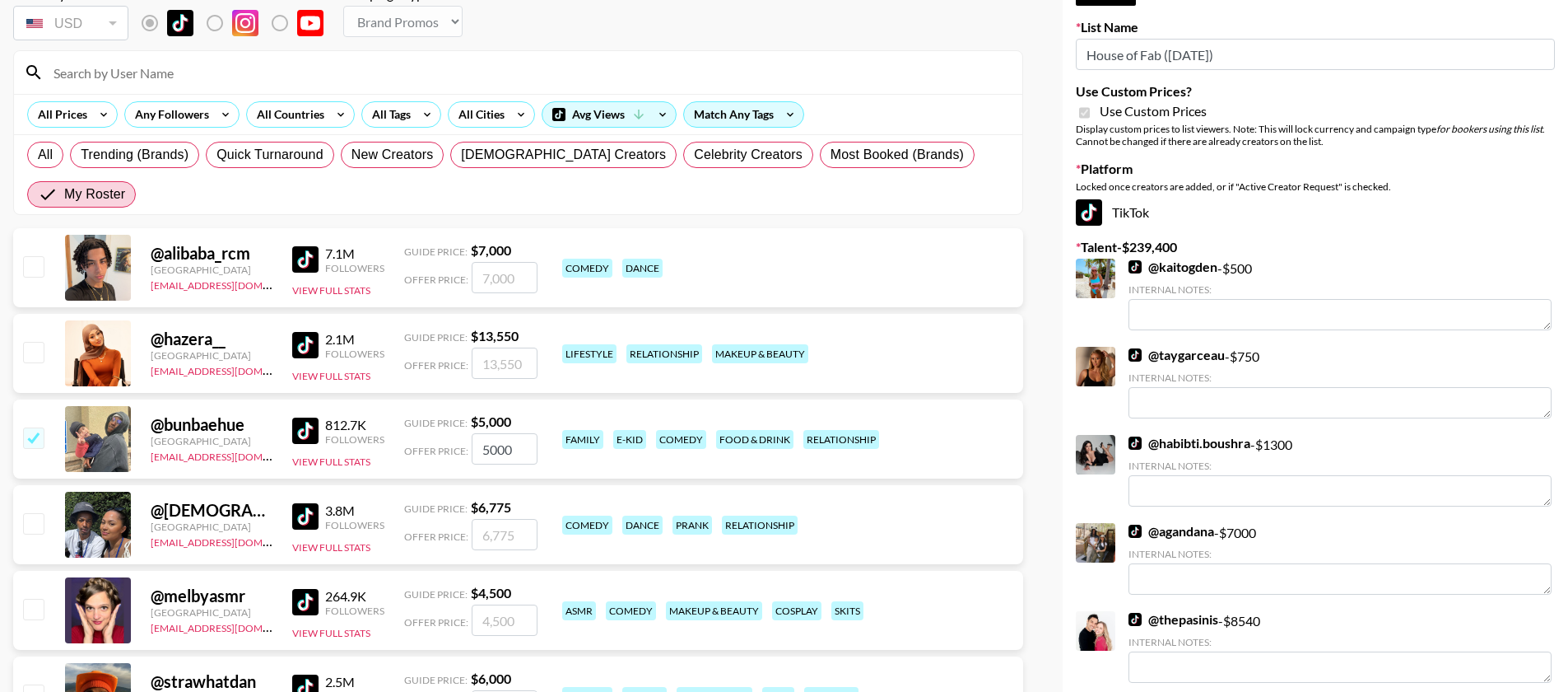
scroll to position [0, 0]
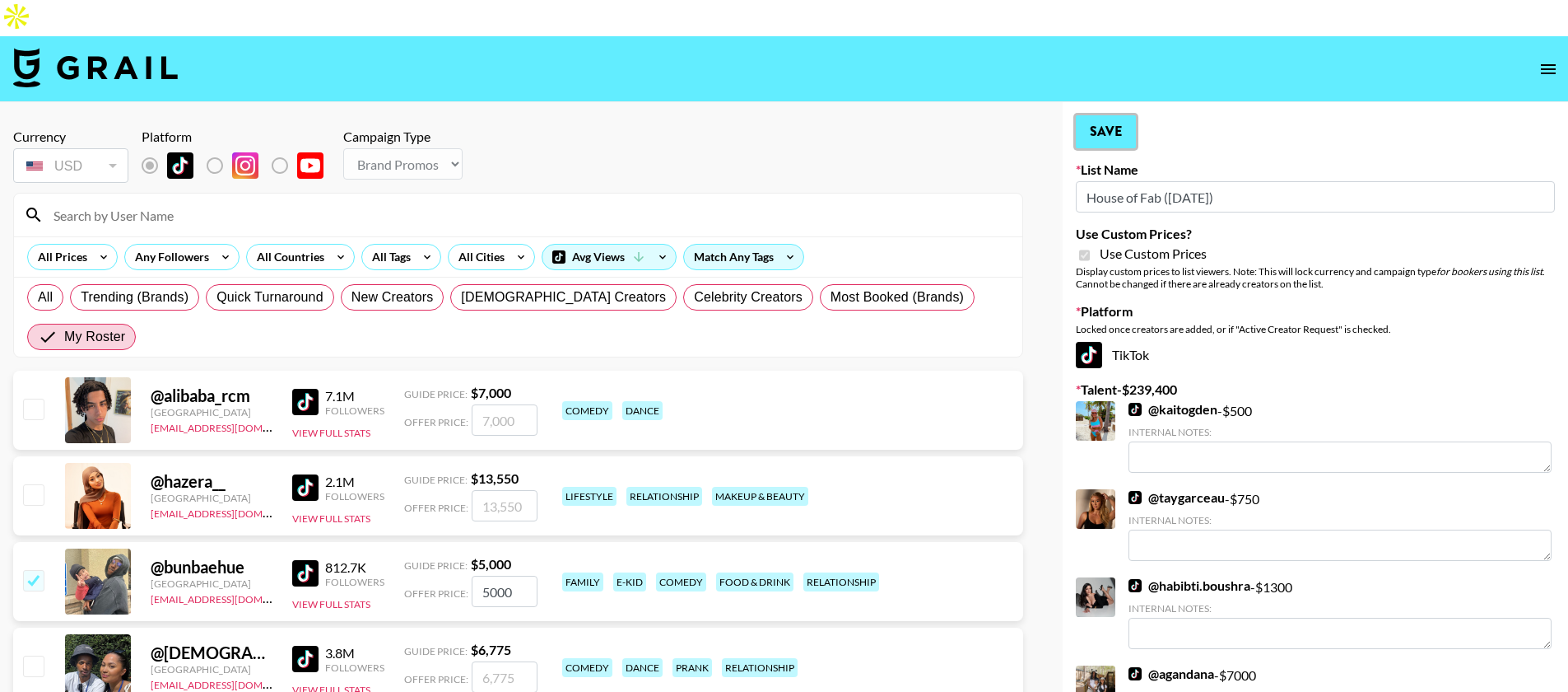
click at [1109, 116] on button "Save" at bounding box center [1106, 132] width 60 height 33
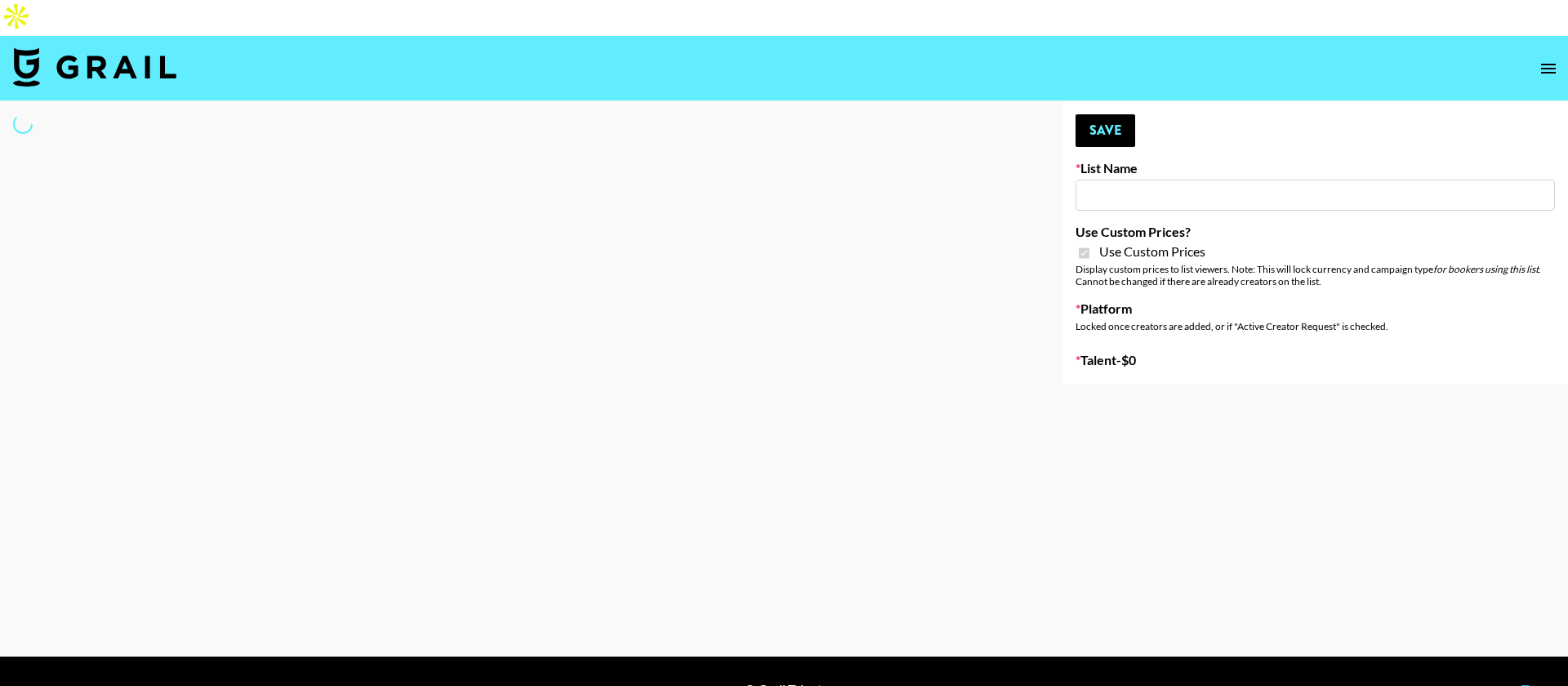
type input "ByHeart ([DATE])"
checkbox input "true"
select select "Brand"
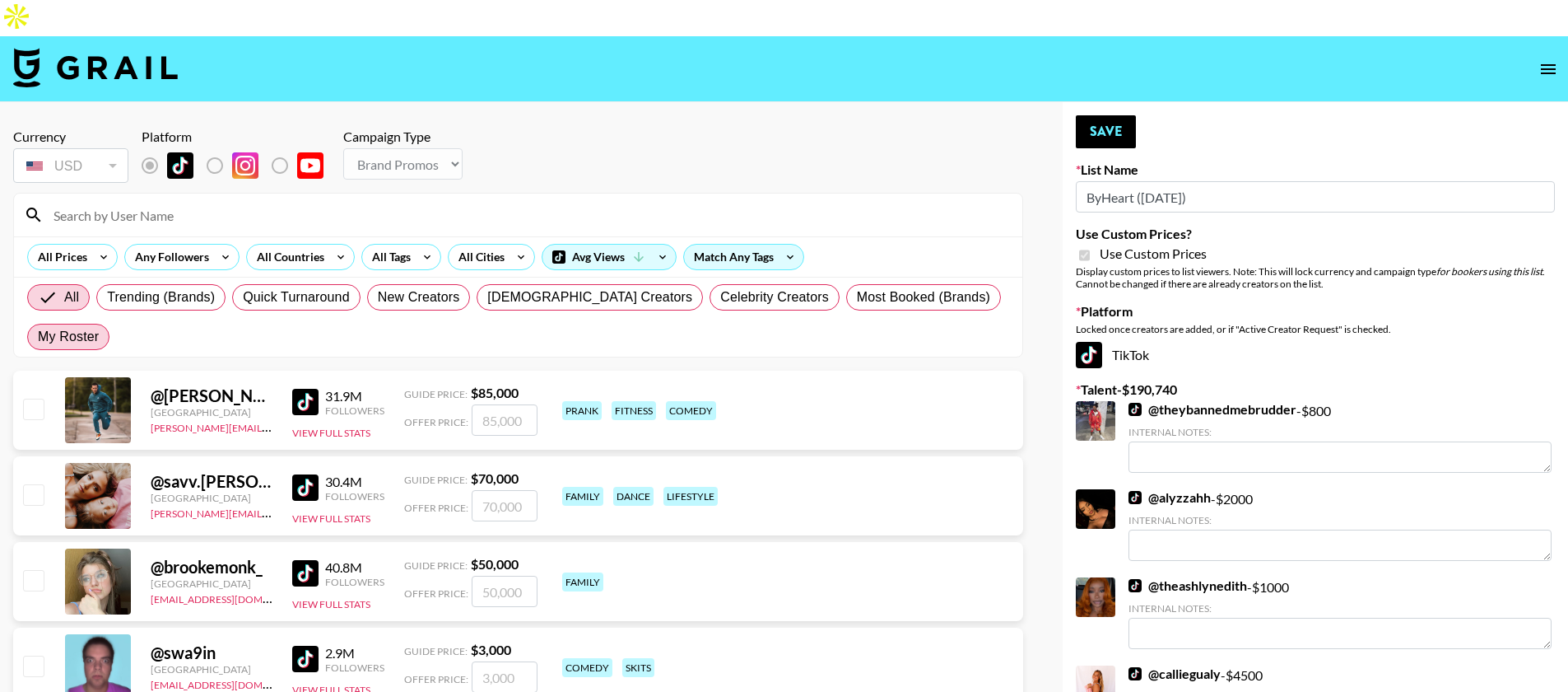
click at [99, 327] on span "My Roster" at bounding box center [68, 337] width 61 height 20
click at [38, 337] on input "My Roster" at bounding box center [38, 337] width 0 height 0
radio input "true"
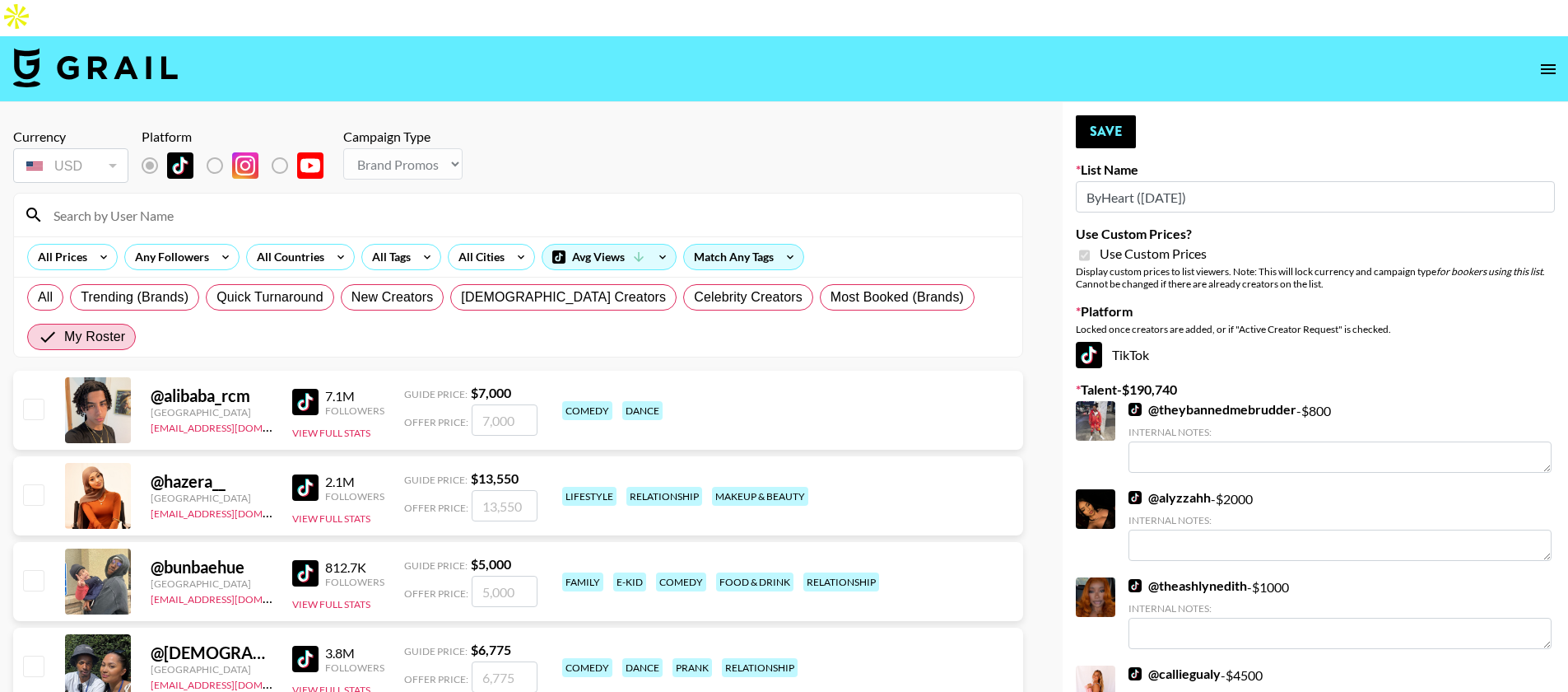
click at [30, 570] on input "checkbox" at bounding box center [34, 580] width 20 height 20
checkbox input "true"
type input "5000"
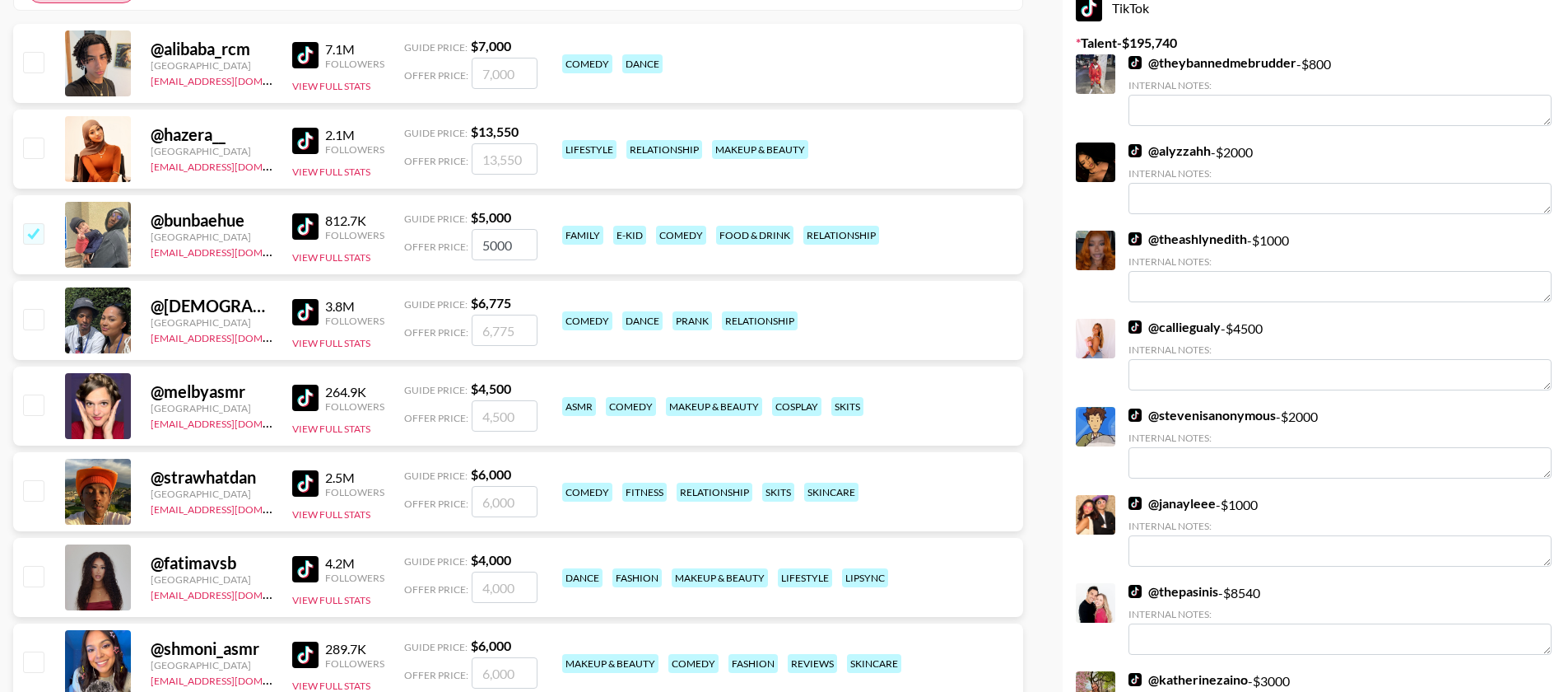
scroll to position [385, 0]
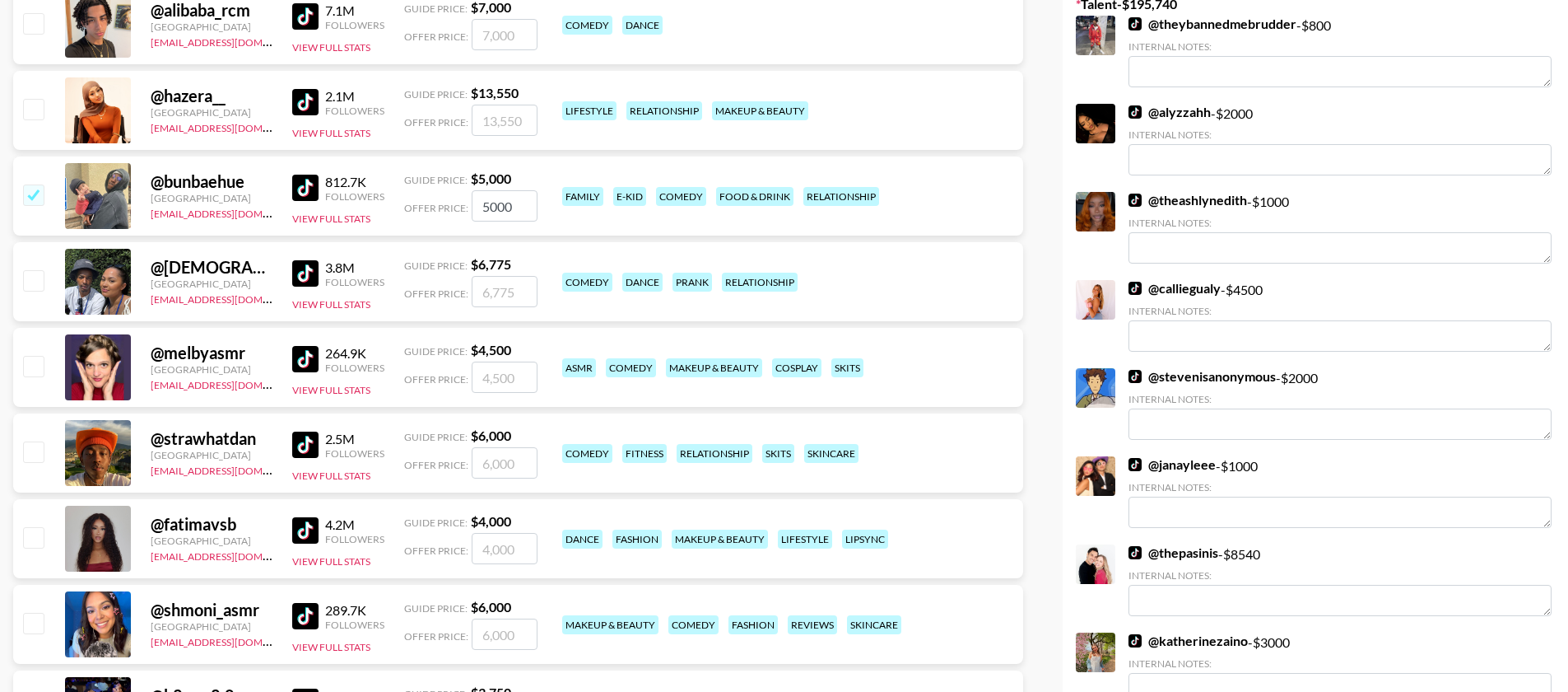
click at [29, 442] on input "checkbox" at bounding box center [34, 452] width 20 height 20
checkbox input "true"
type input "6000"
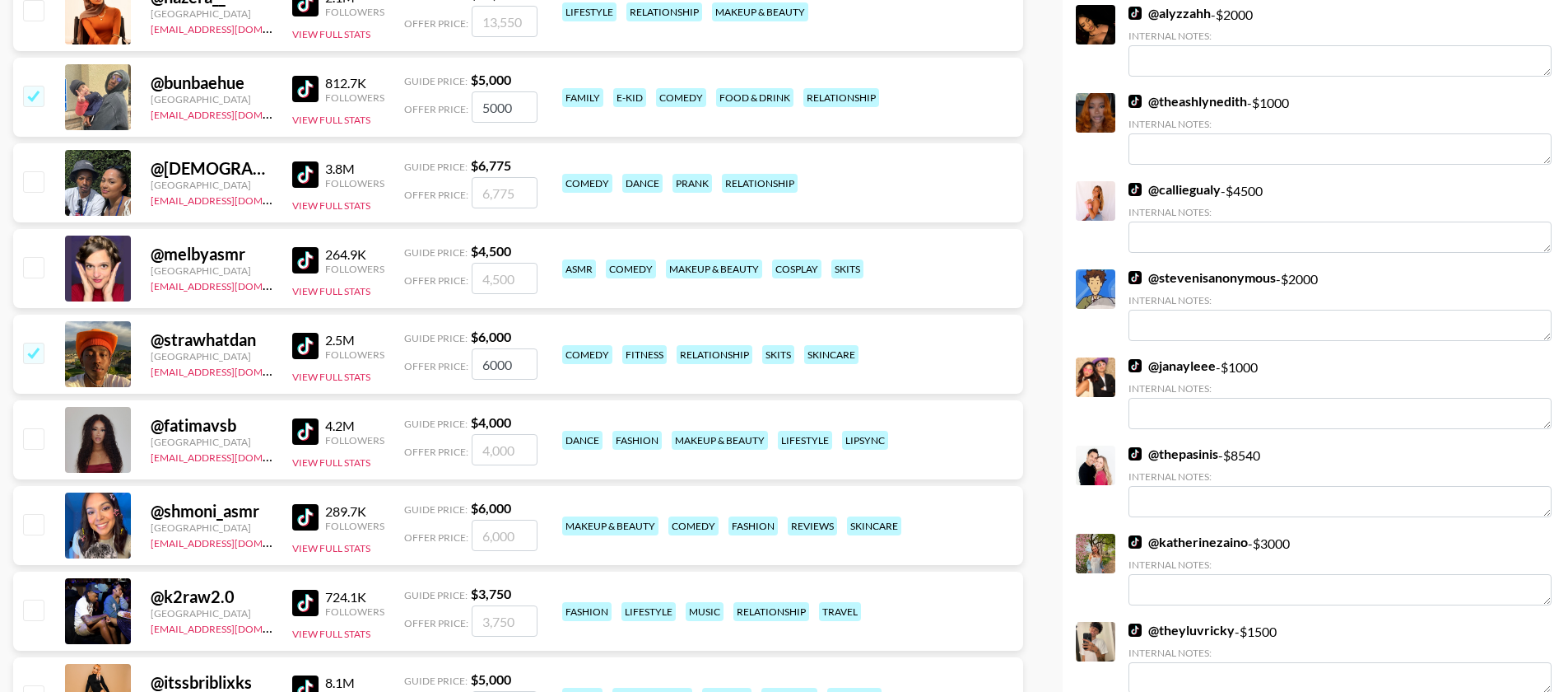
scroll to position [492, 0]
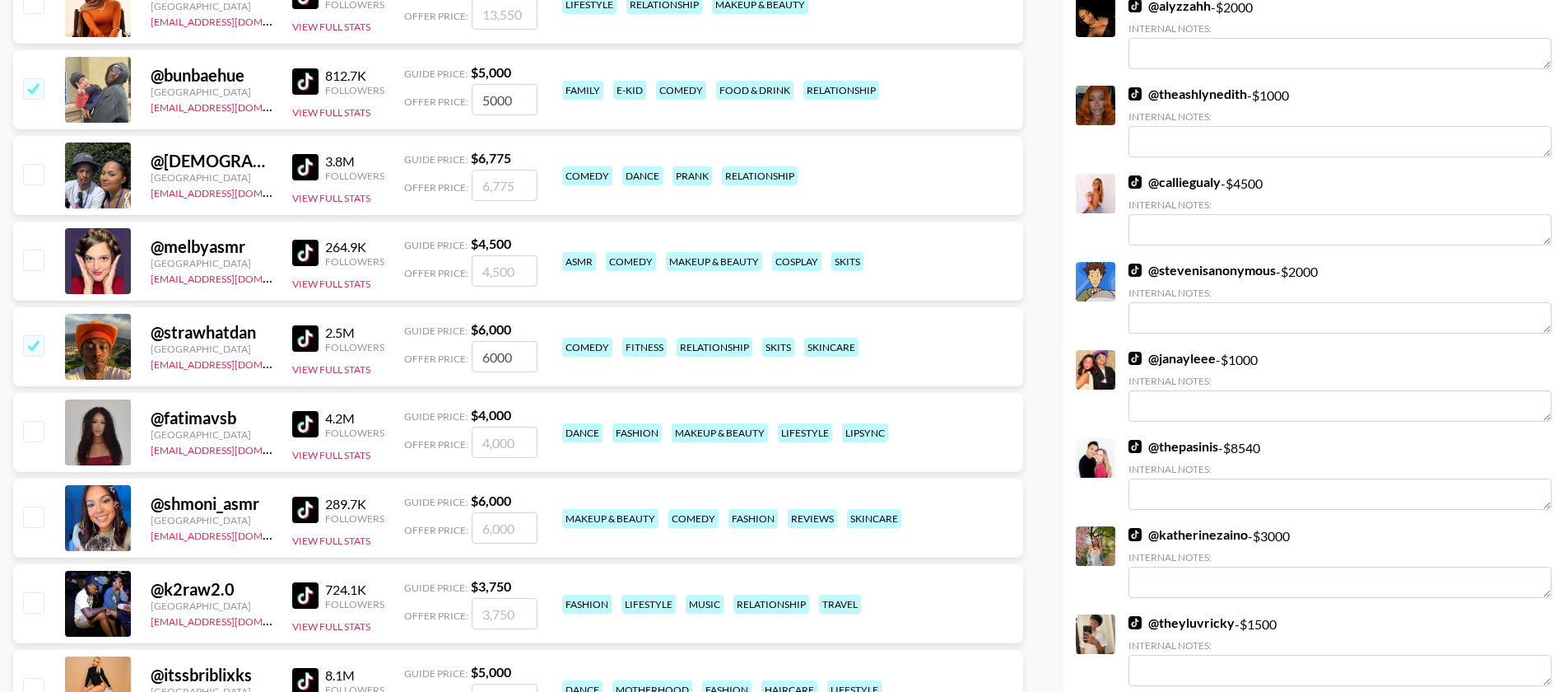
drag, startPoint x: 41, startPoint y: 526, endPoint x: 38, endPoint y: 580, distance: 54.1
click at [41, 592] on input "checkbox" at bounding box center [34, 602] width 20 height 20
checkbox input "true"
type input "3750"
click at [37, 678] on input "checkbox" at bounding box center [34, 688] width 20 height 20
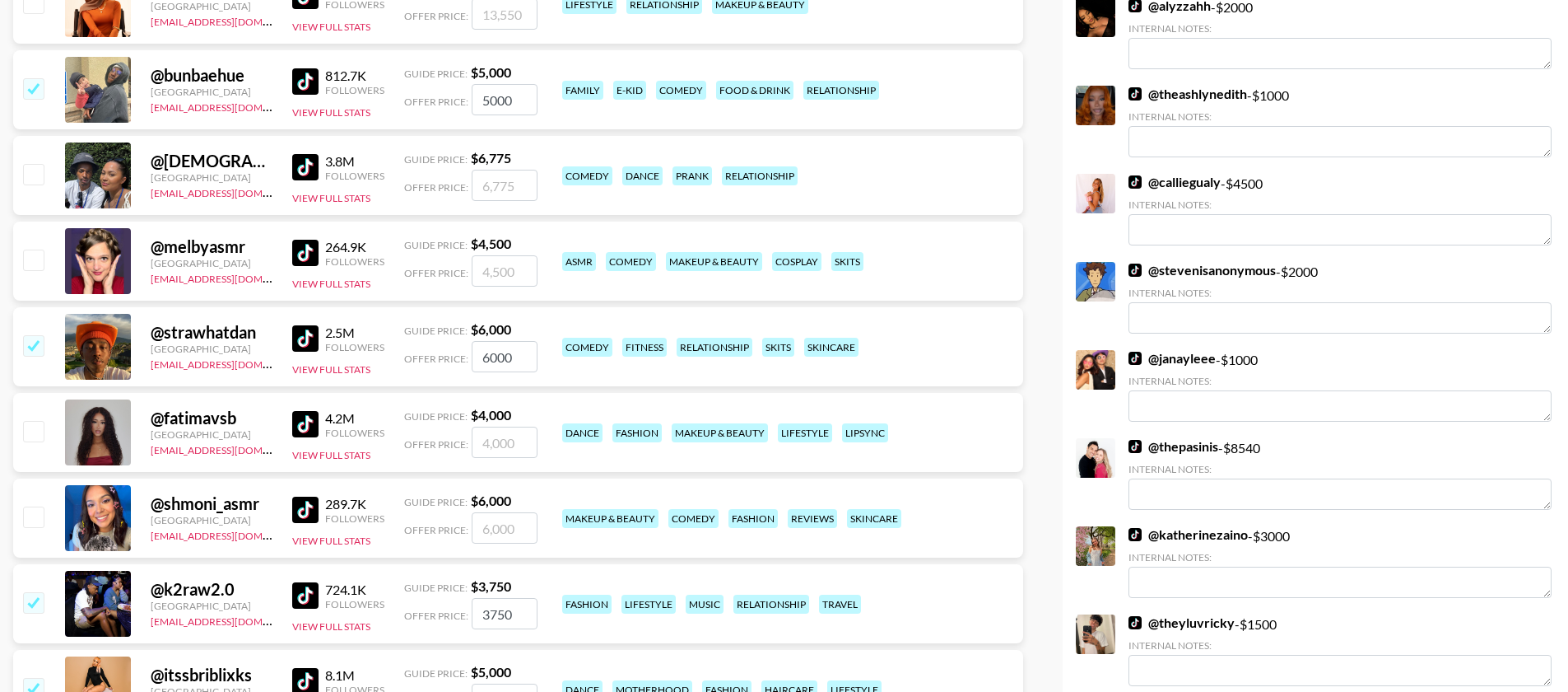
checkbox input "true"
type input "5000"
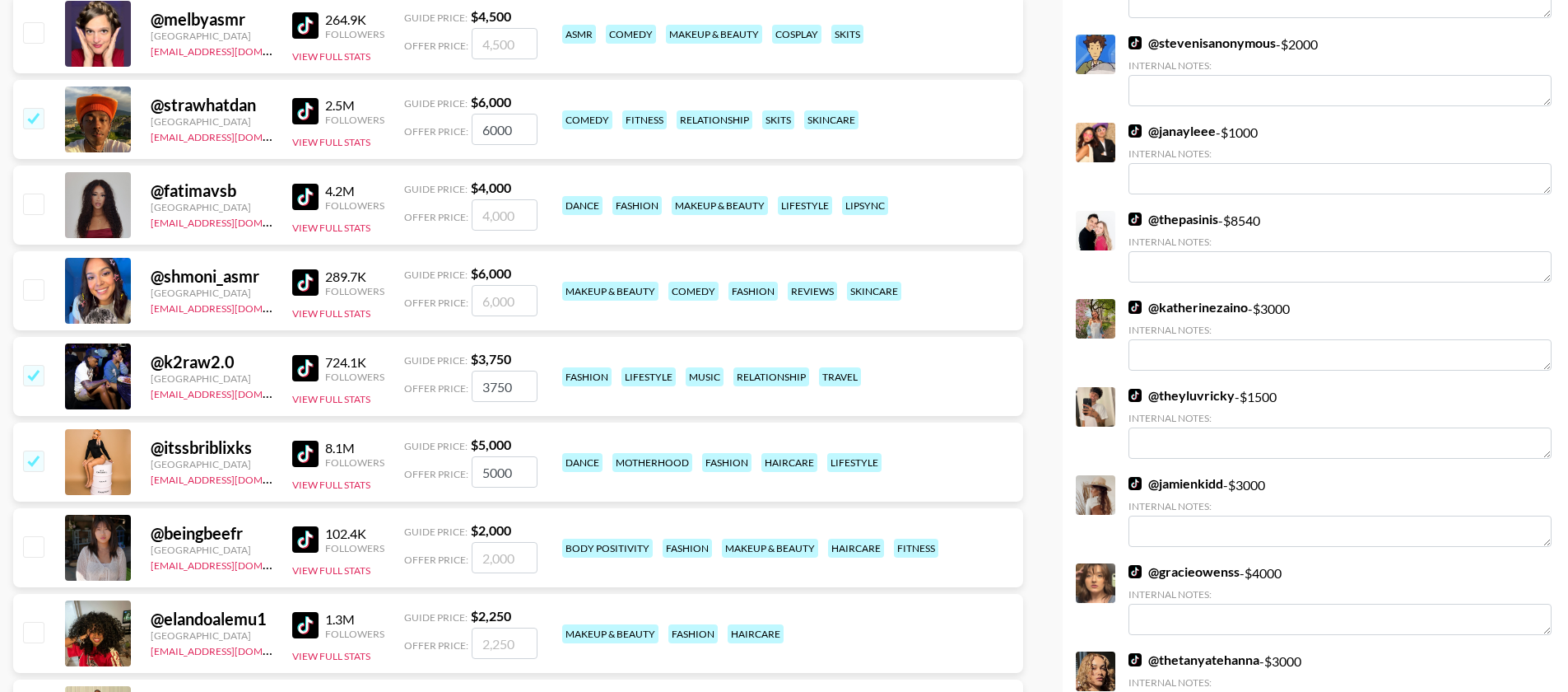
scroll to position [747, 0]
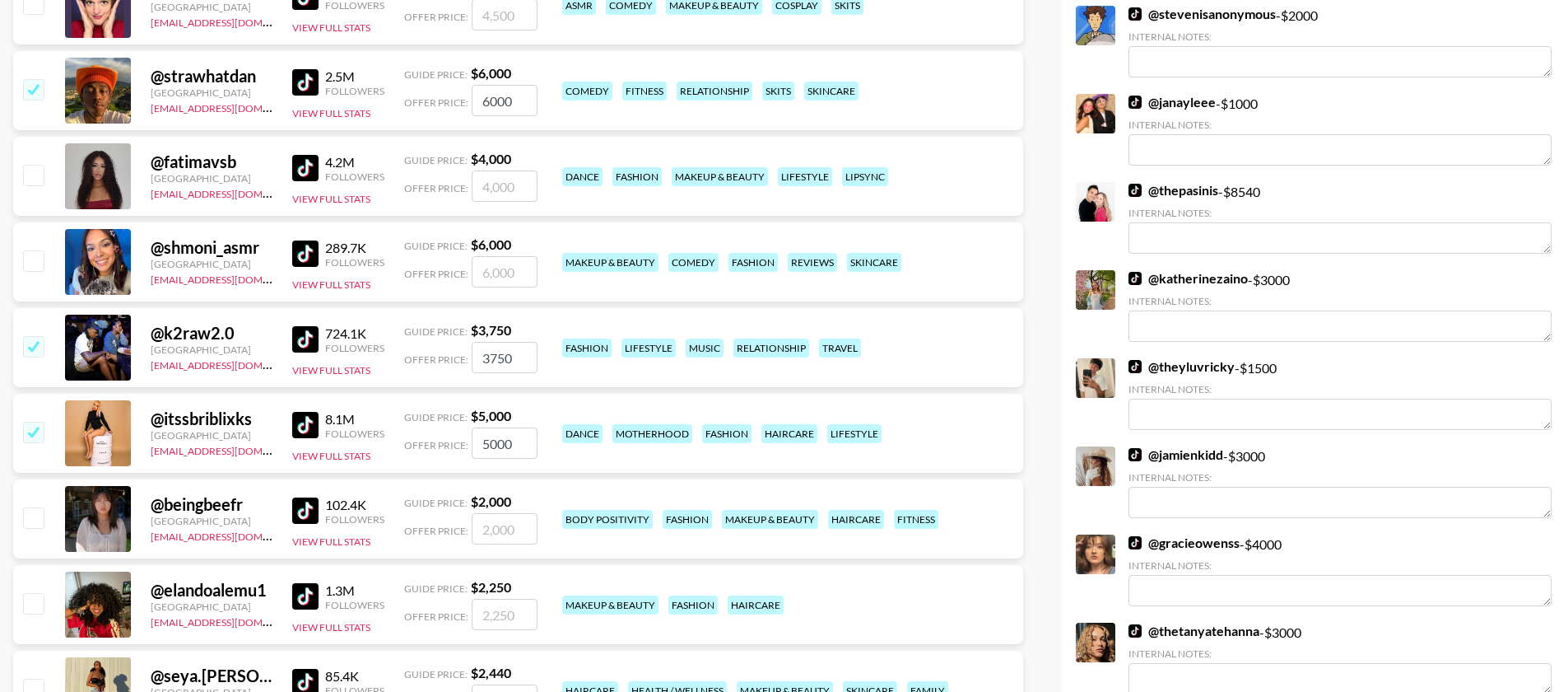
click at [35, 507] on input "checkbox" at bounding box center [34, 517] width 20 height 20
checkbox input "true"
type input "2000"
click at [37, 593] on input "checkbox" at bounding box center [34, 603] width 20 height 20
checkbox input "true"
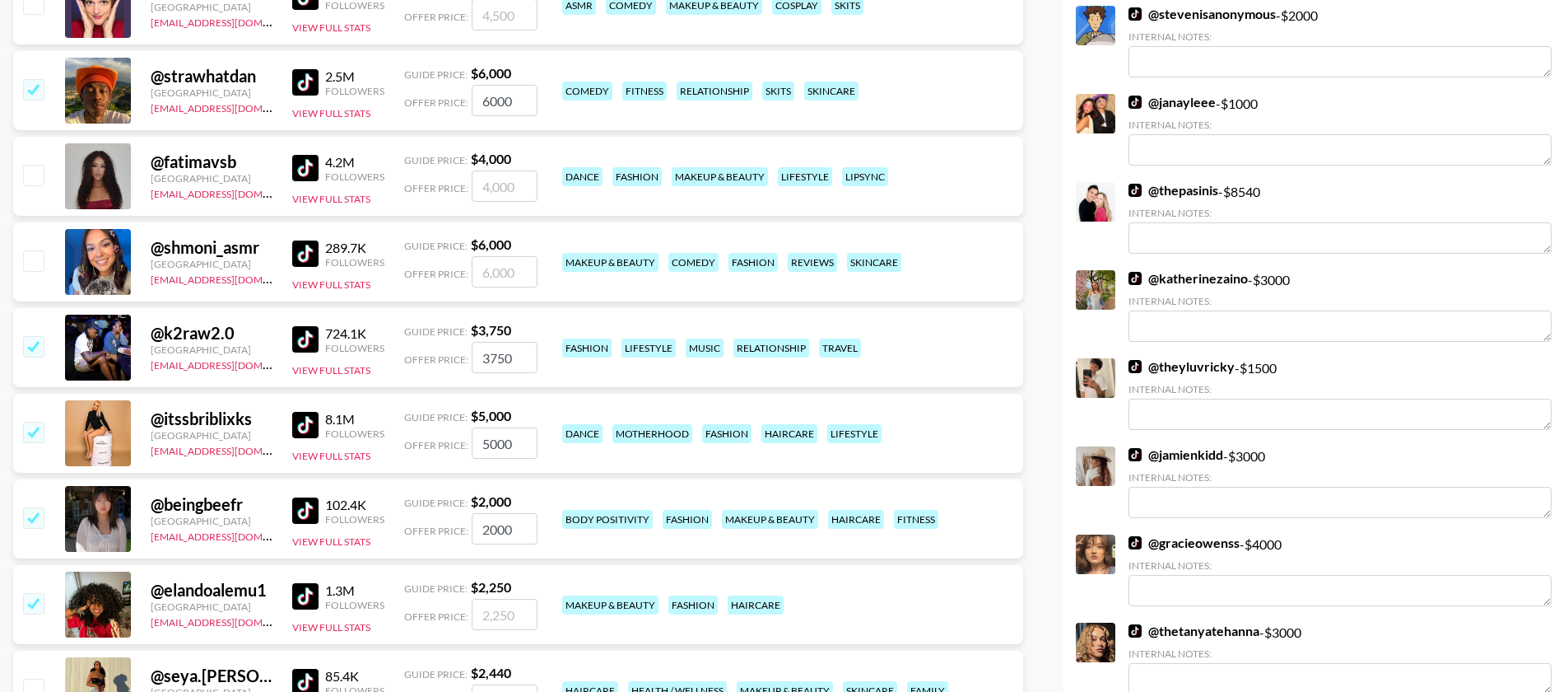
type input "2250"
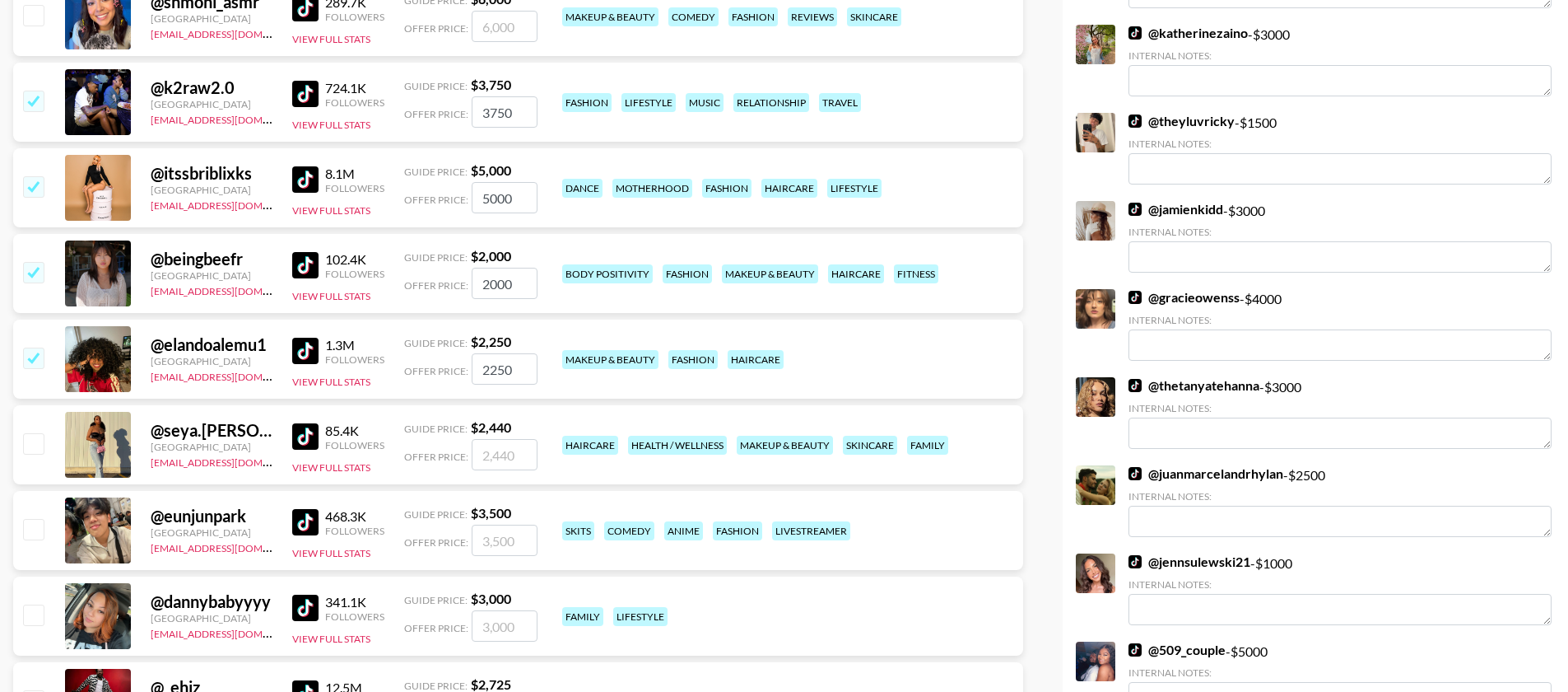
scroll to position [1025, 0]
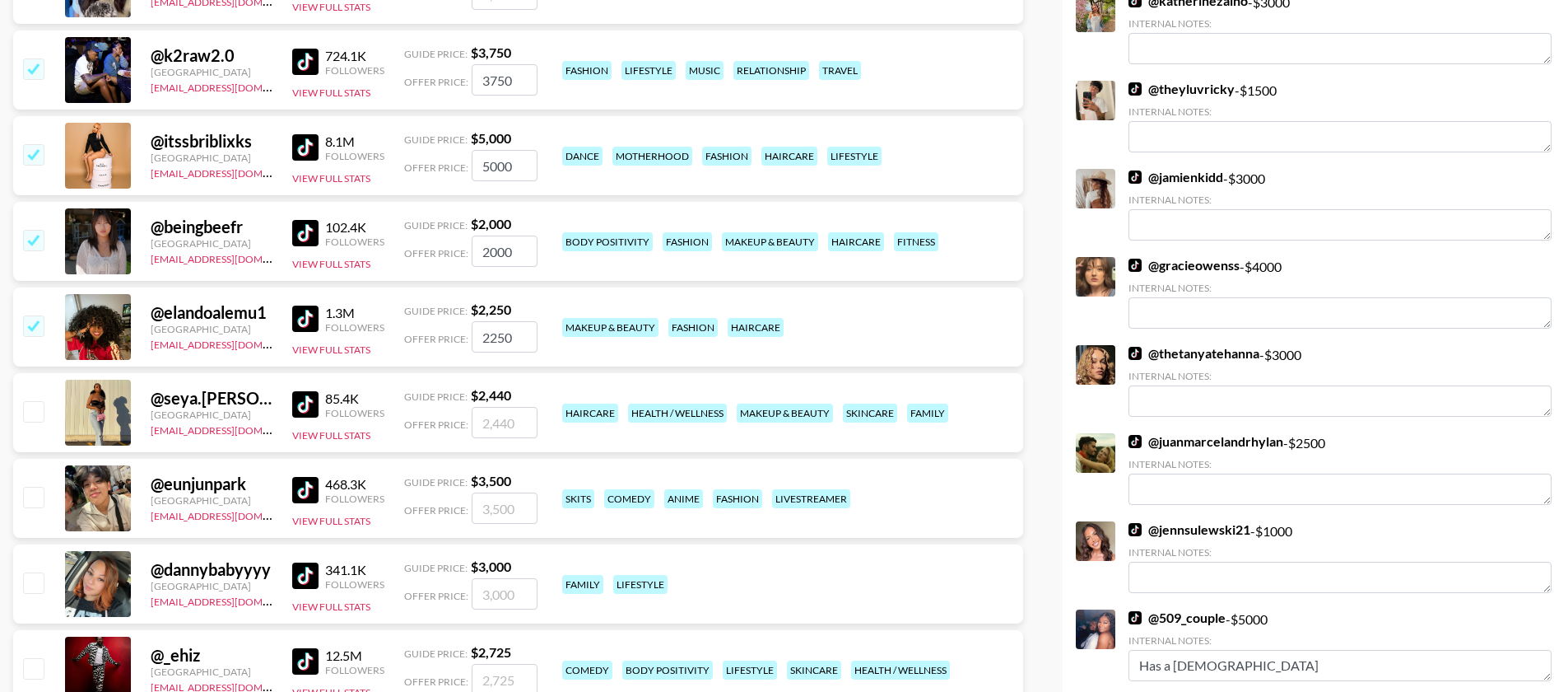
click at [35, 572] on input "checkbox" at bounding box center [34, 582] width 20 height 20
checkbox input "true"
type input "3000"
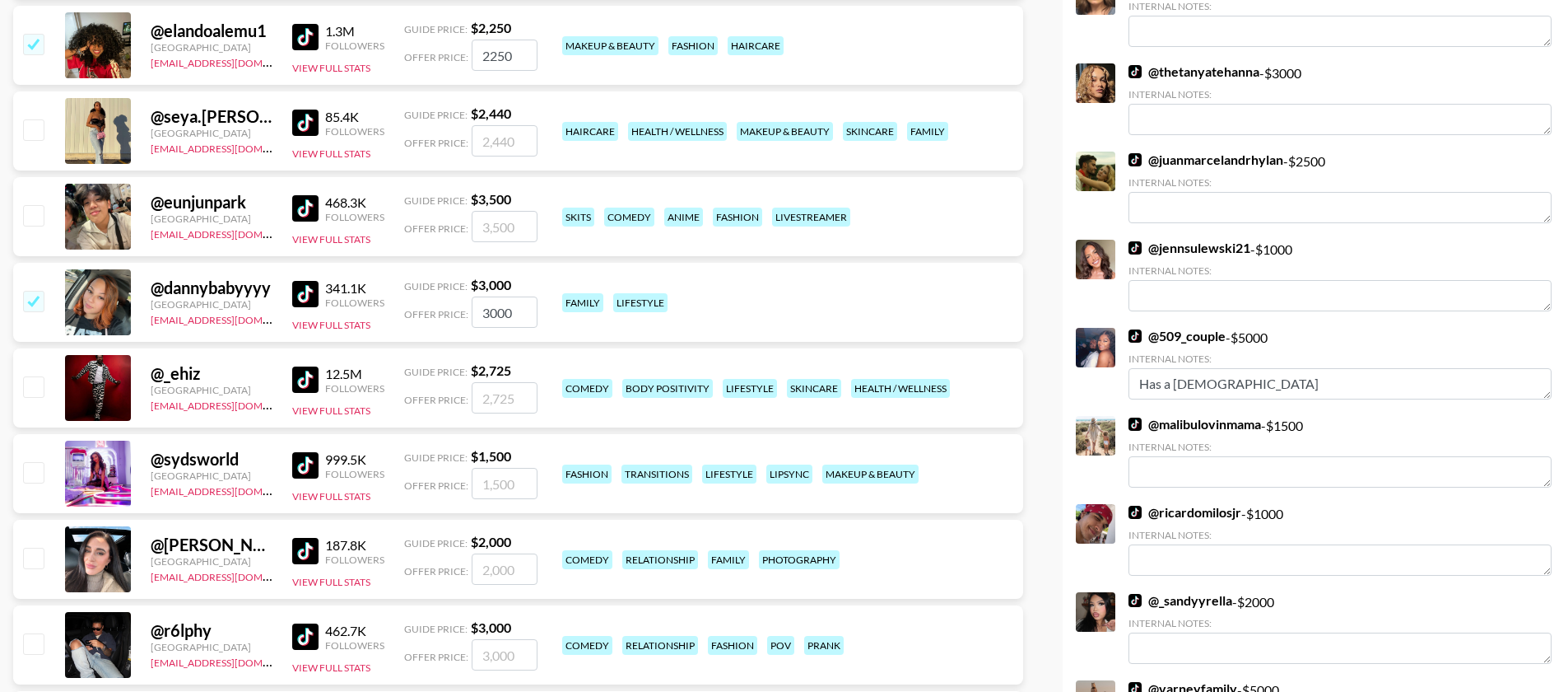
scroll to position [1308, 0]
drag, startPoint x: 32, startPoint y: 478, endPoint x: 56, endPoint y: 562, distance: 87.4
click at [33, 547] on input "checkbox" at bounding box center [34, 557] width 20 height 20
checkbox input "true"
type input "2000"
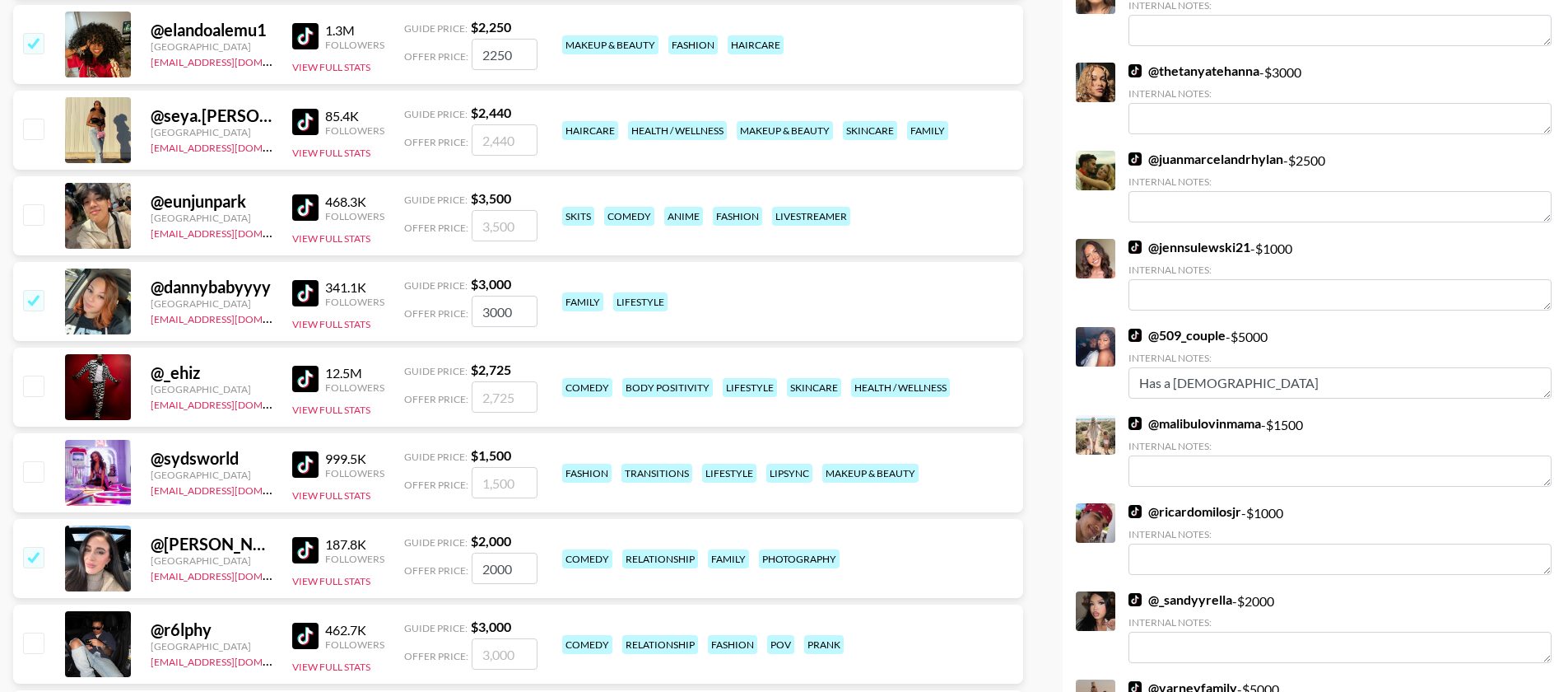
drag, startPoint x: 31, startPoint y: 560, endPoint x: 31, endPoint y: 604, distance: 44.0
click at [31, 633] on input "checkbox" at bounding box center [34, 643] width 20 height 20
checkbox input "true"
type input "3000"
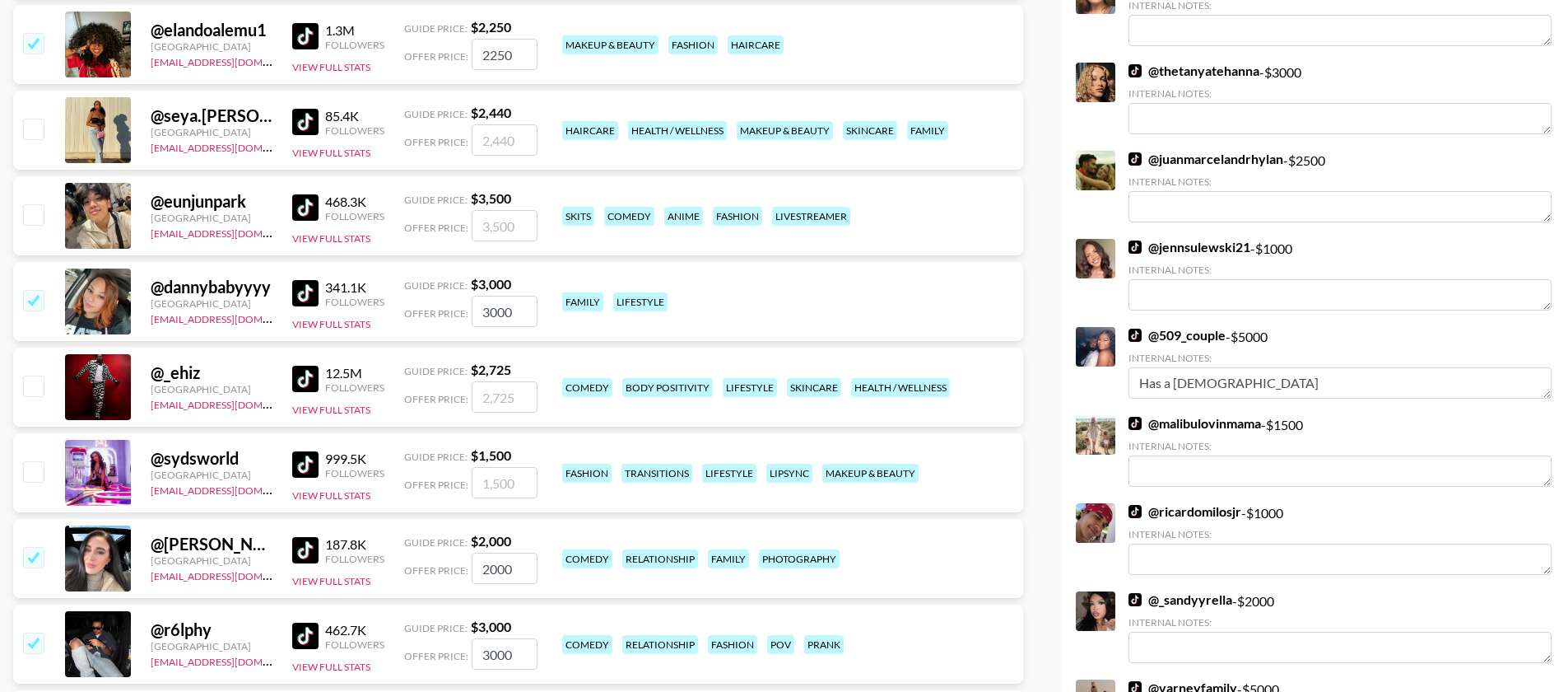
checkbox input "true"
type input "2000"
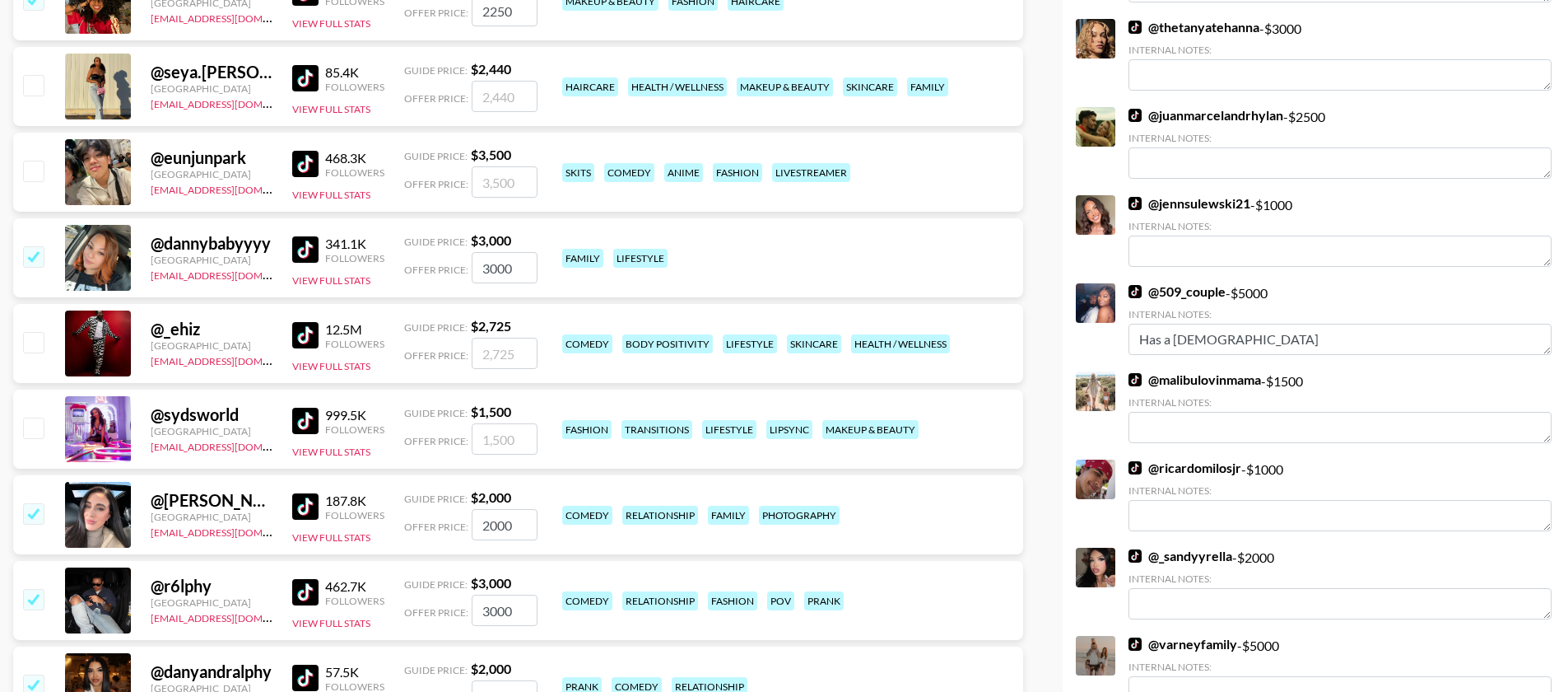
scroll to position [1663, 0]
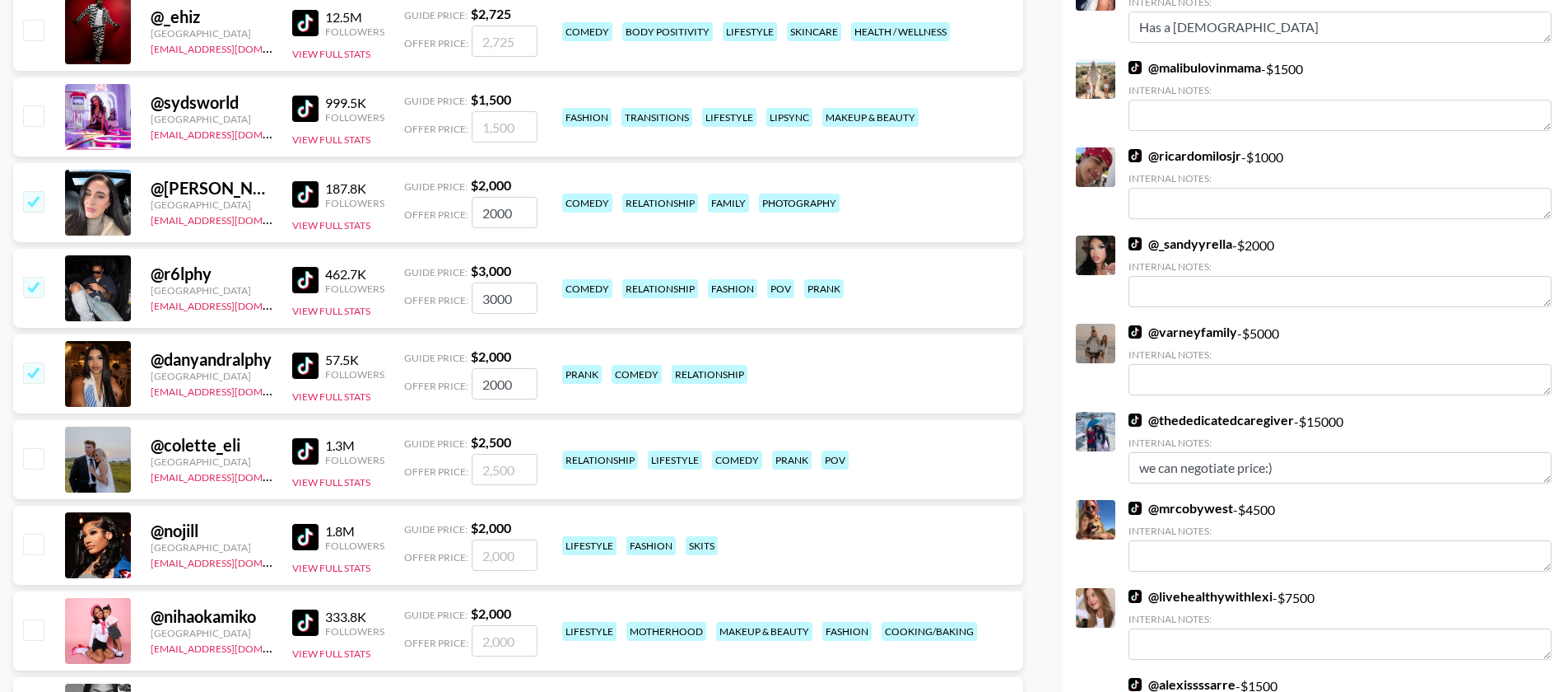
click at [33, 448] on input "checkbox" at bounding box center [34, 458] width 20 height 20
checkbox input "true"
type input "2500"
click at [34, 591] on div "@ nihaokamiko United States ria@grail-talent.com 333.8K Followers View Full Sta…" at bounding box center [518, 631] width 1010 height 79
click at [38, 534] on input "checkbox" at bounding box center [34, 544] width 20 height 20
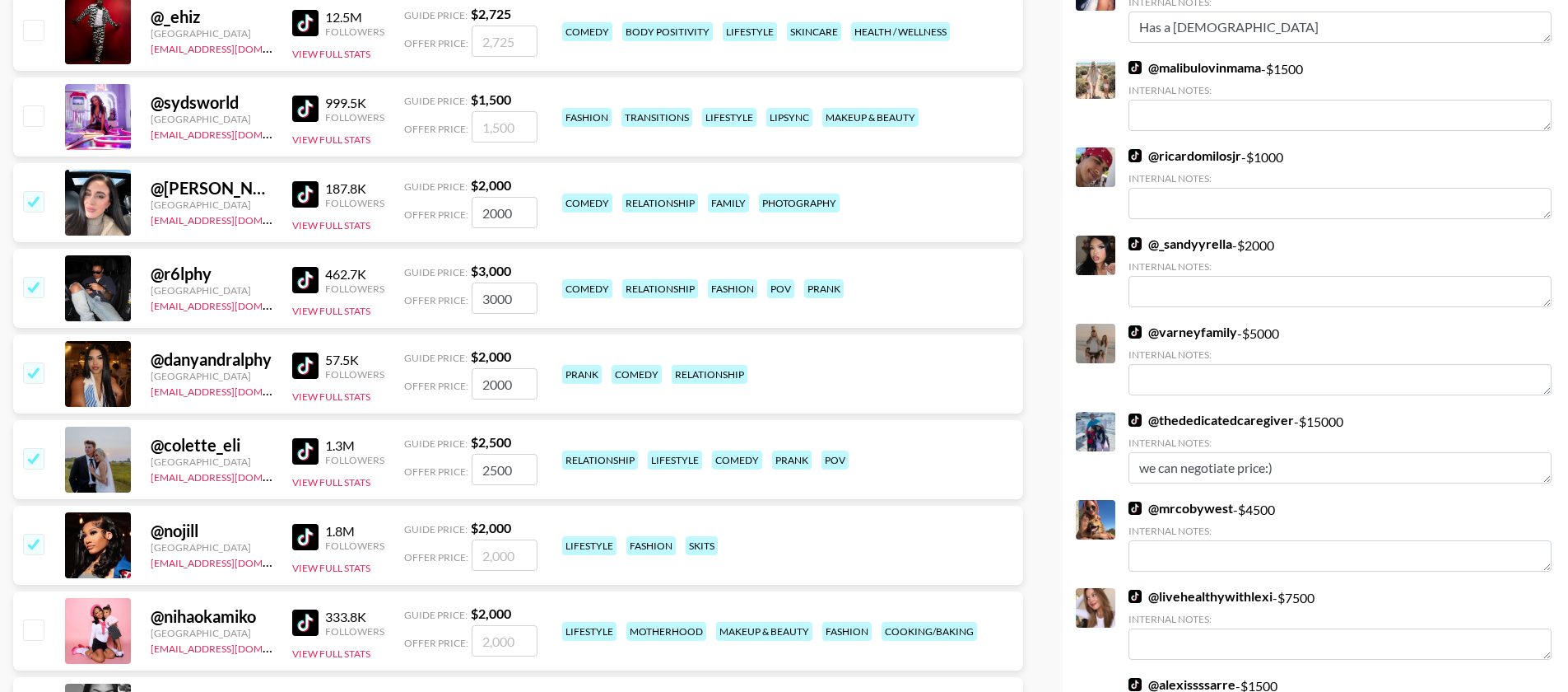
checkbox input "true"
type input "2000"
click at [34, 619] on input "checkbox" at bounding box center [34, 629] width 20 height 20
checkbox input "true"
type input "2000"
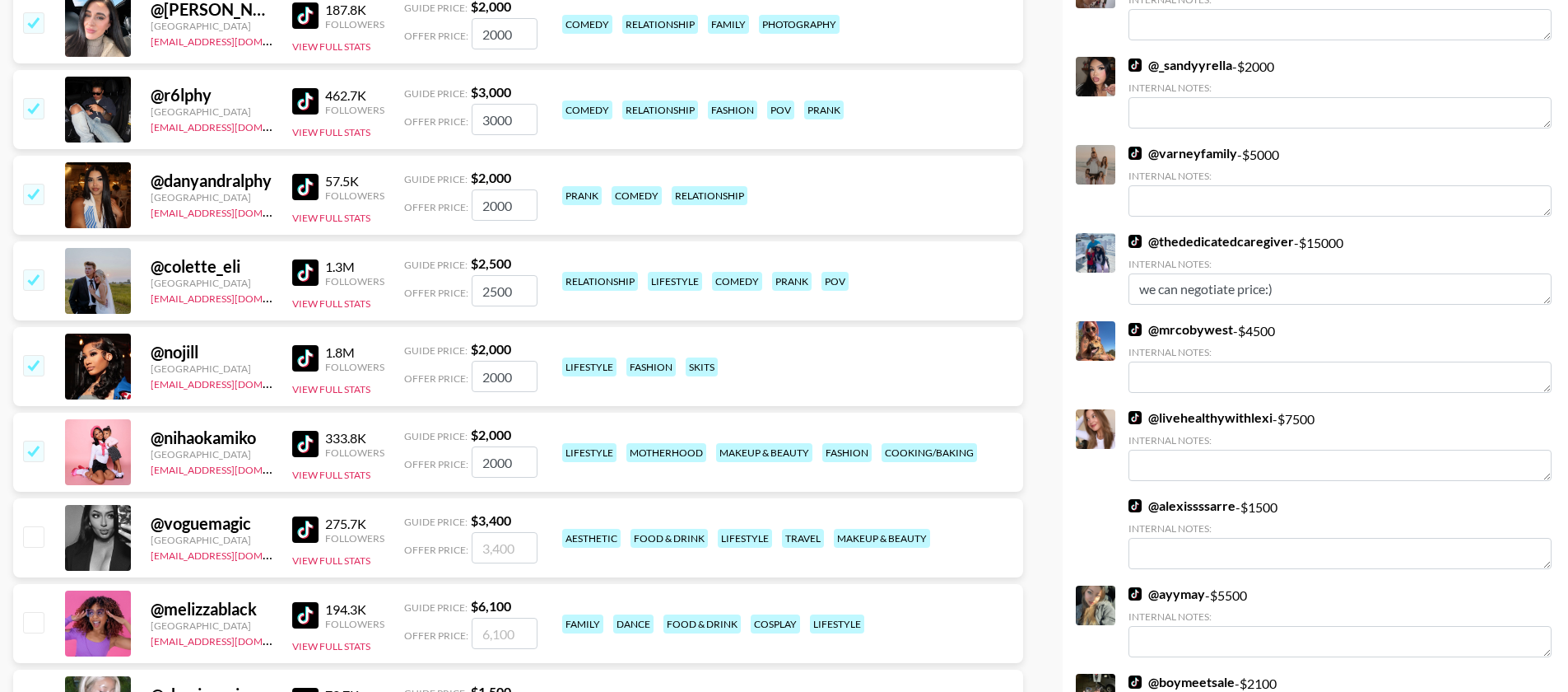
scroll to position [1886, 0]
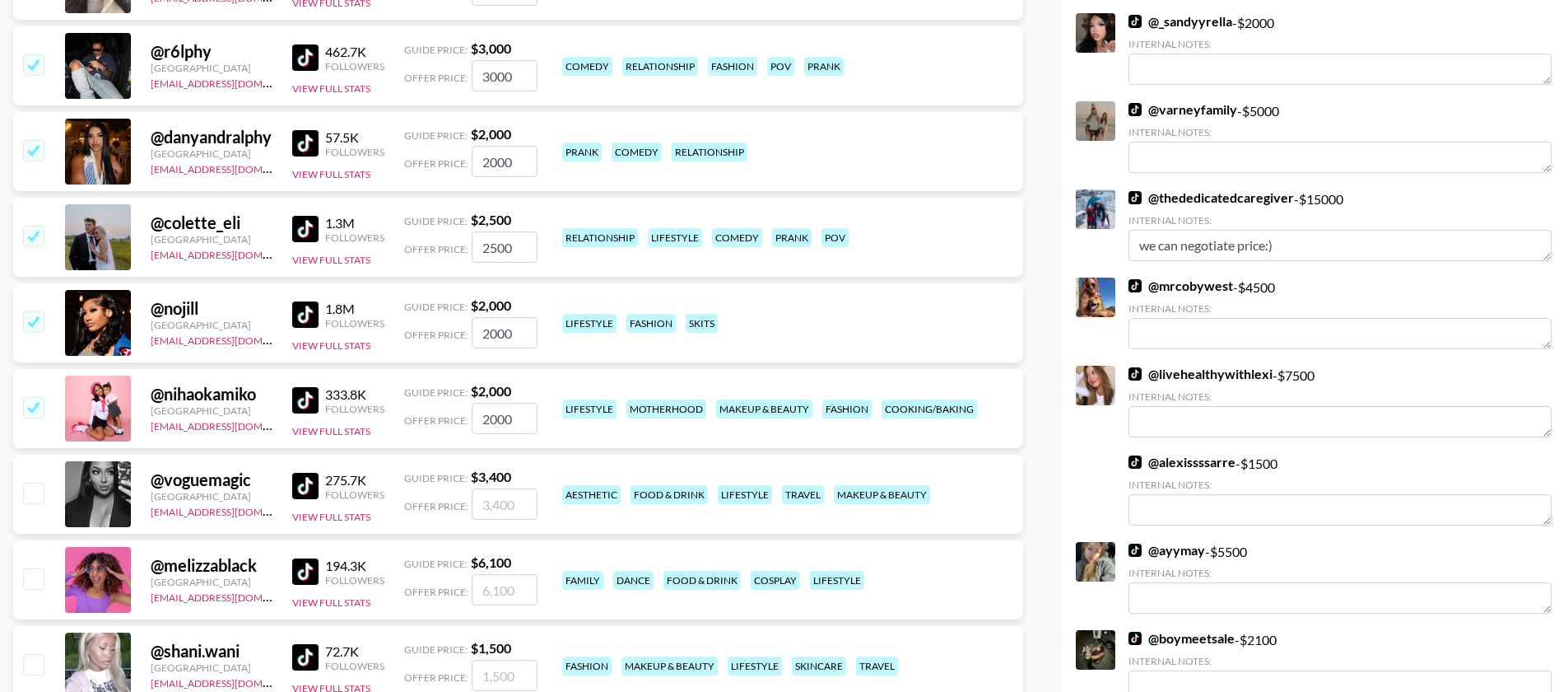
click at [30, 568] on input "checkbox" at bounding box center [34, 578] width 20 height 20
checkbox input "true"
type input "6100"
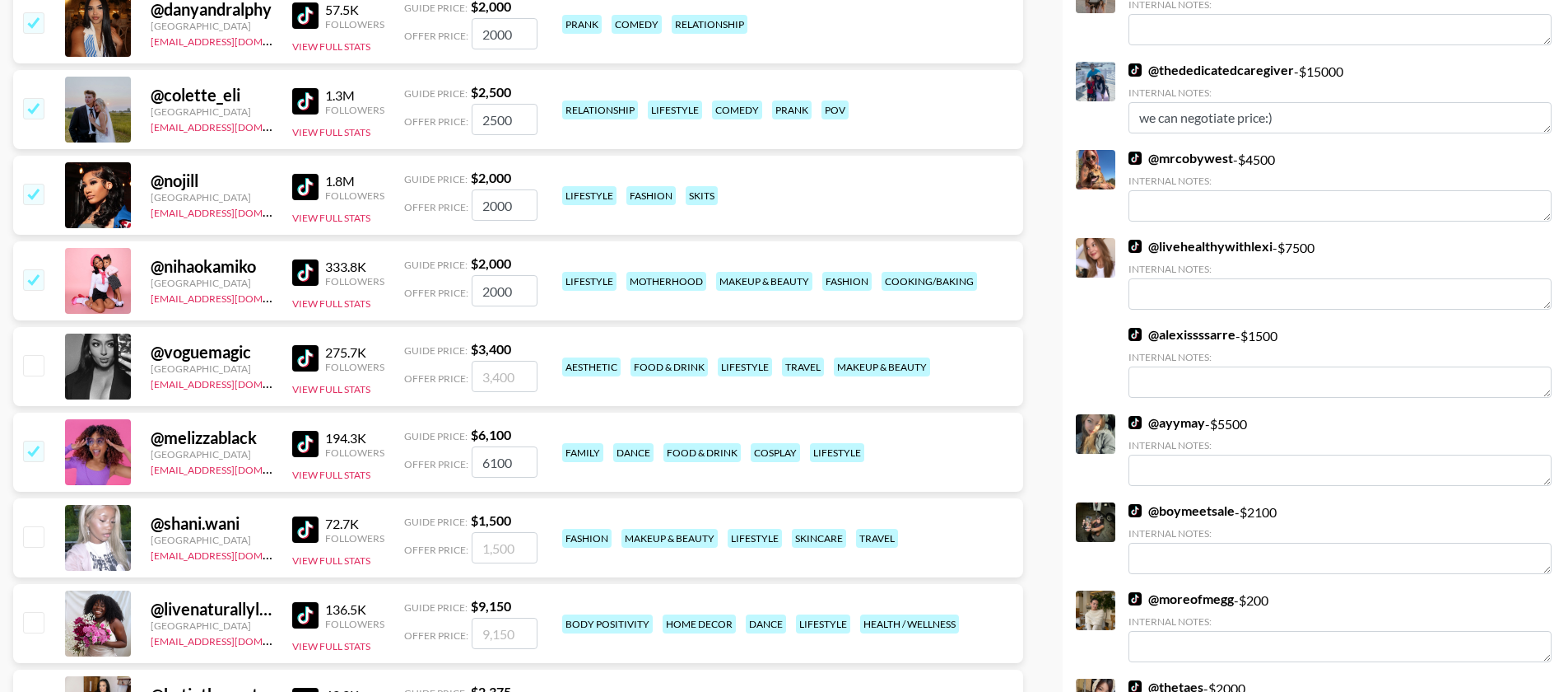
scroll to position [2017, 0]
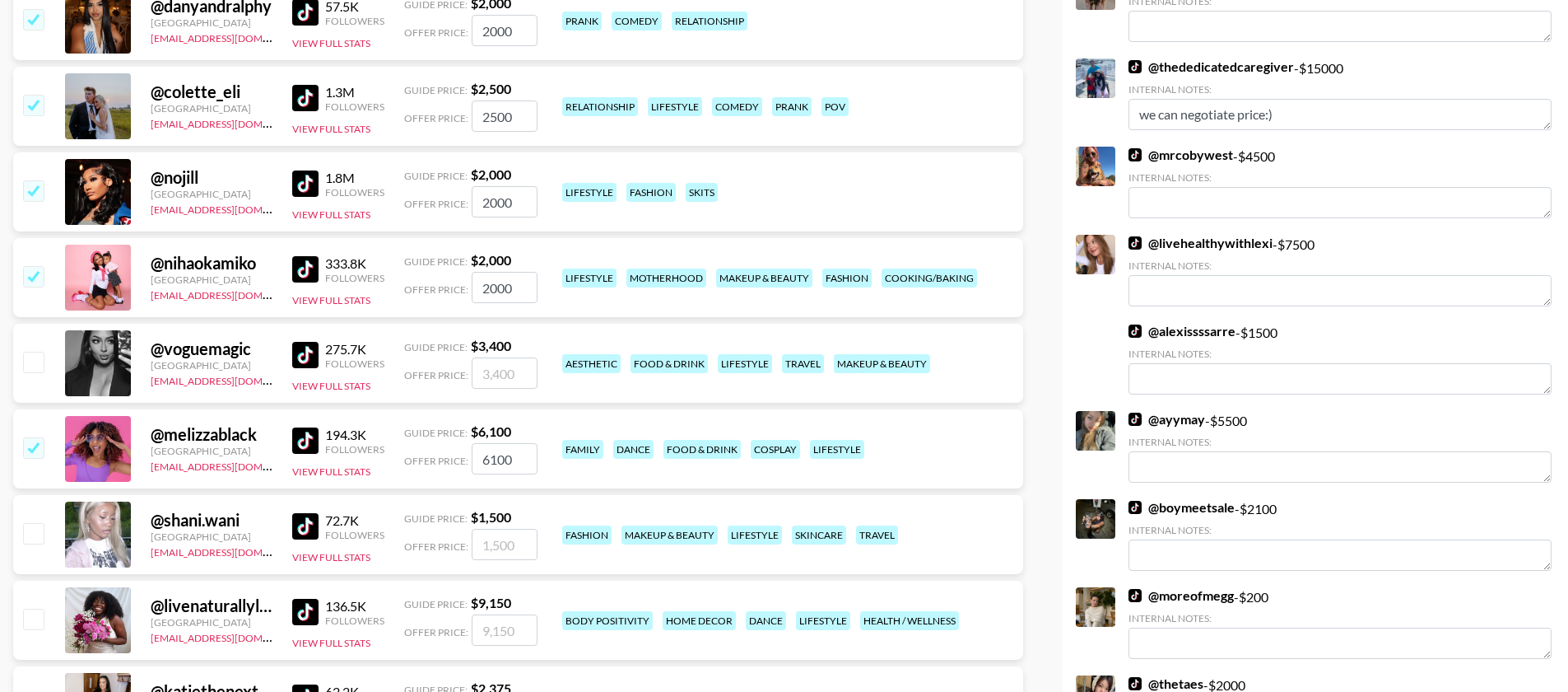
click at [48, 581] on div "@ livenaturallylove United States ria@grail-talent.com 136.5K Followers View Fu…" at bounding box center [518, 620] width 1010 height 79
click at [35, 608] on input "checkbox" at bounding box center [34, 618] width 20 height 20
checkbox input "true"
type input "9150"
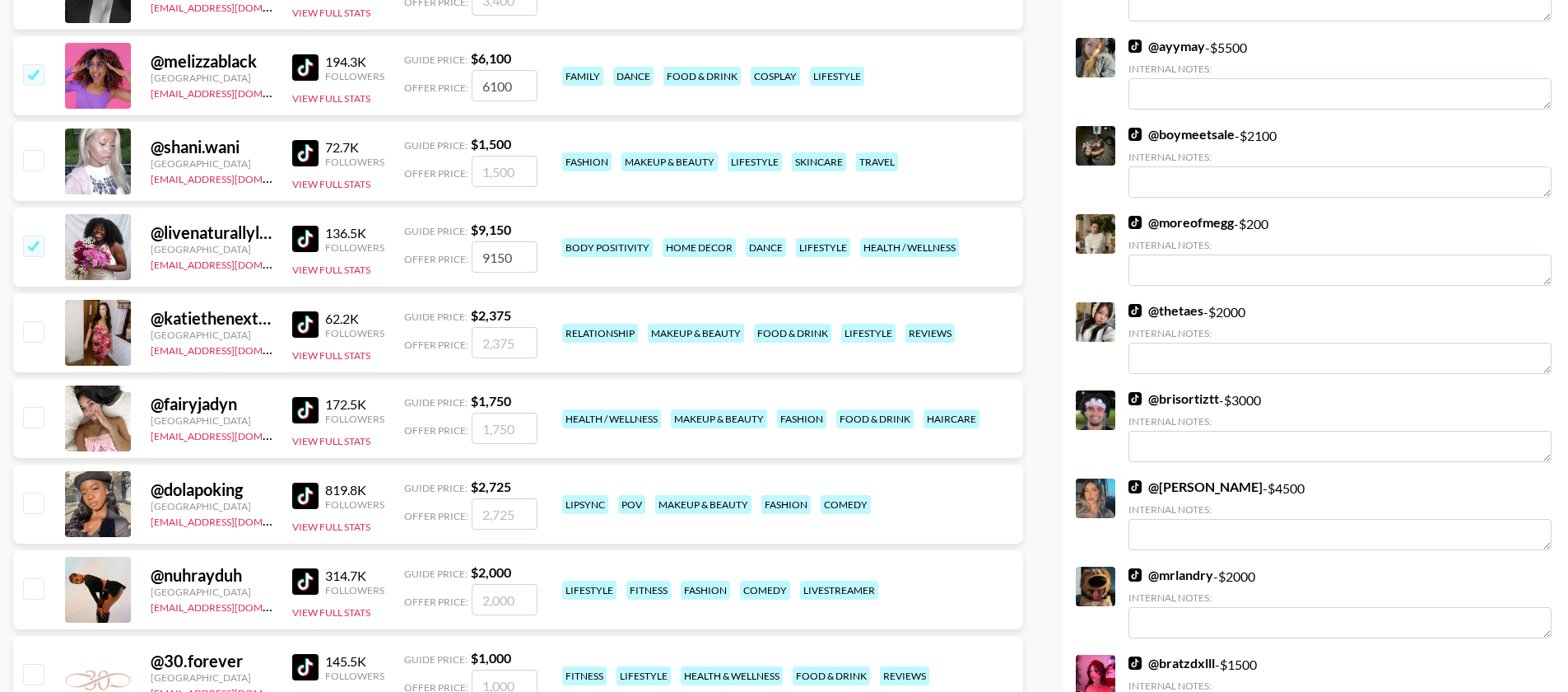
scroll to position [2419, 0]
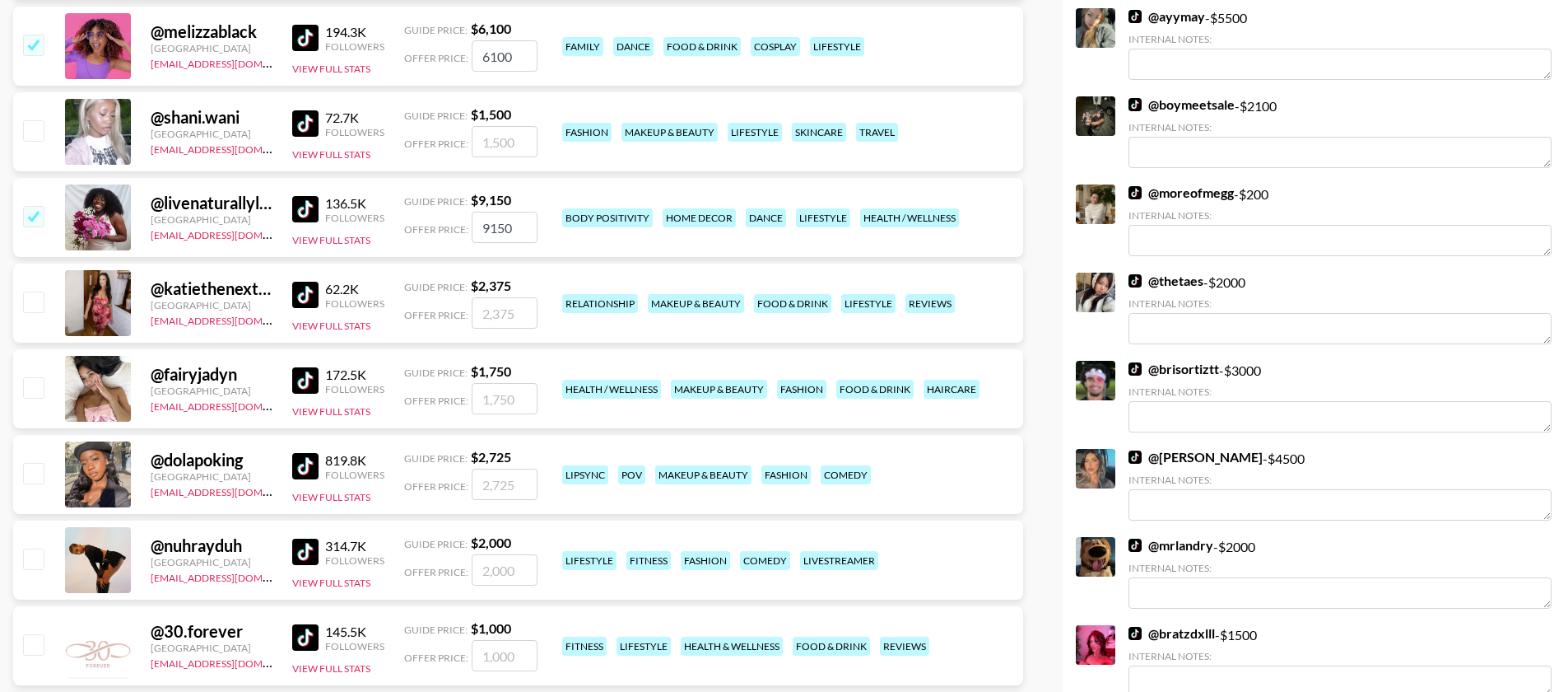
click at [29, 549] on input "checkbox" at bounding box center [34, 559] width 20 height 20
checkbox input "true"
type input "2000"
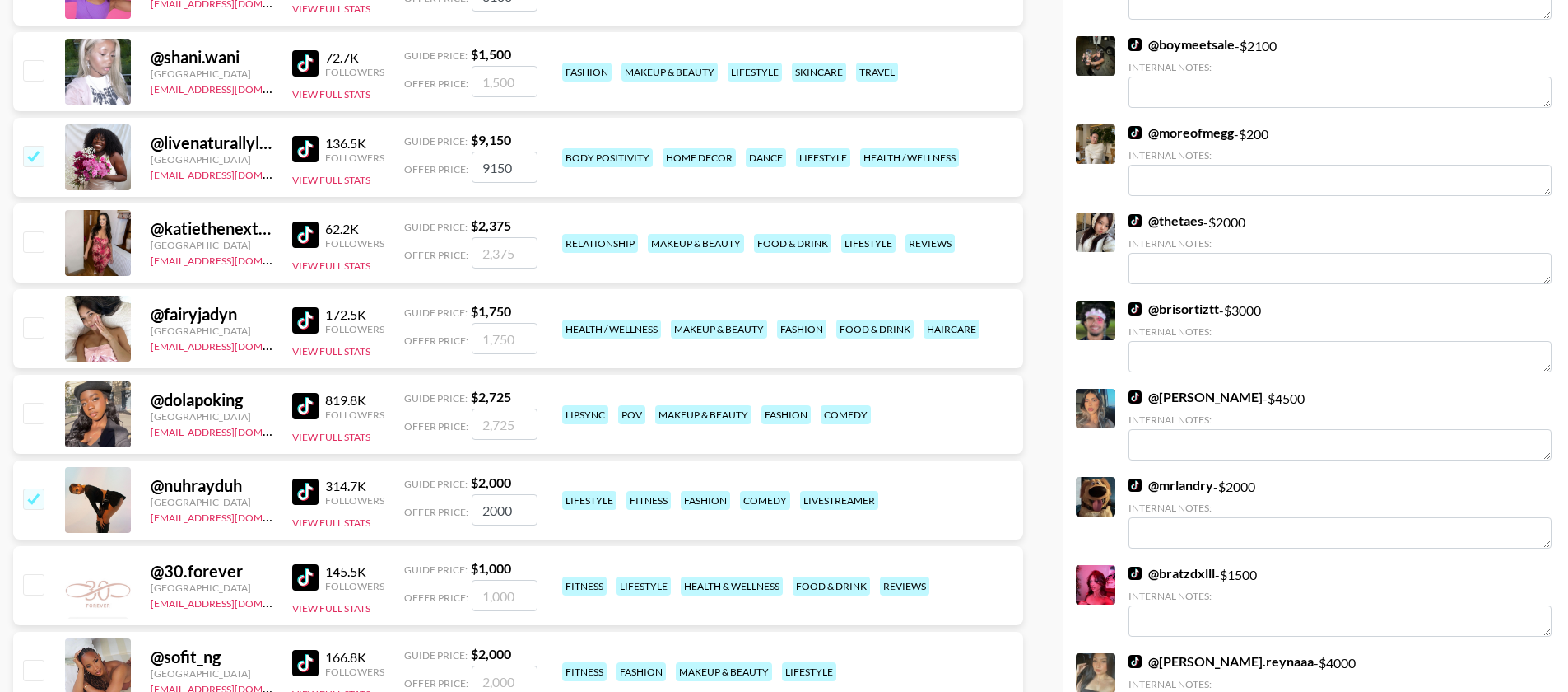
scroll to position [2518, 0]
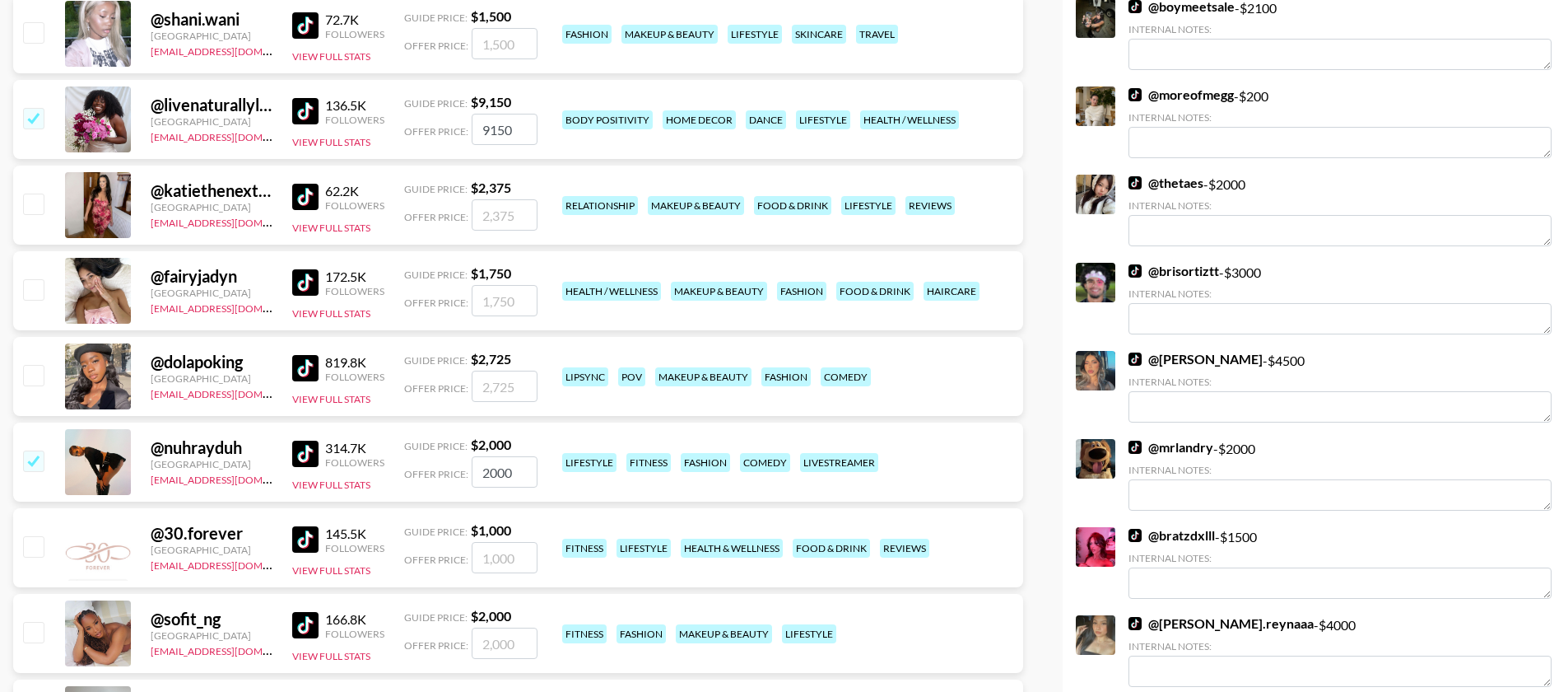
click at [23, 536] on input "checkbox" at bounding box center [34, 546] width 20 height 20
checkbox input "true"
type input "1000"
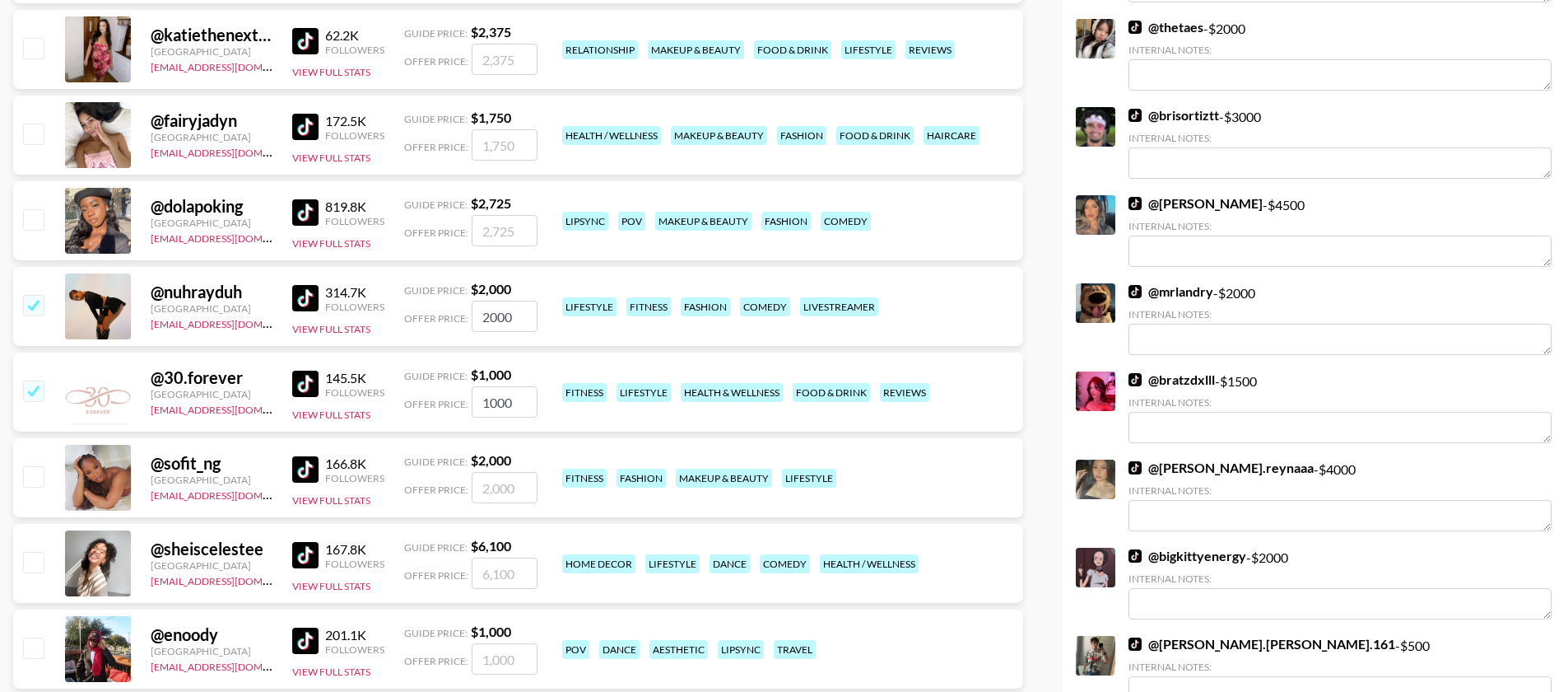
scroll to position [2673, 0]
drag, startPoint x: 34, startPoint y: 492, endPoint x: 66, endPoint y: 498, distance: 32.6
click at [35, 551] on input "checkbox" at bounding box center [34, 561] width 20 height 20
checkbox input "true"
type input "6100"
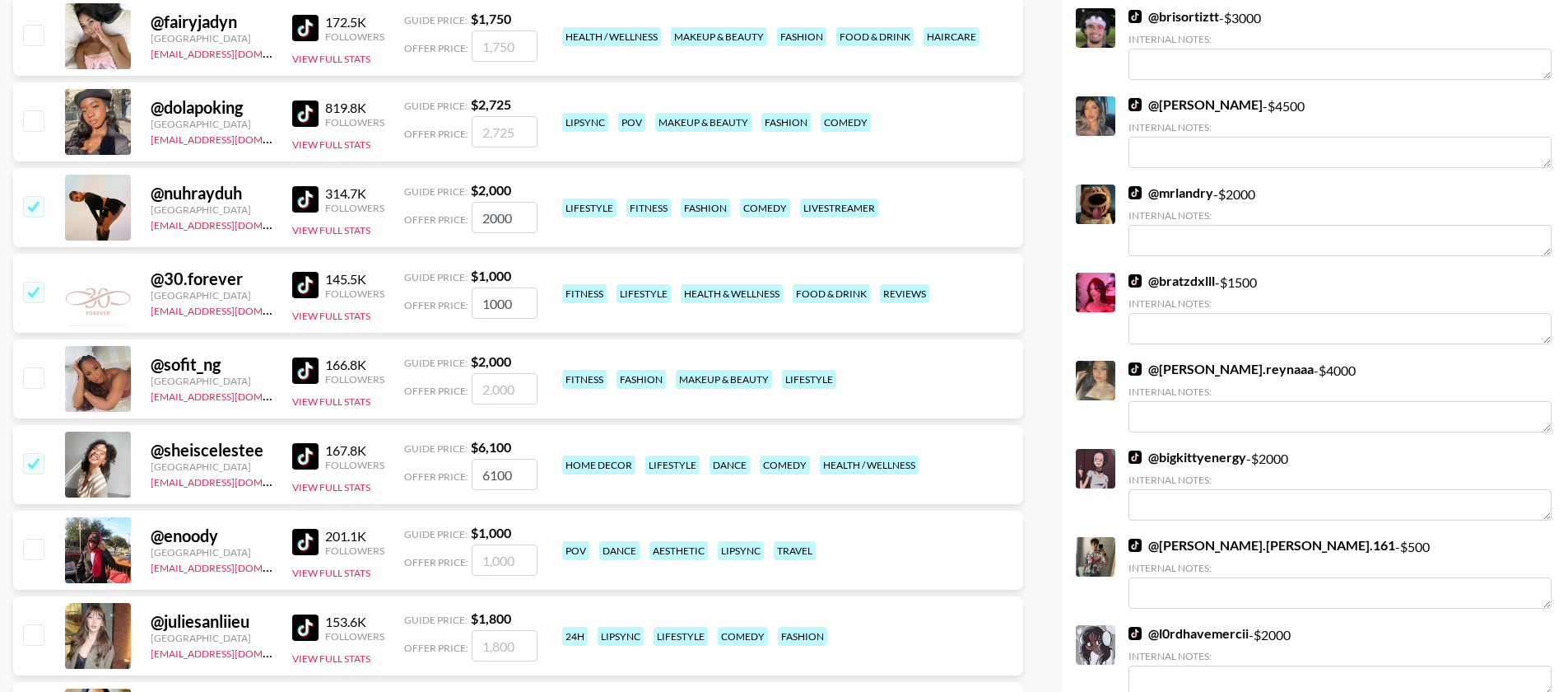
scroll to position [2777, 0]
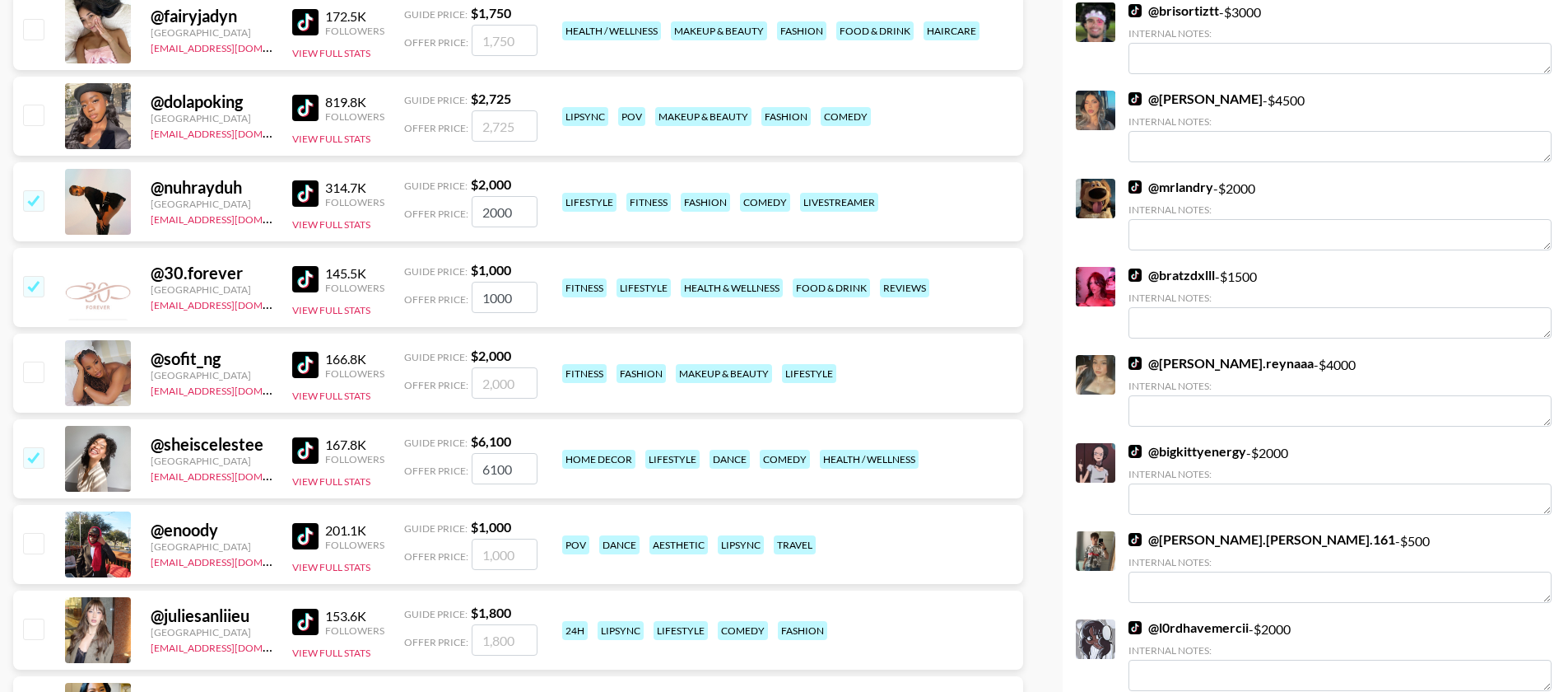
click at [39, 533] on input "checkbox" at bounding box center [34, 543] width 20 height 20
checkbox input "true"
type input "1000"
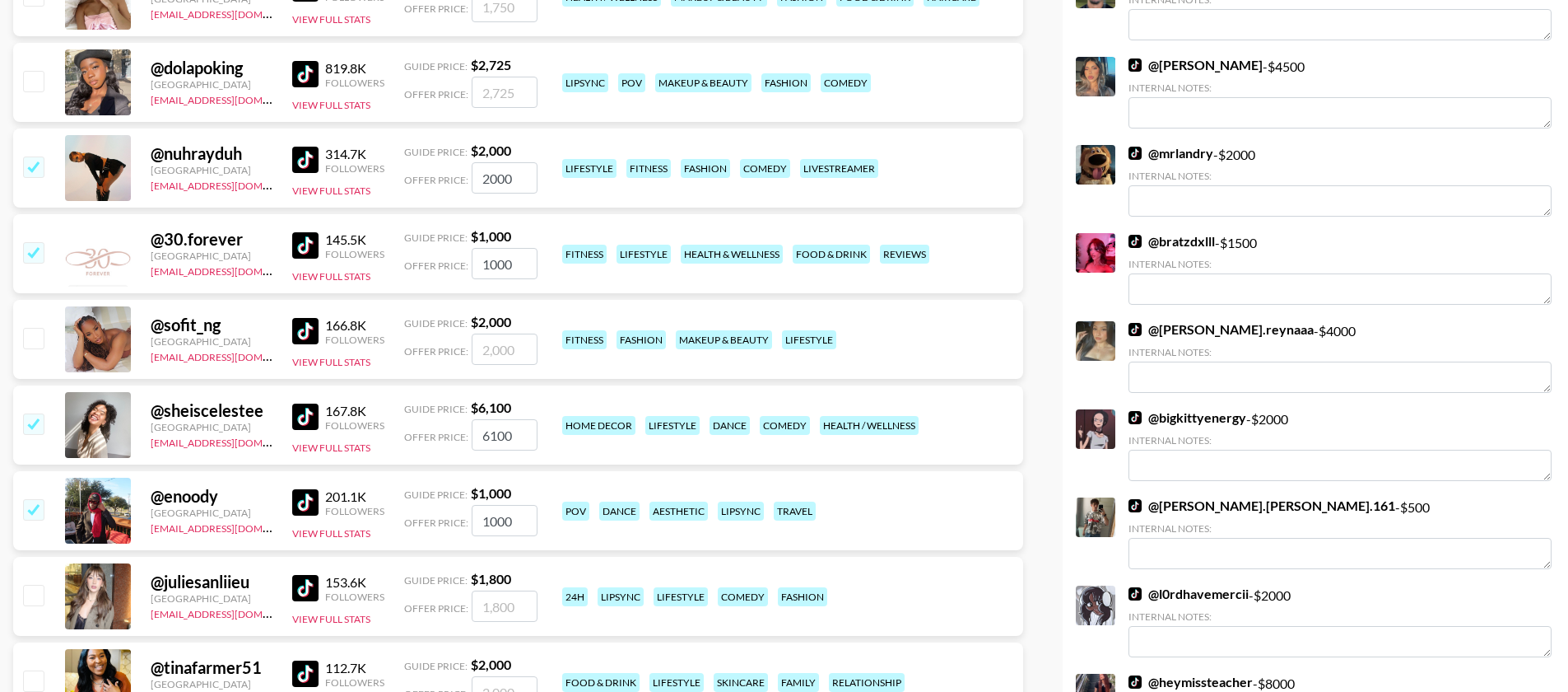
scroll to position [2822, 0]
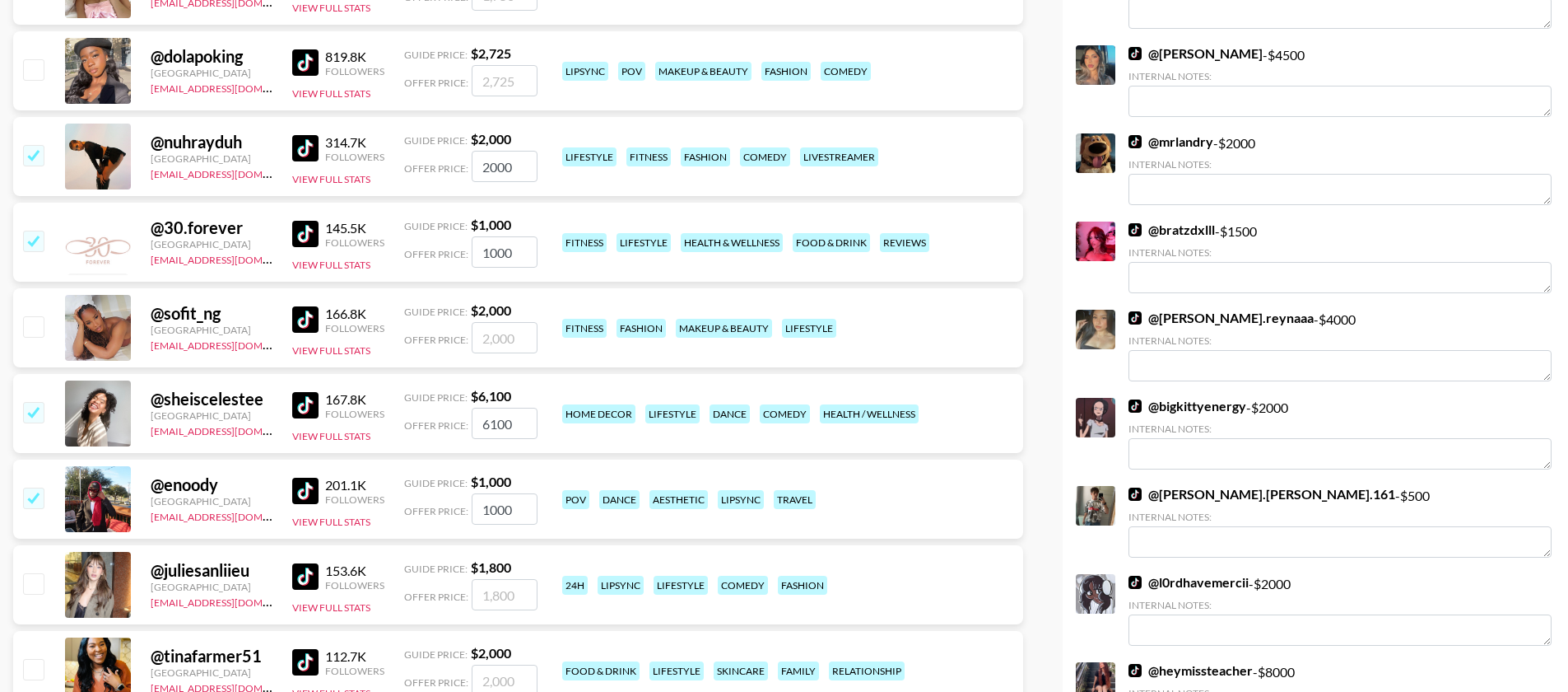
click at [37, 658] on input "checkbox" at bounding box center [34, 669] width 20 height 20
checkbox input "true"
type input "2000"
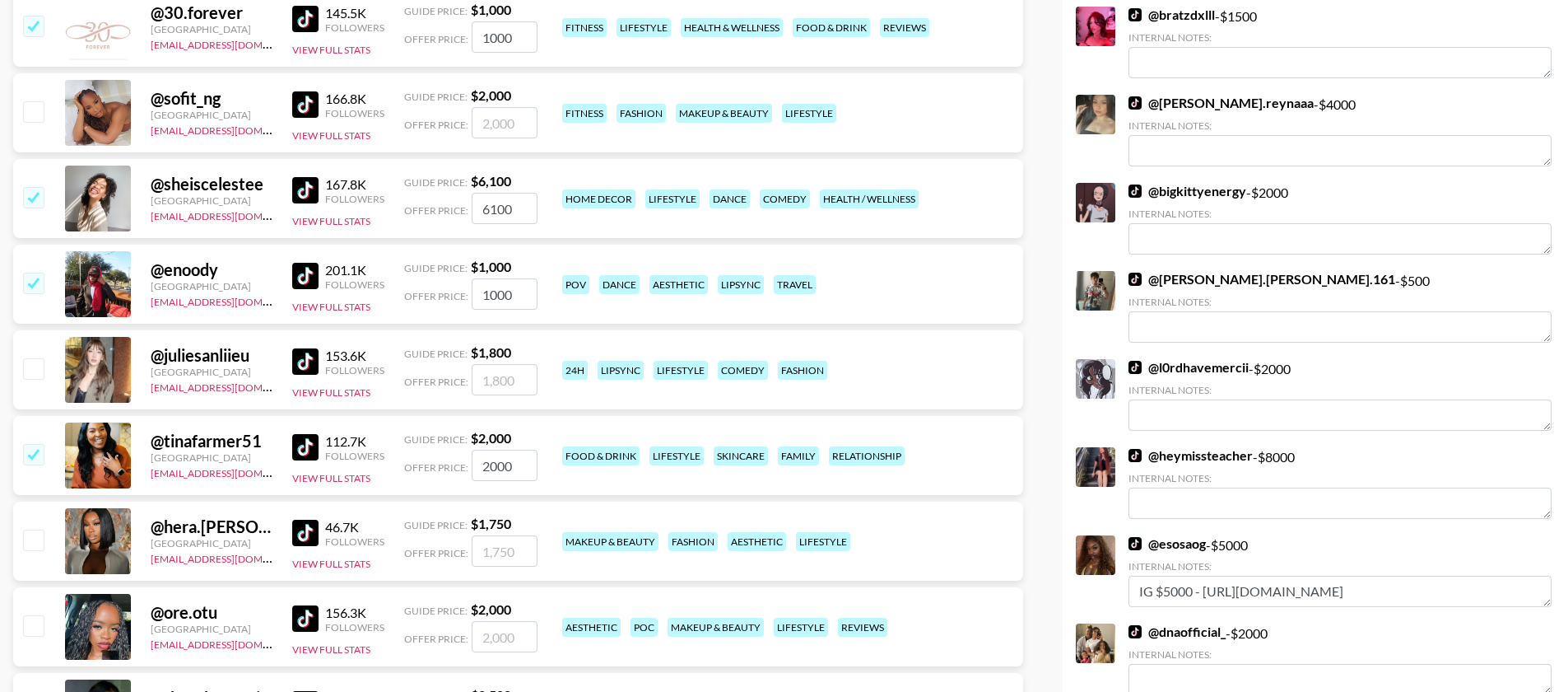
scroll to position [3076, 0]
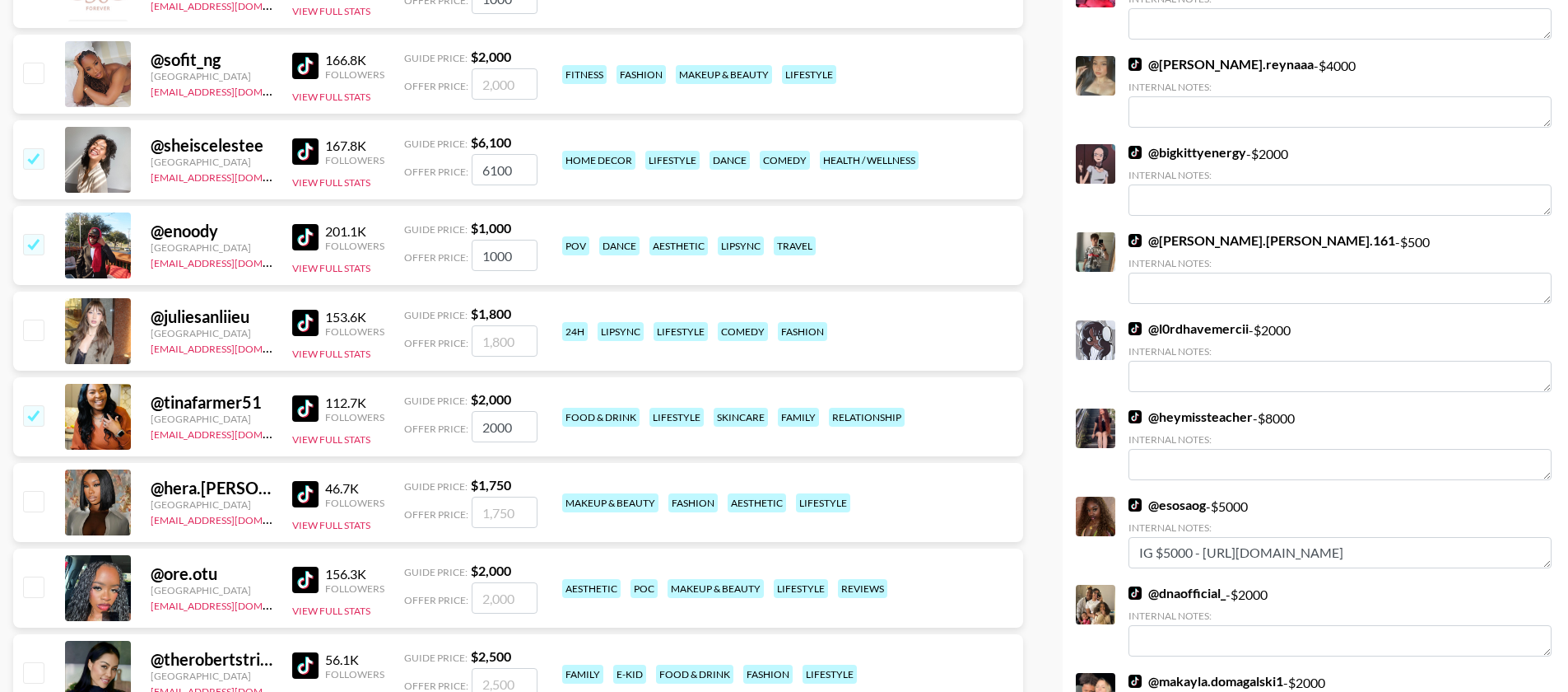
click at [31, 576] on input "checkbox" at bounding box center [34, 586] width 20 height 20
checkbox input "true"
type input "2000"
click at [34, 662] on input "checkbox" at bounding box center [34, 672] width 20 height 20
checkbox input "true"
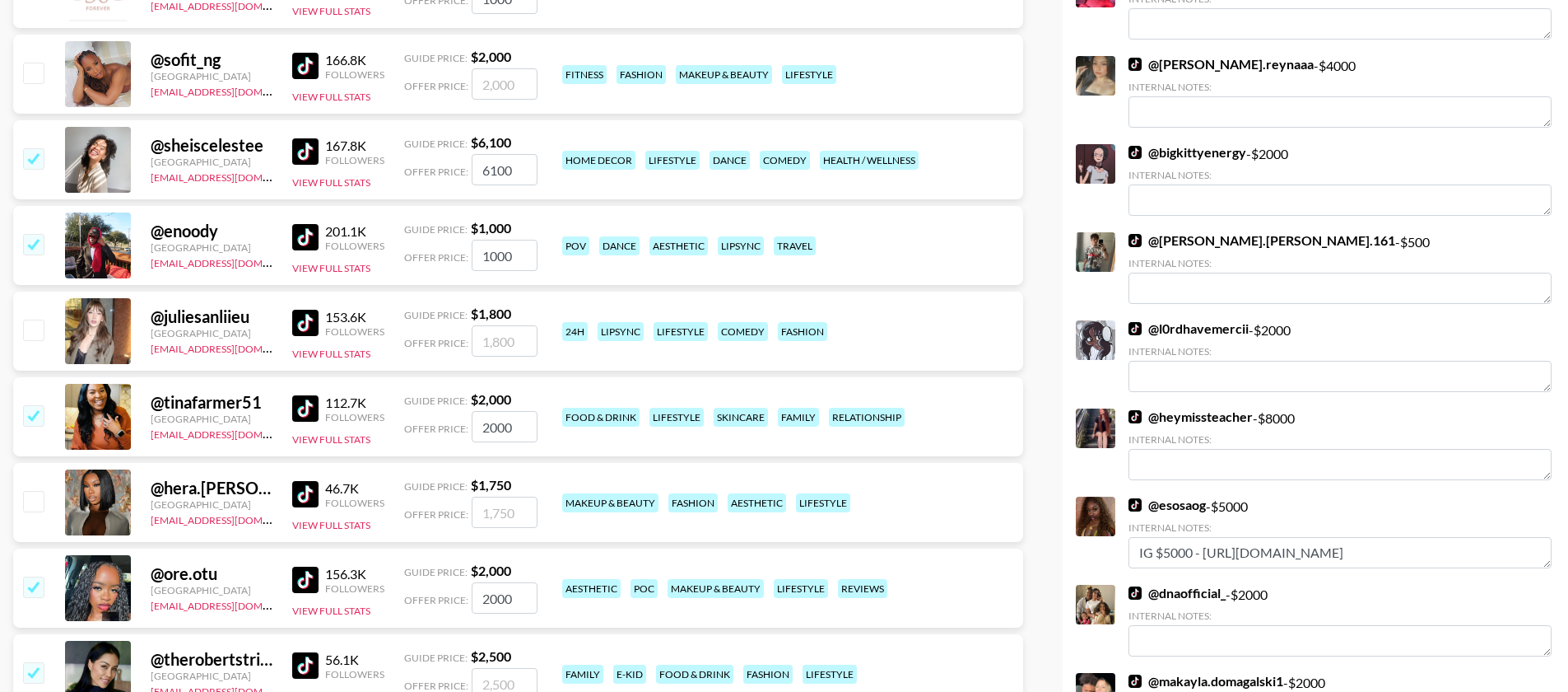
type input "2500"
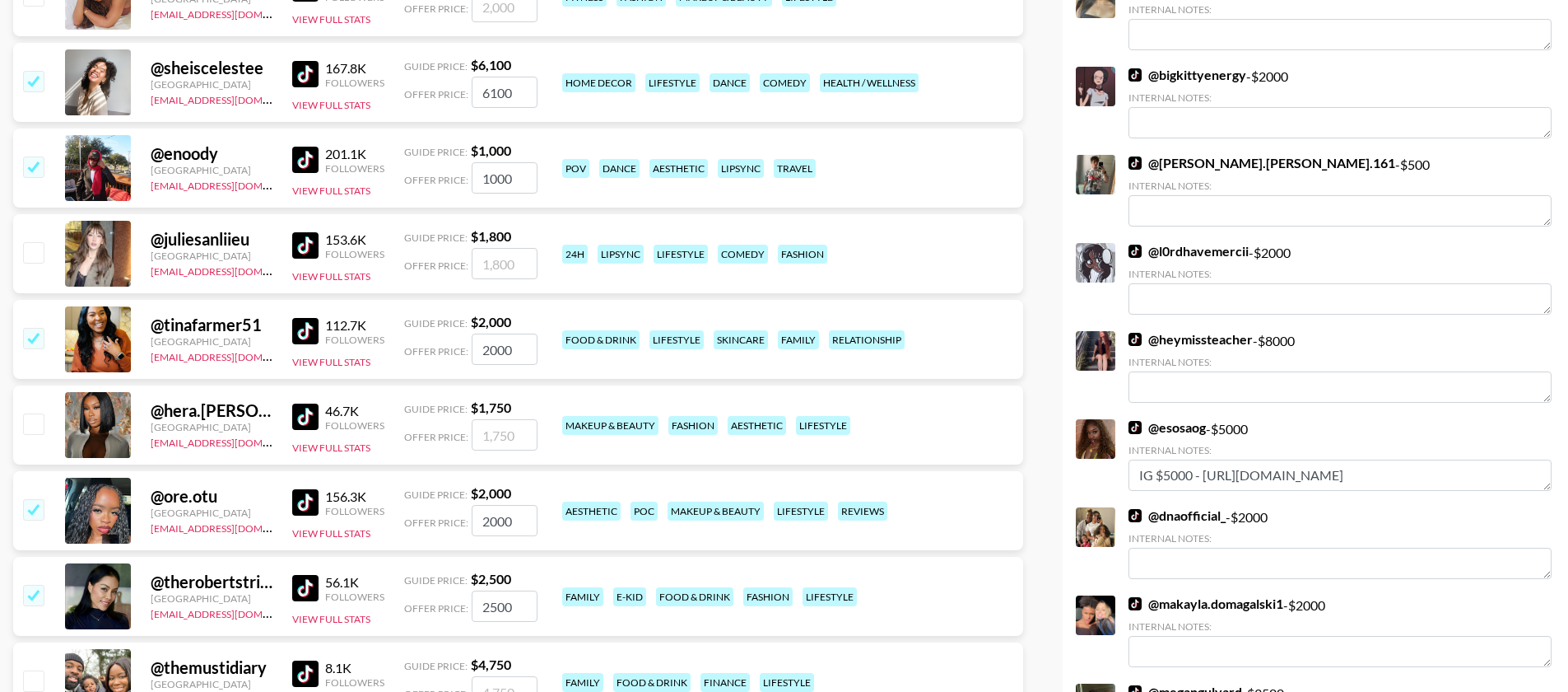
scroll to position [3202, 0]
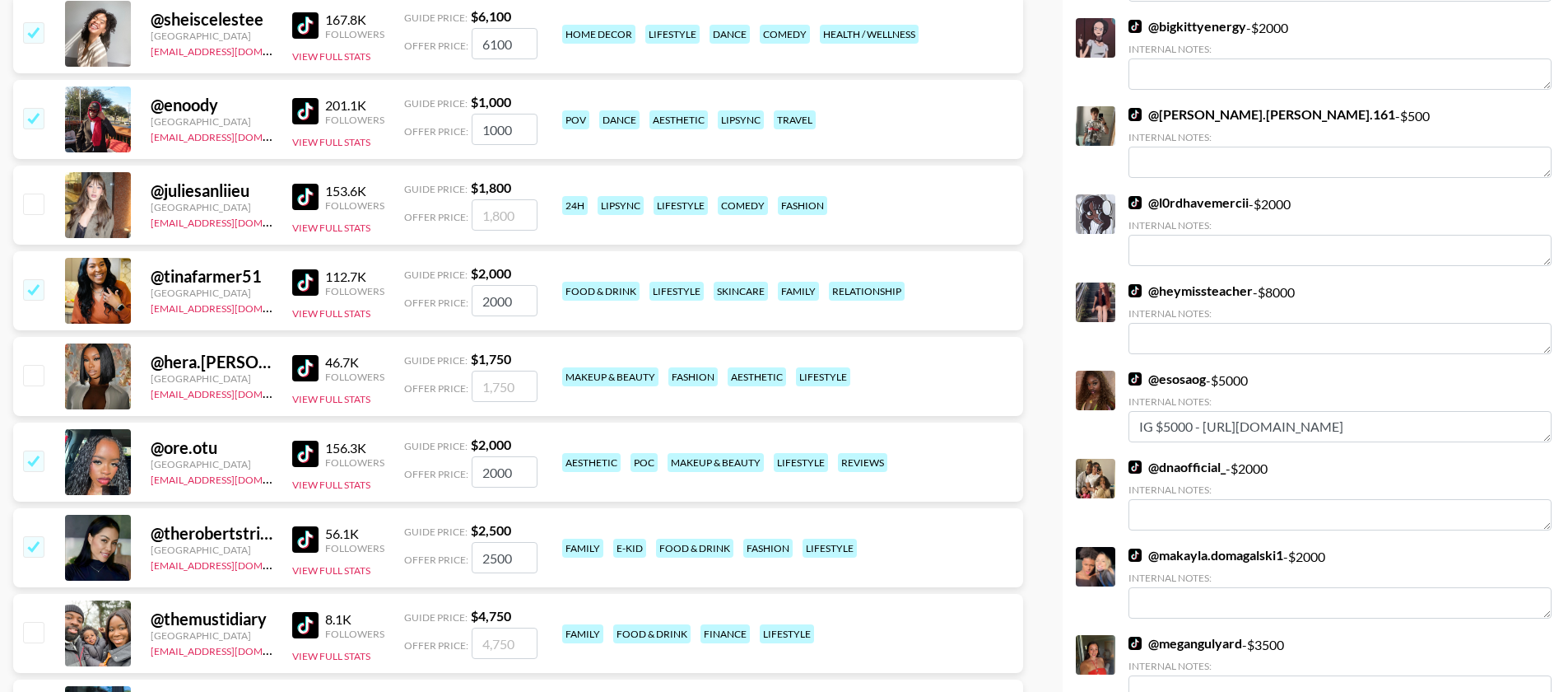
click at [34, 622] on input "checkbox" at bounding box center [34, 632] width 20 height 20
checkbox input "true"
type input "4750"
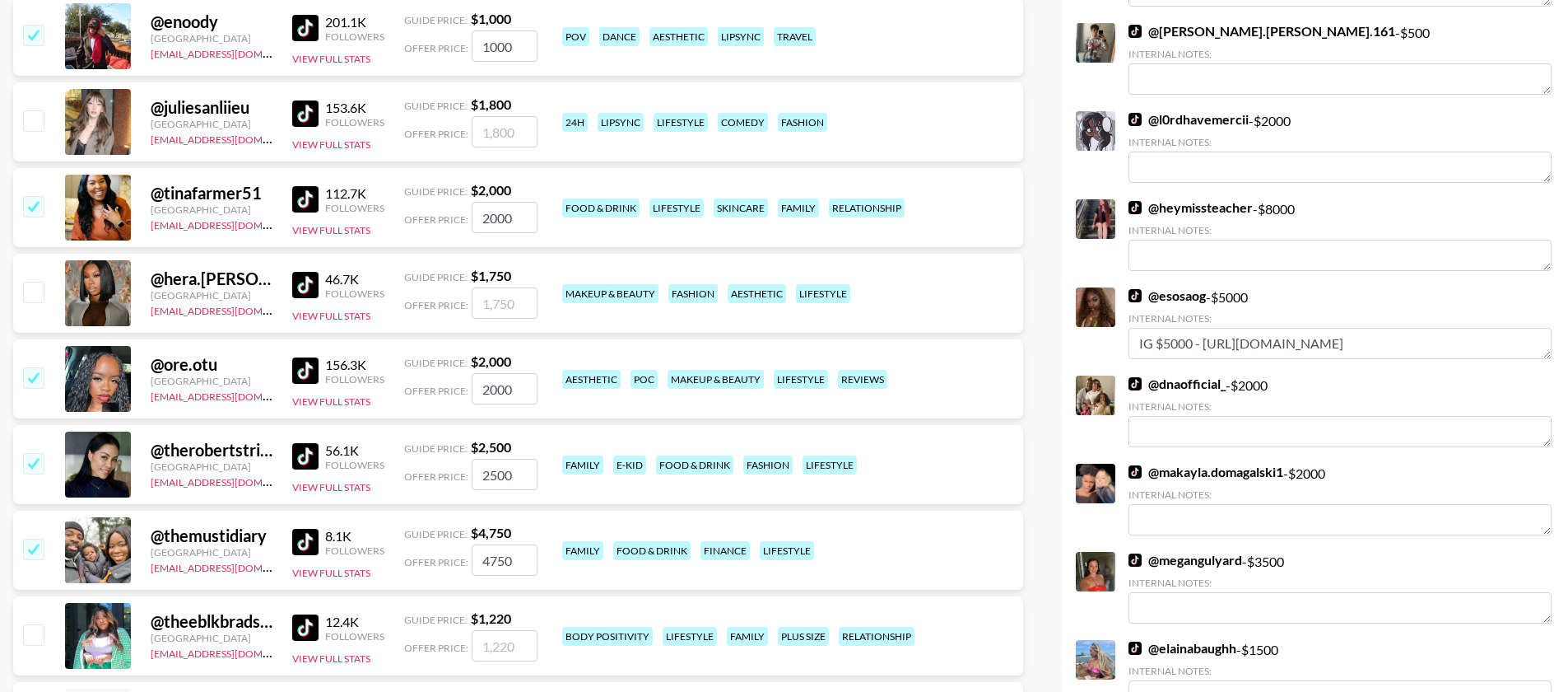
scroll to position [3347, 0]
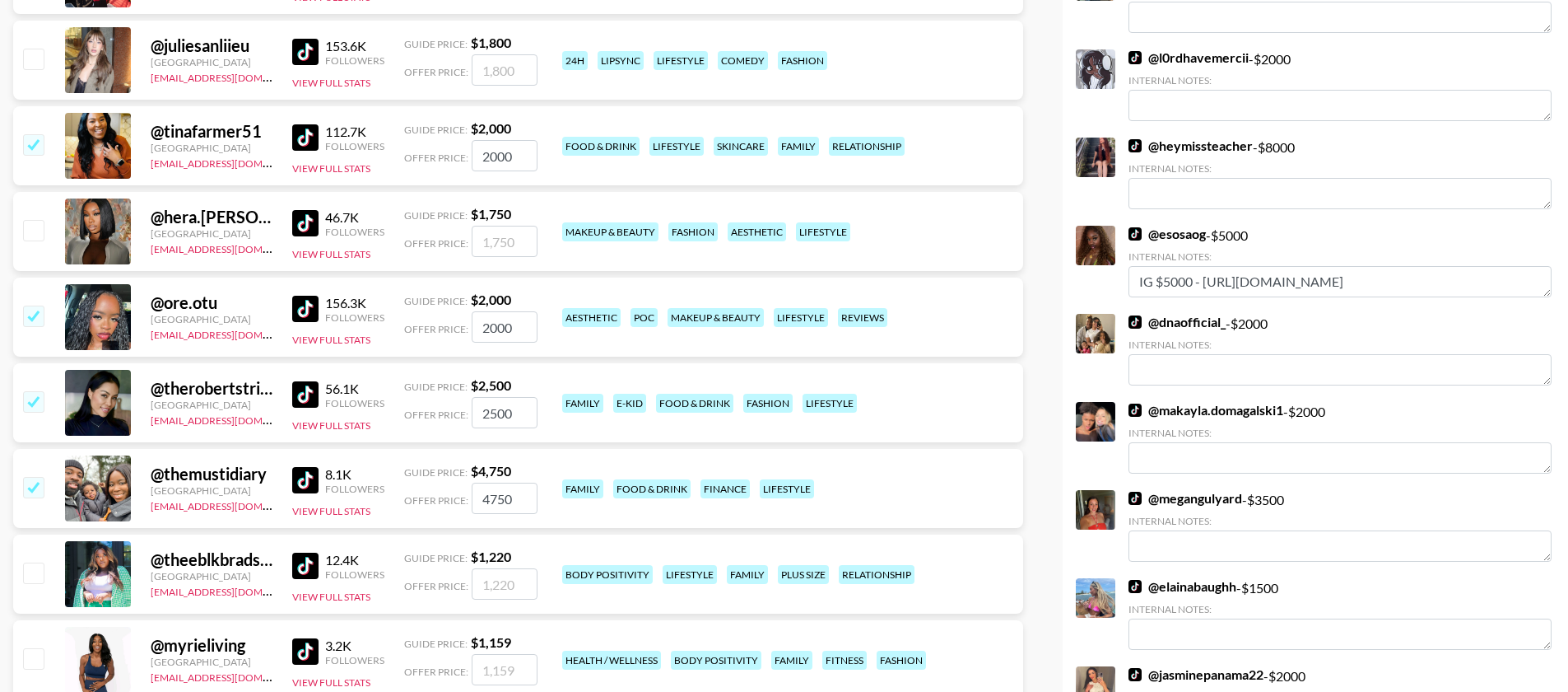
click at [35, 562] on input "checkbox" at bounding box center [34, 572] width 20 height 20
checkbox input "true"
type input "1220"
click at [32, 648] on input "checkbox" at bounding box center [34, 658] width 20 height 20
checkbox input "true"
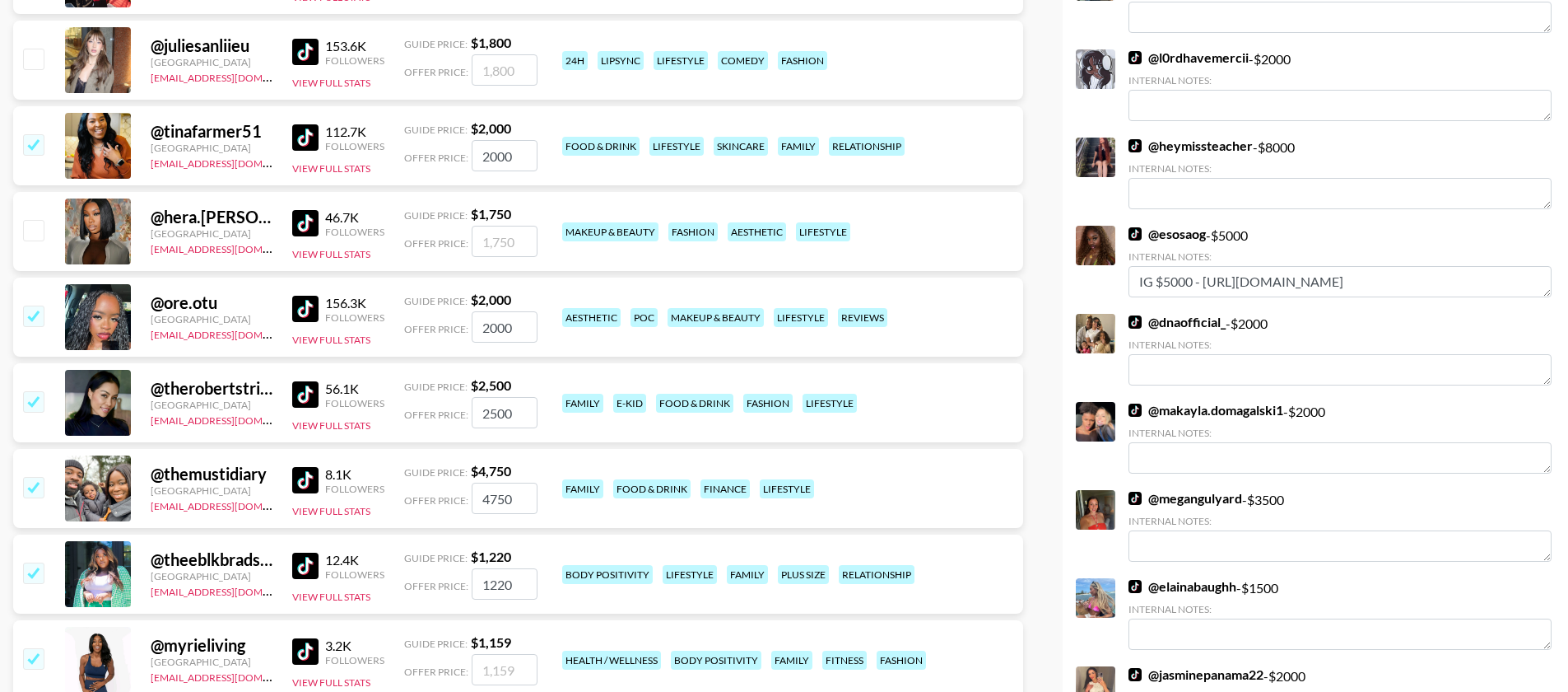
type input "1159"
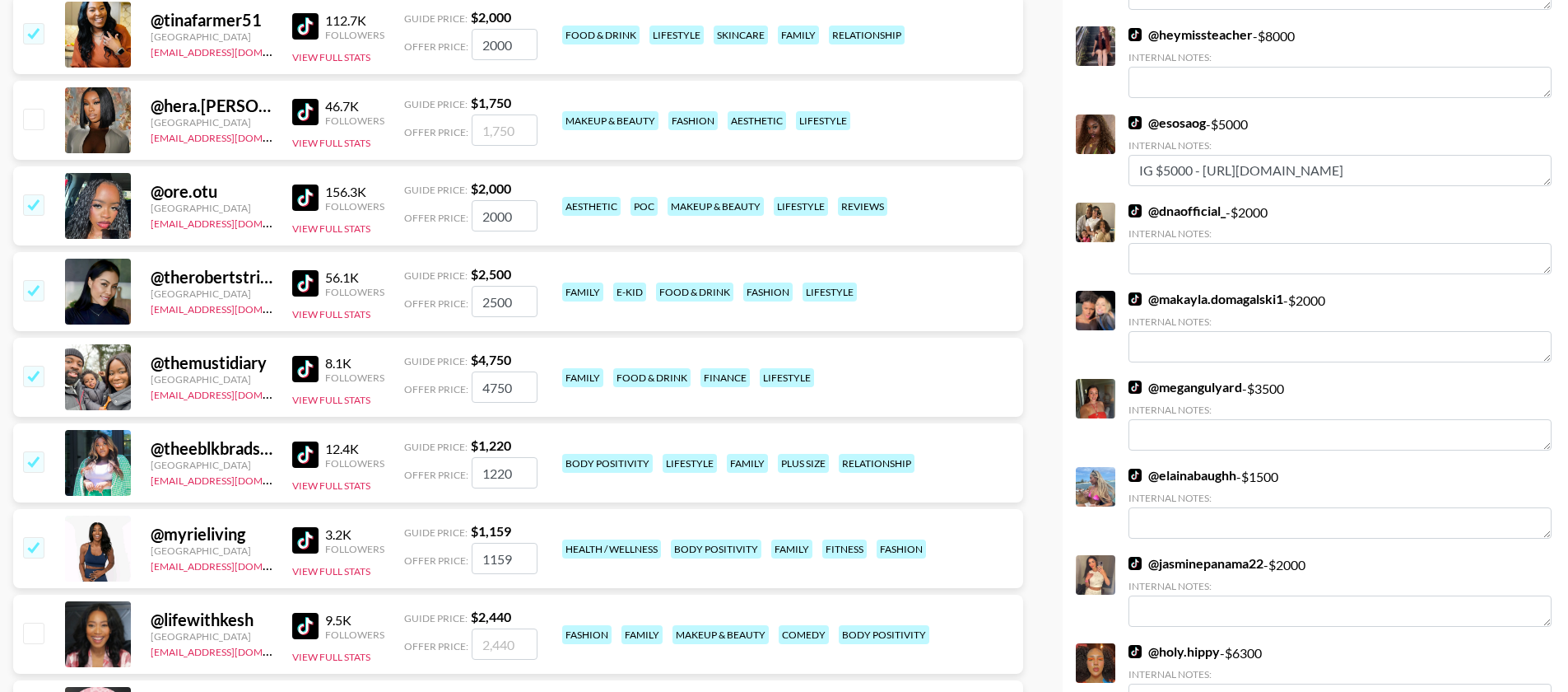
scroll to position [3479, 0]
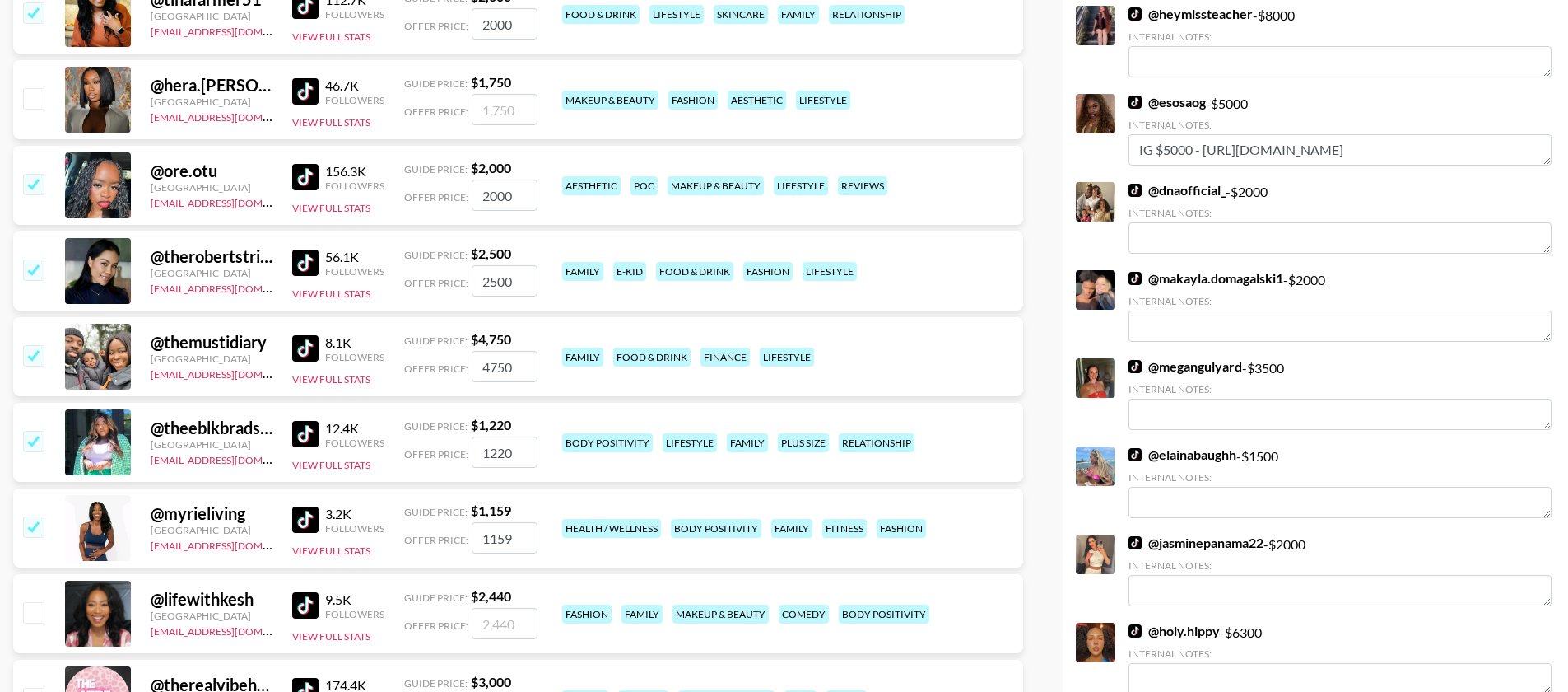
click at [41, 602] on input "checkbox" at bounding box center [34, 612] width 20 height 20
checkbox input "true"
type input "2440"
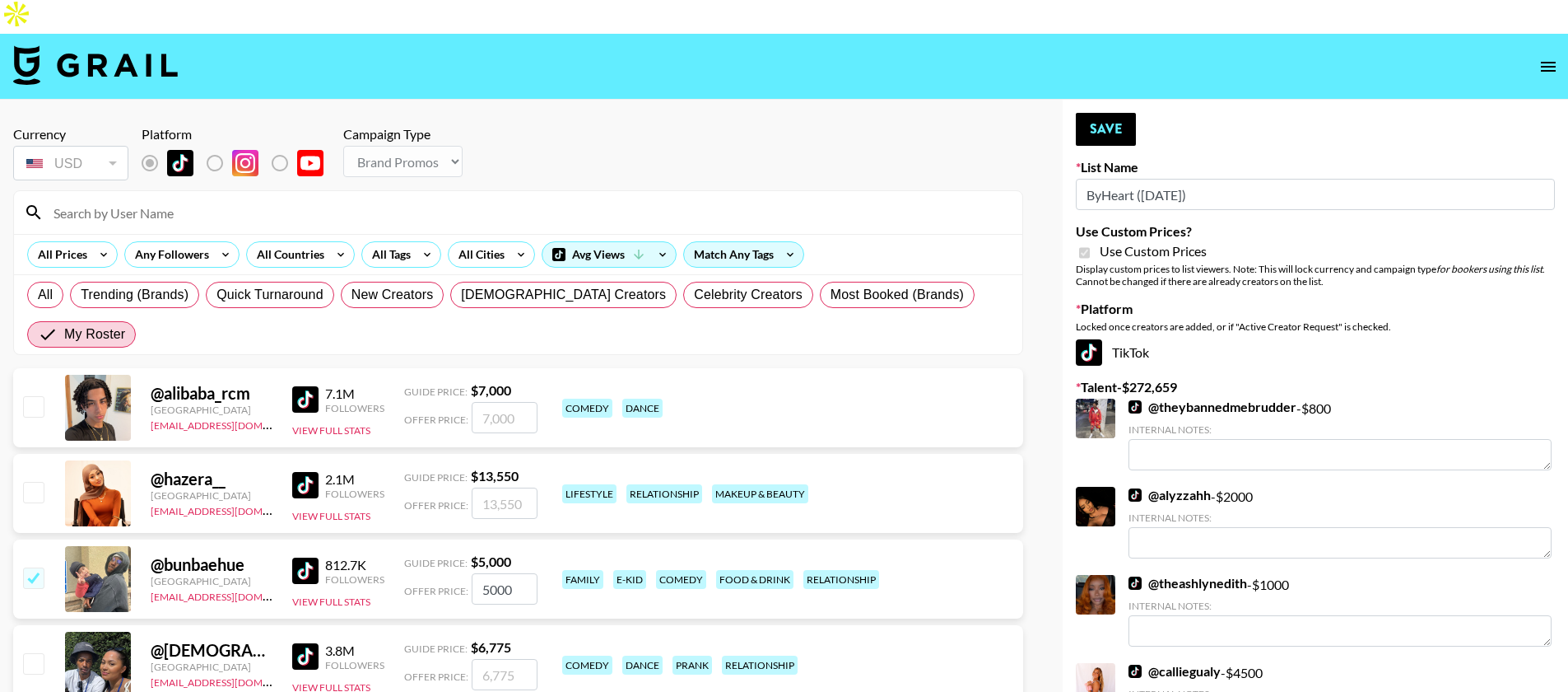
scroll to position [0, 0]
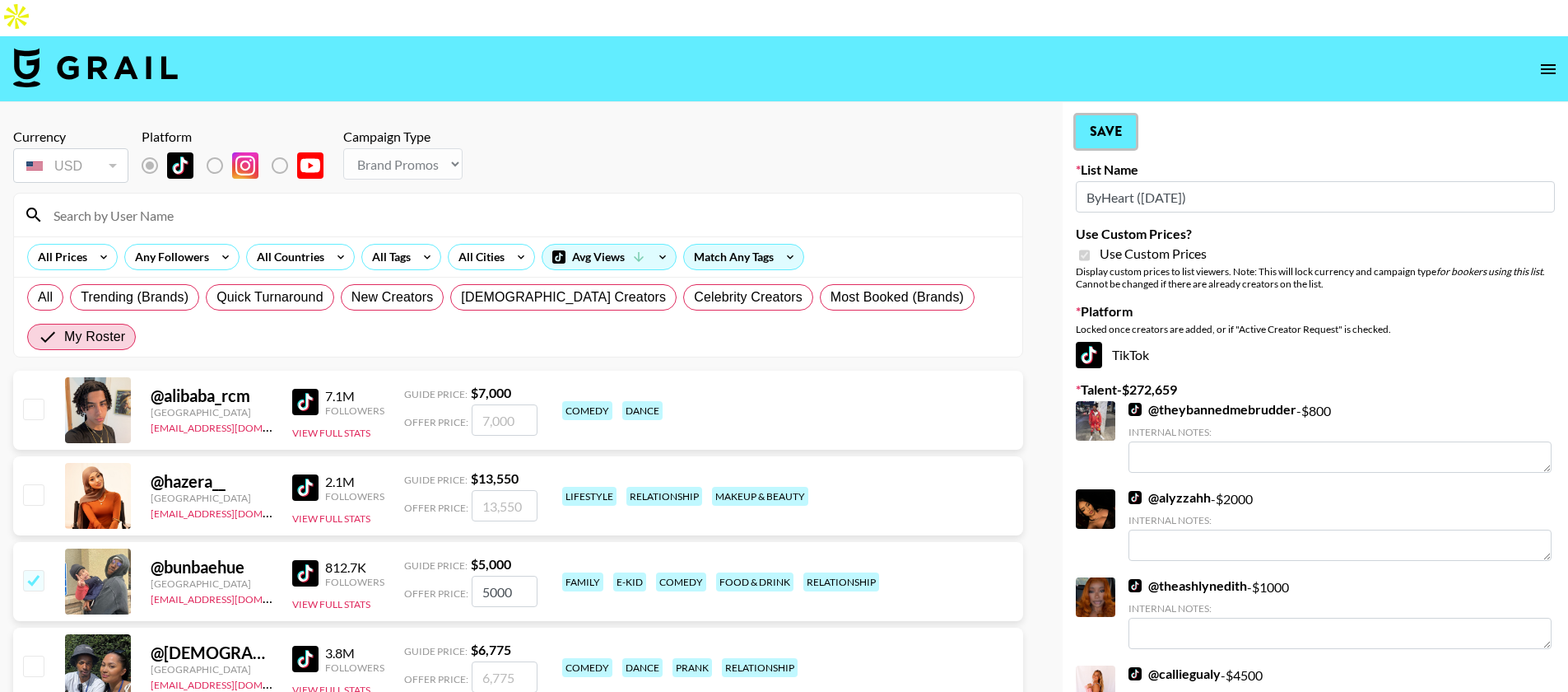
click at [1118, 116] on button "Save" at bounding box center [1106, 132] width 60 height 33
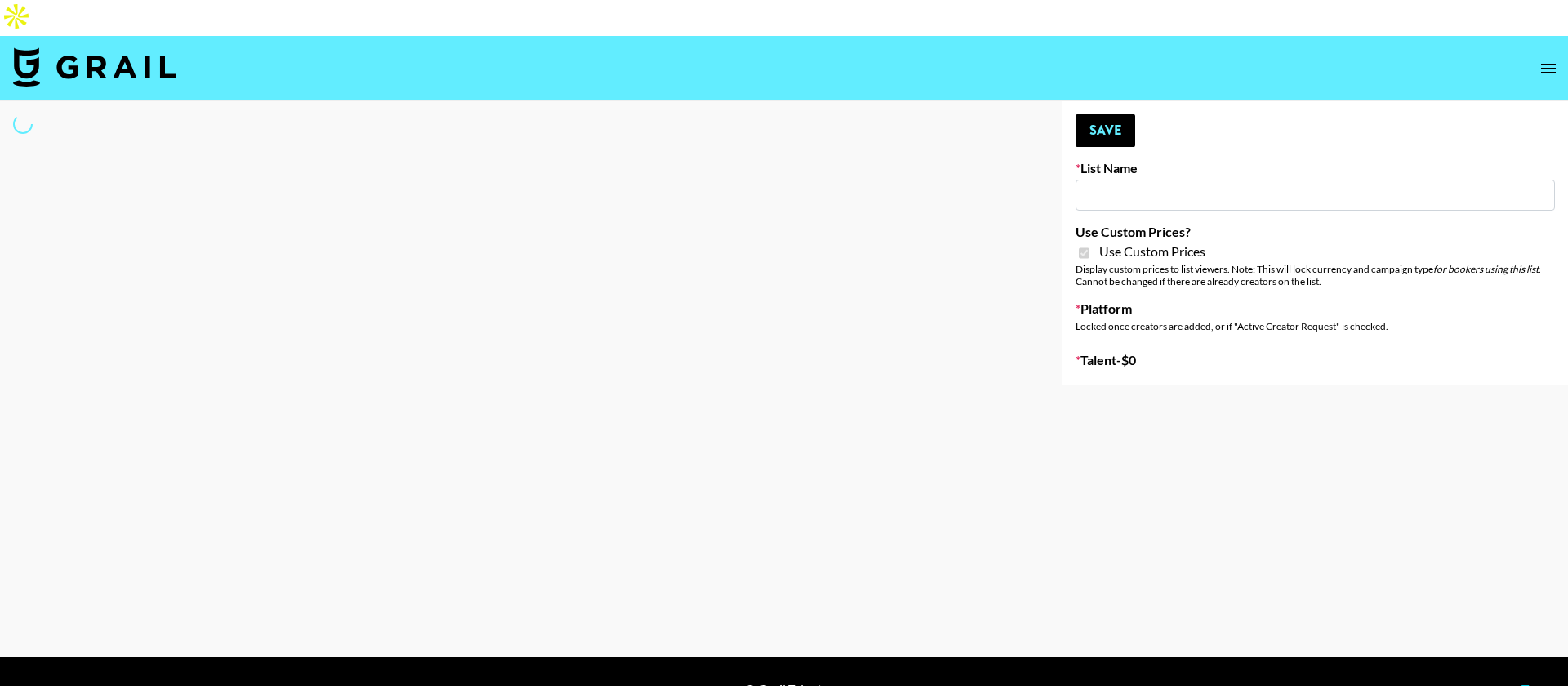
type input "Super Power ([DATE])"
checkbox input "true"
select select "Brand"
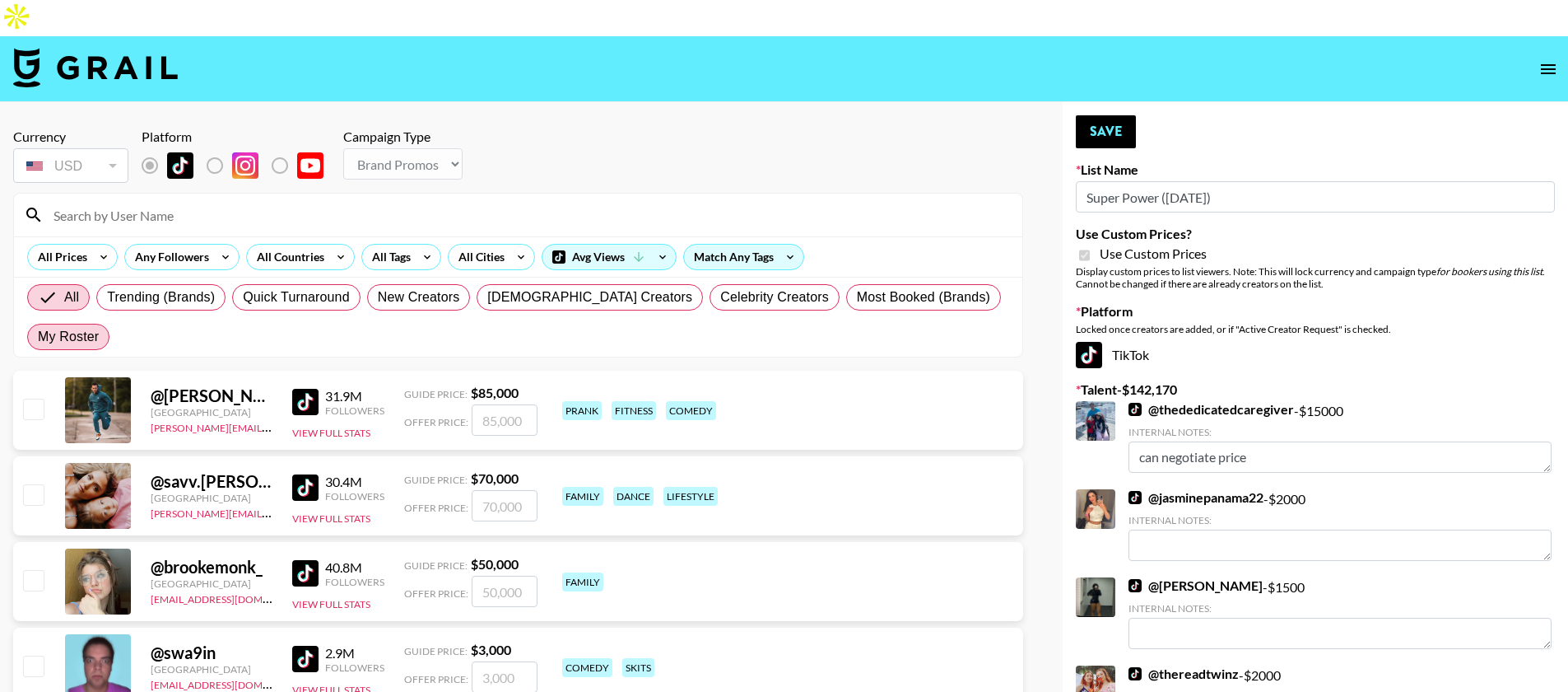
click at [99, 327] on span "My Roster" at bounding box center [68, 337] width 61 height 20
click at [38, 337] on input "My Roster" at bounding box center [38, 337] width 0 height 0
radio input "true"
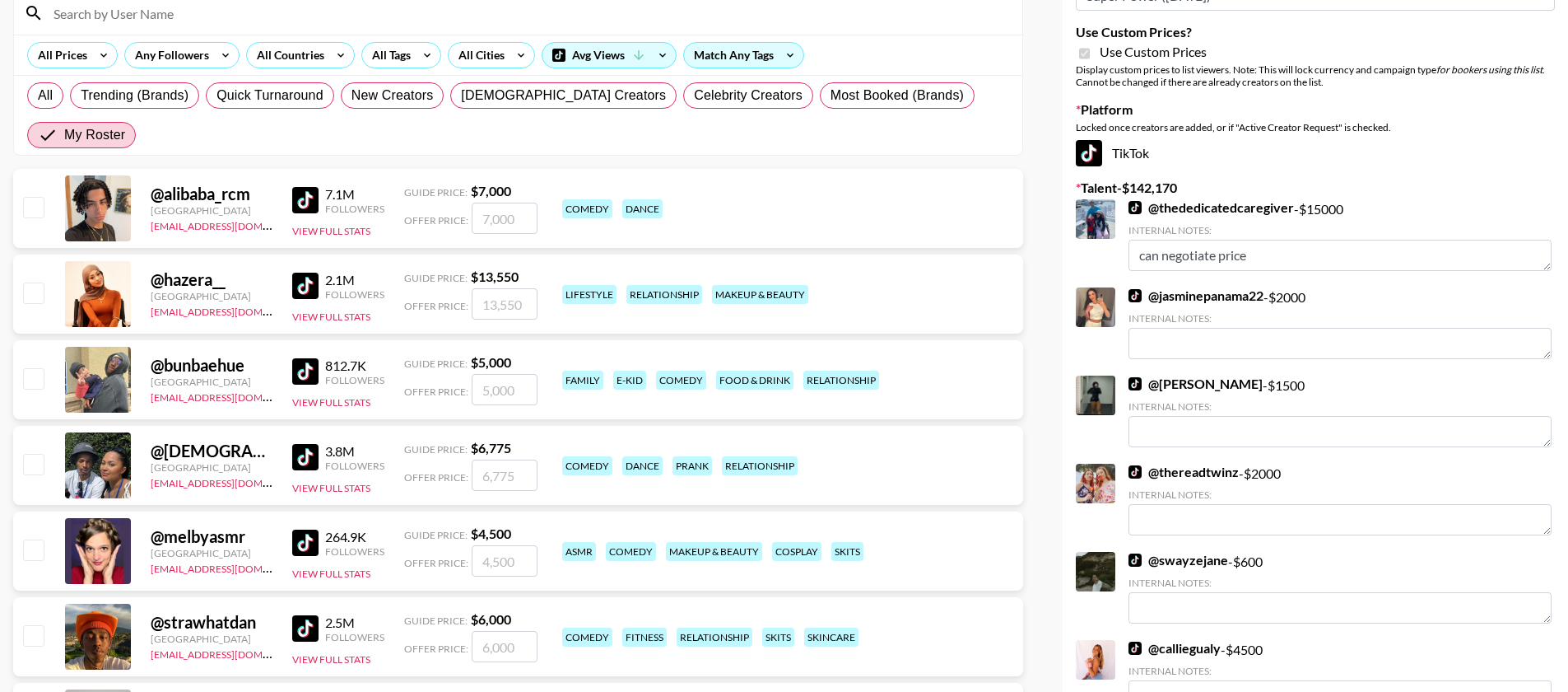
scroll to position [204, 0]
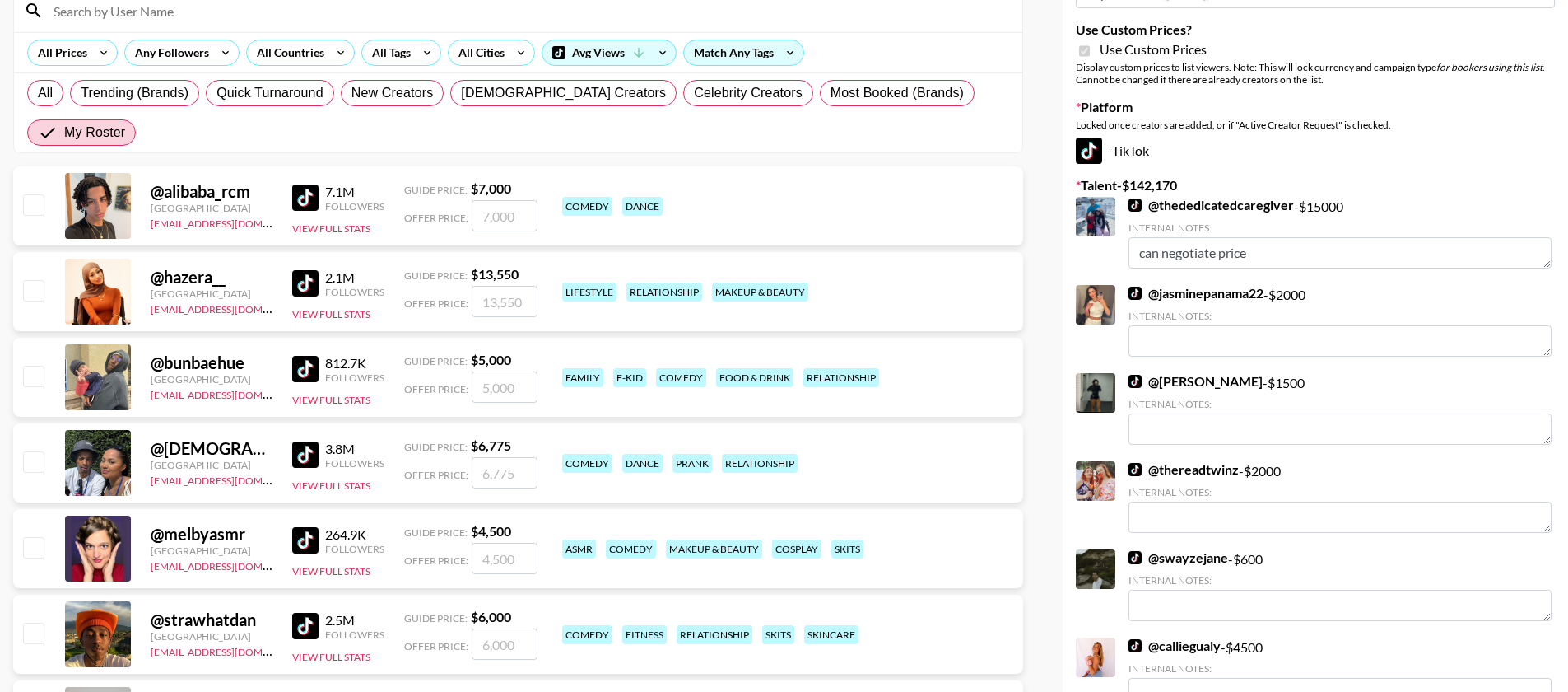
click at [39, 537] on input "checkbox" at bounding box center [34, 547] width 20 height 20
checkbox input "true"
type input "4500"
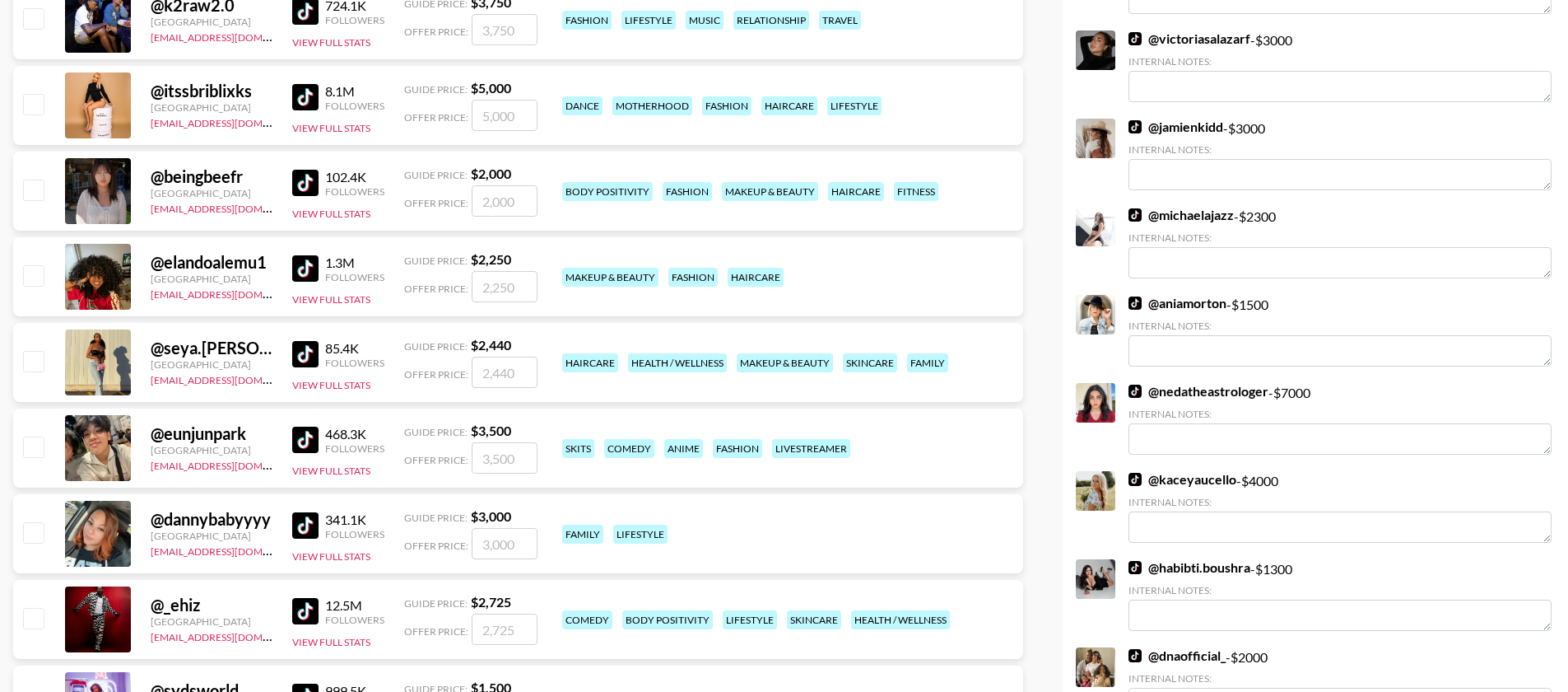
scroll to position [1085, 0]
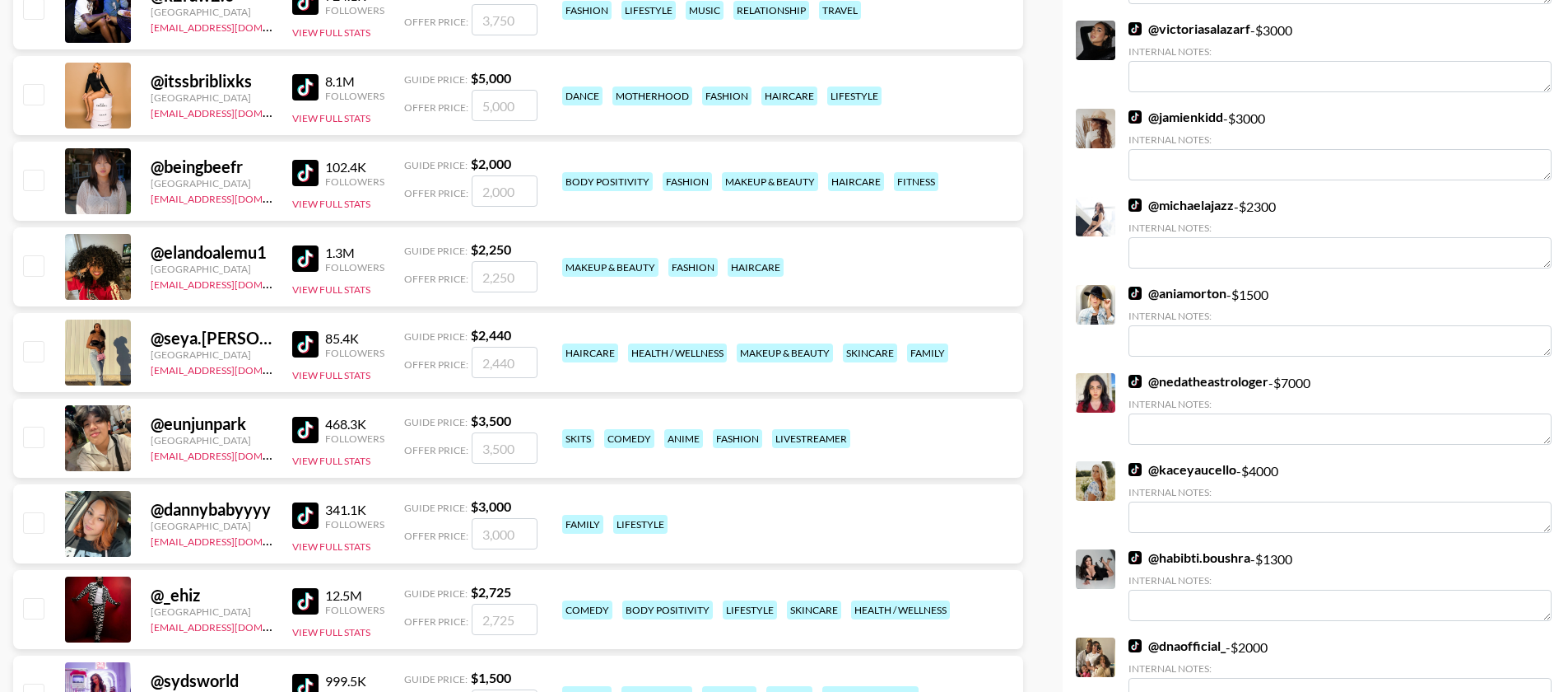
click at [32, 512] on input "checkbox" at bounding box center [34, 522] width 20 height 20
checkbox input "true"
type input "3000"
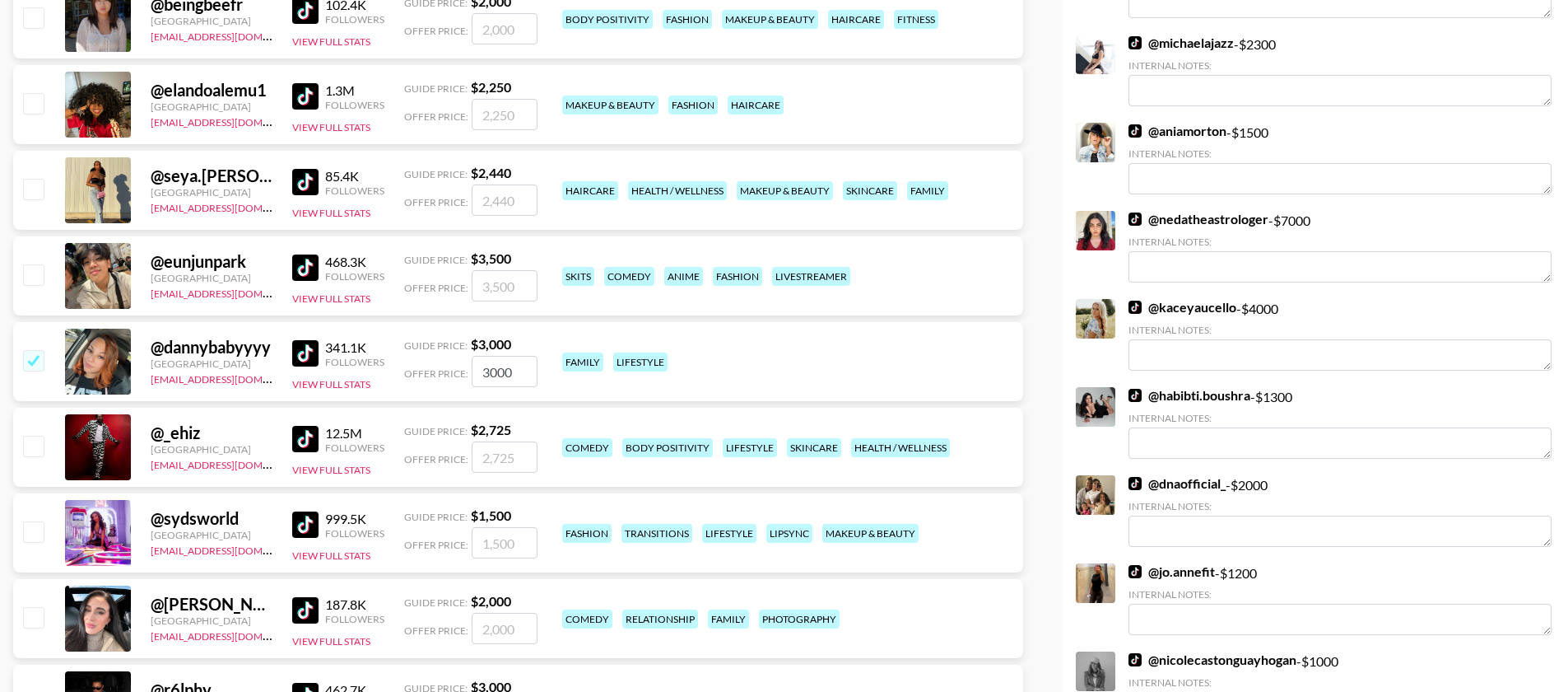
scroll to position [1304, 0]
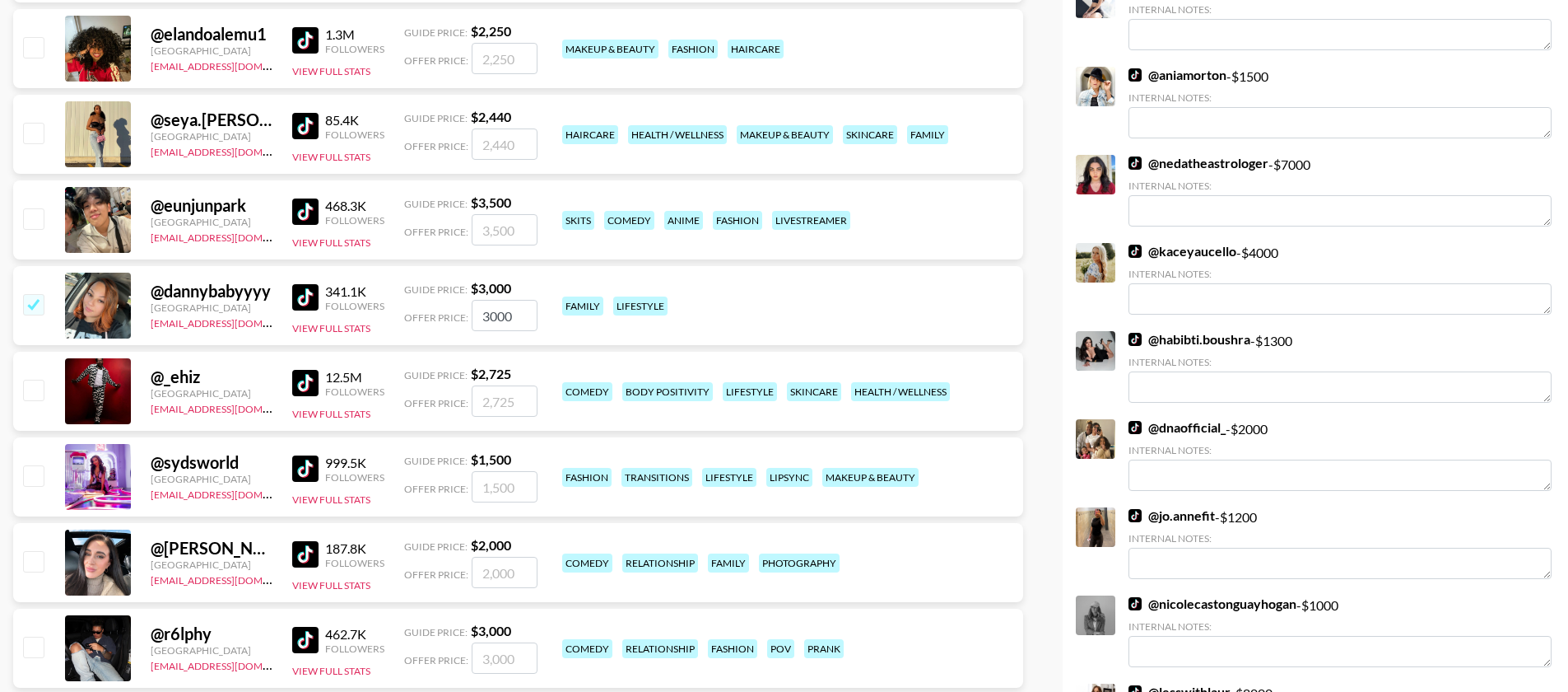
click at [33, 551] on input "checkbox" at bounding box center [34, 561] width 20 height 20
checkbox input "true"
type input "2000"
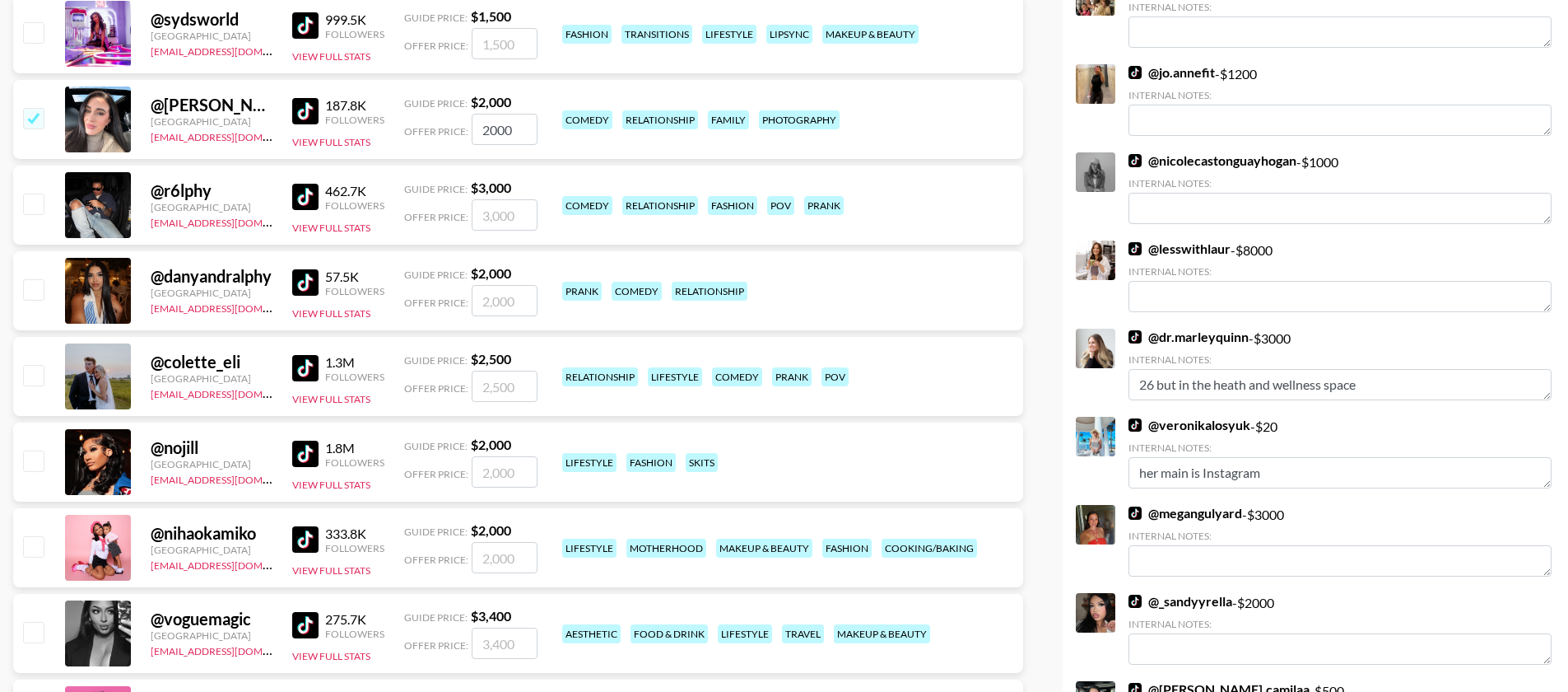
scroll to position [1768, 0]
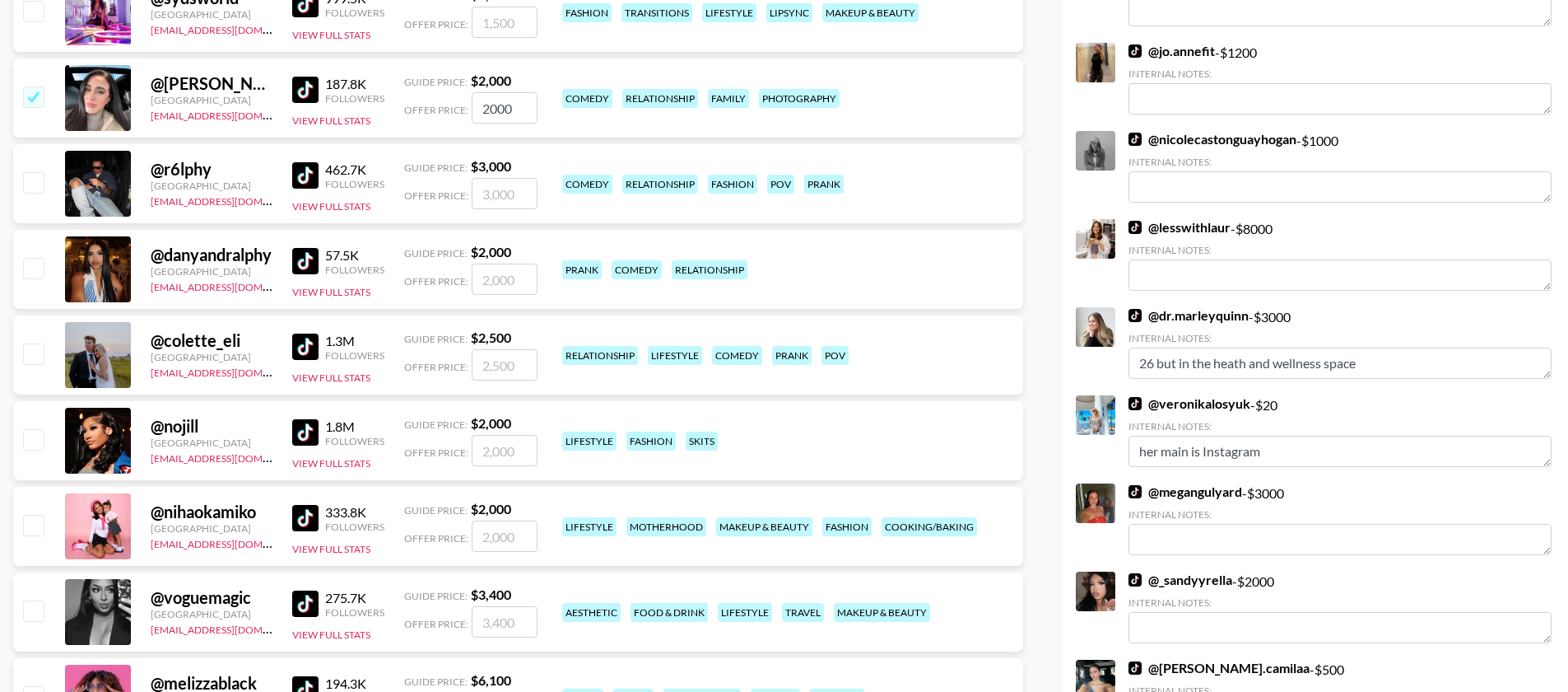
click at [39, 514] on input "checkbox" at bounding box center [34, 524] width 20 height 20
checkbox input "true"
type input "2000"
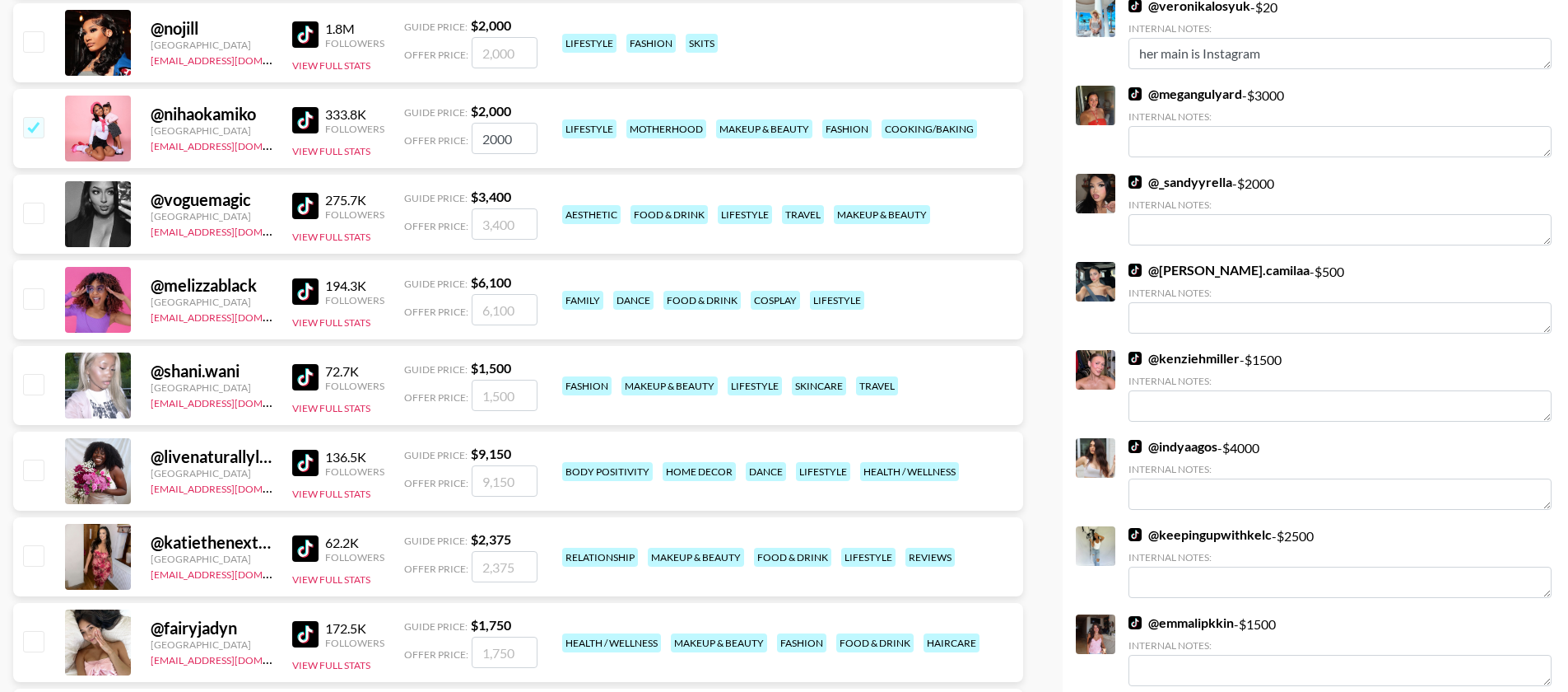
scroll to position [2165, 0]
click at [29, 118] on input "checkbox" at bounding box center [34, 128] width 20 height 20
checkbox input "false"
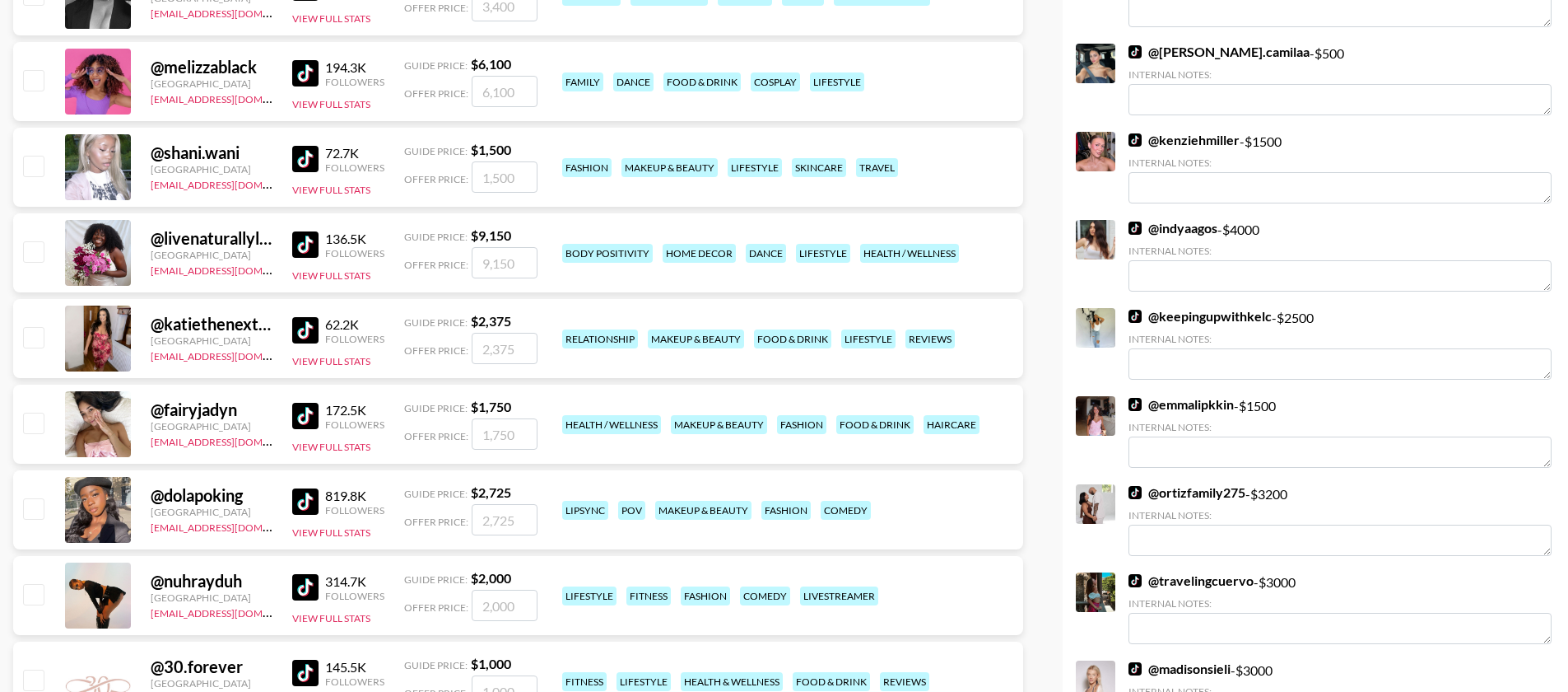
scroll to position [2388, 0]
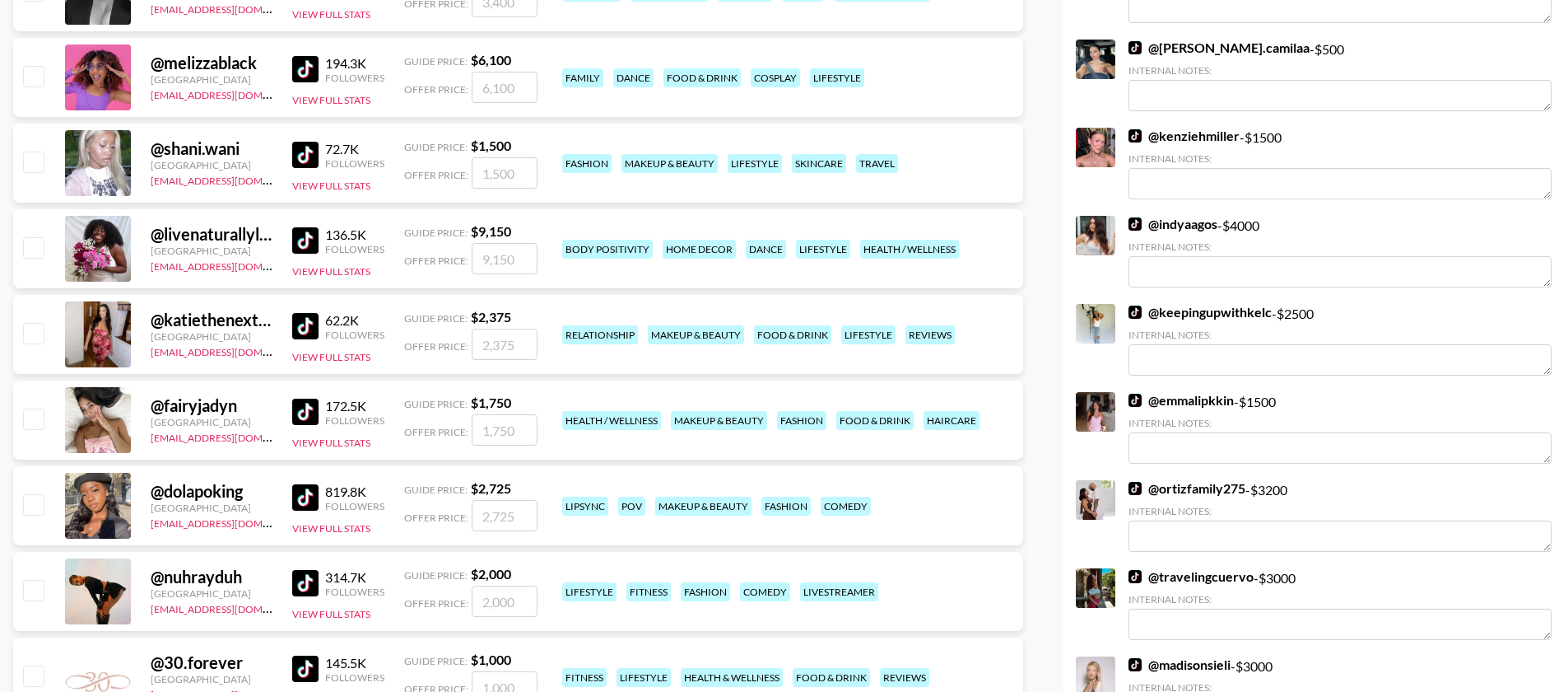
click at [40, 665] on input "checkbox" at bounding box center [34, 675] width 20 height 20
checkbox input "true"
type input "1000"
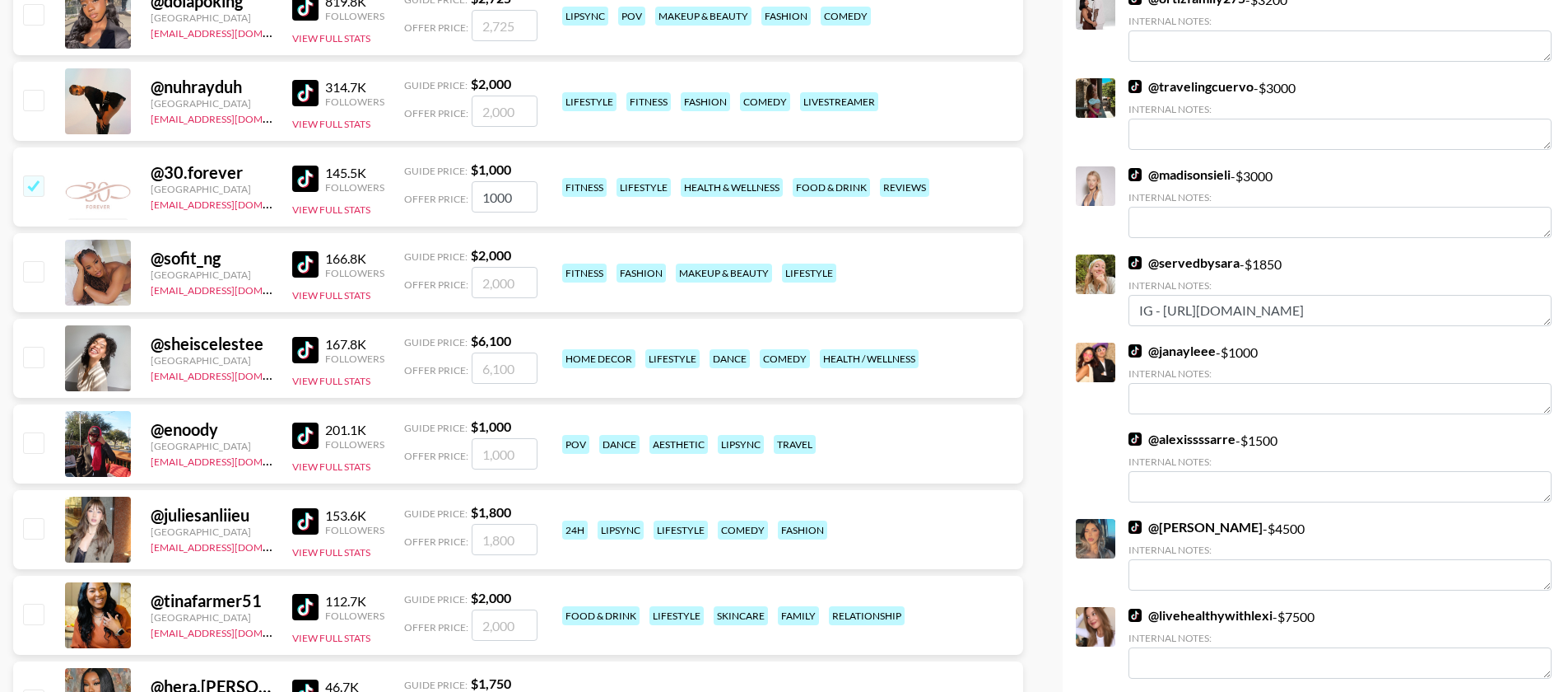
scroll to position [2916, 0]
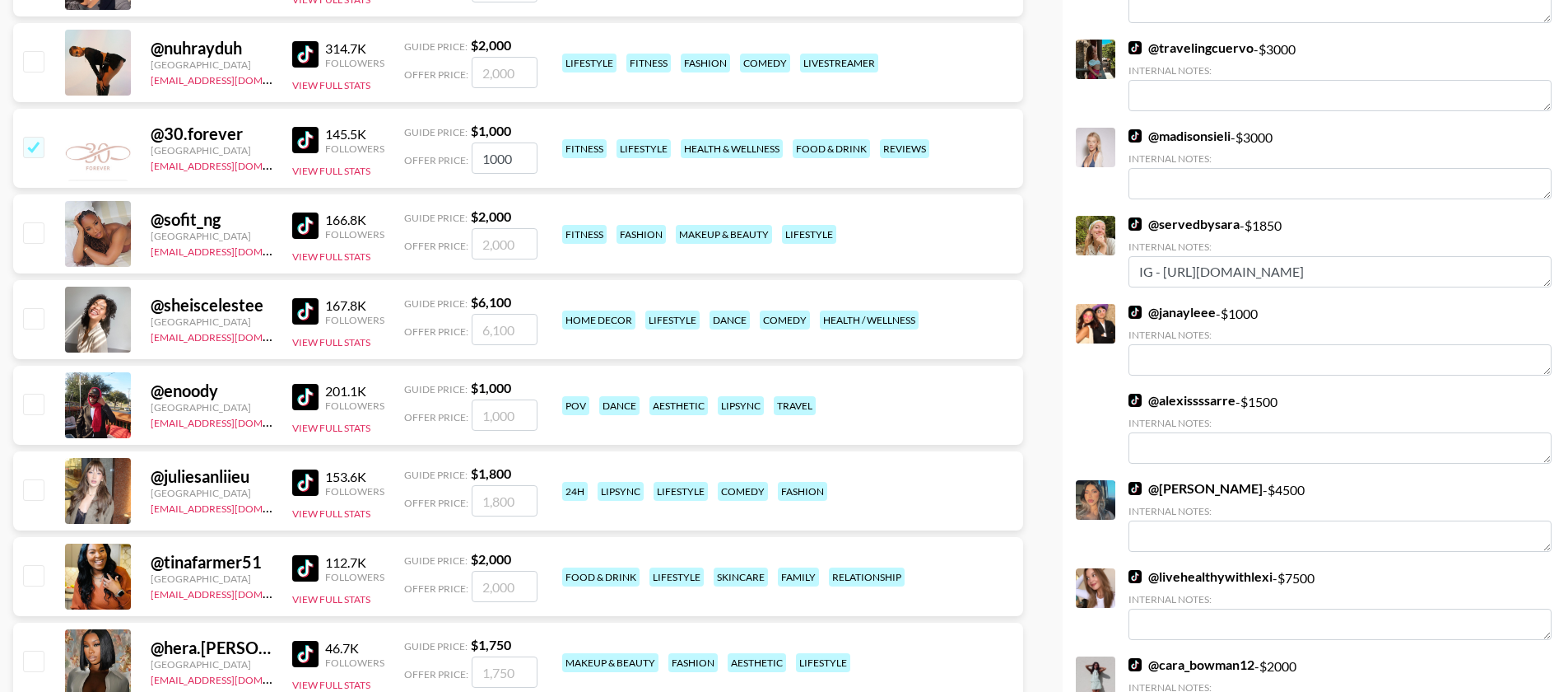
click at [37, 565] on input "checkbox" at bounding box center [34, 575] width 20 height 20
checkbox input "true"
type input "2000"
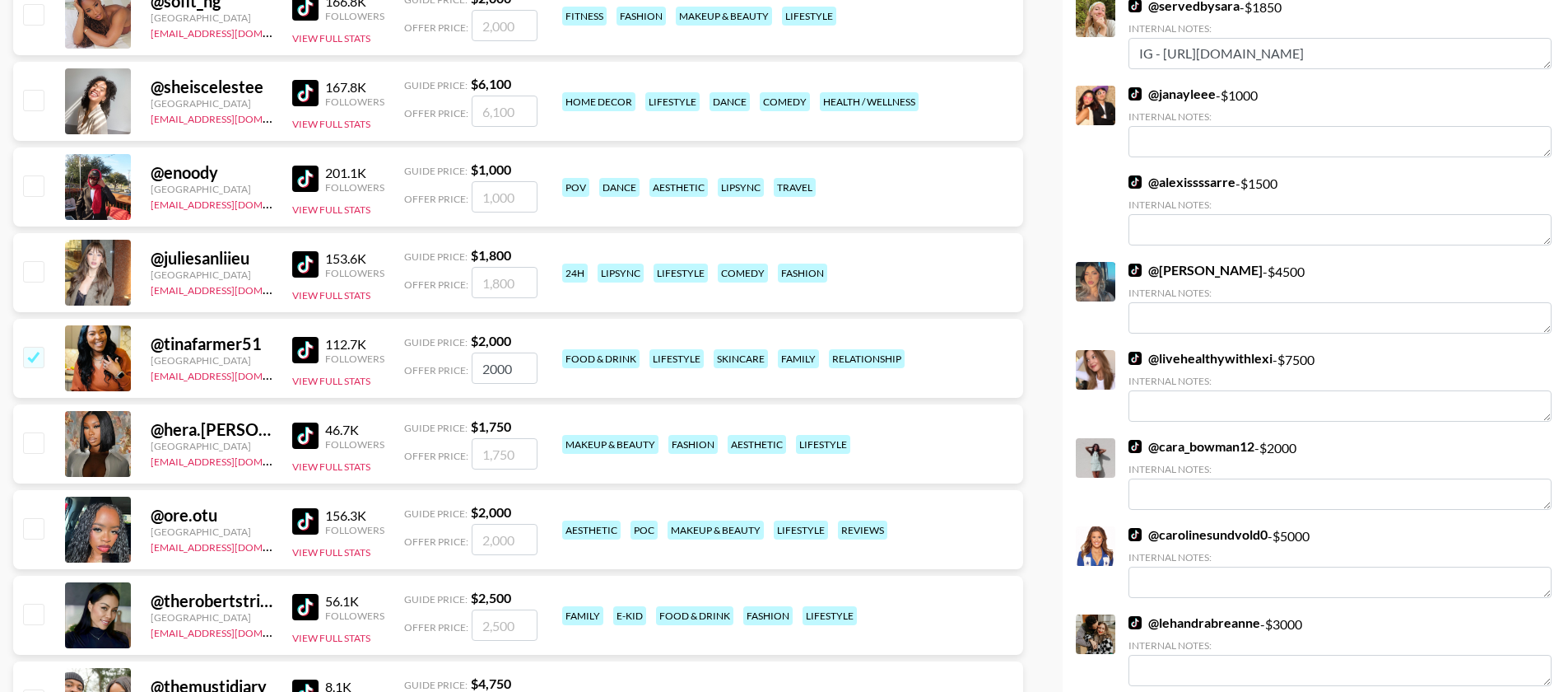
scroll to position [3147, 0]
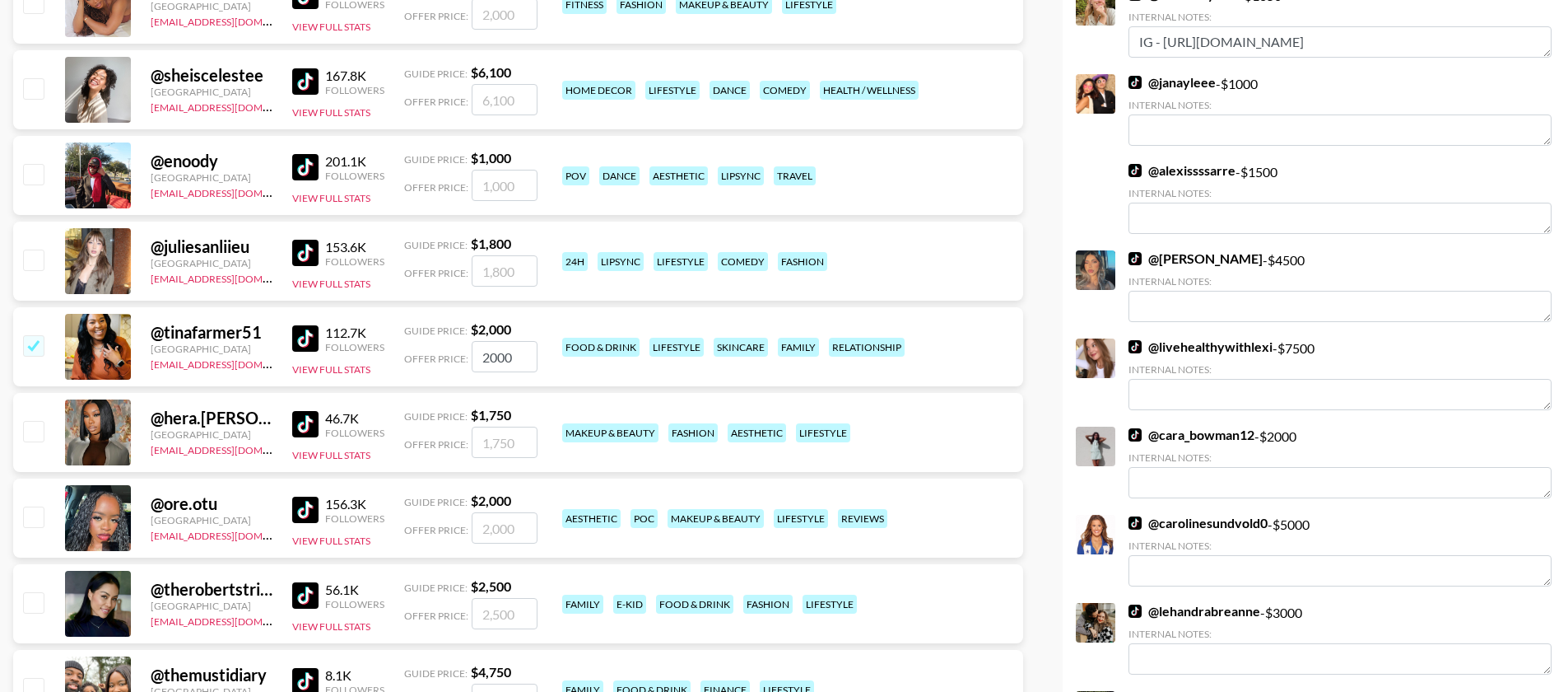
click at [41, 592] on input "checkbox" at bounding box center [34, 602] width 20 height 20
checkbox input "true"
type input "2500"
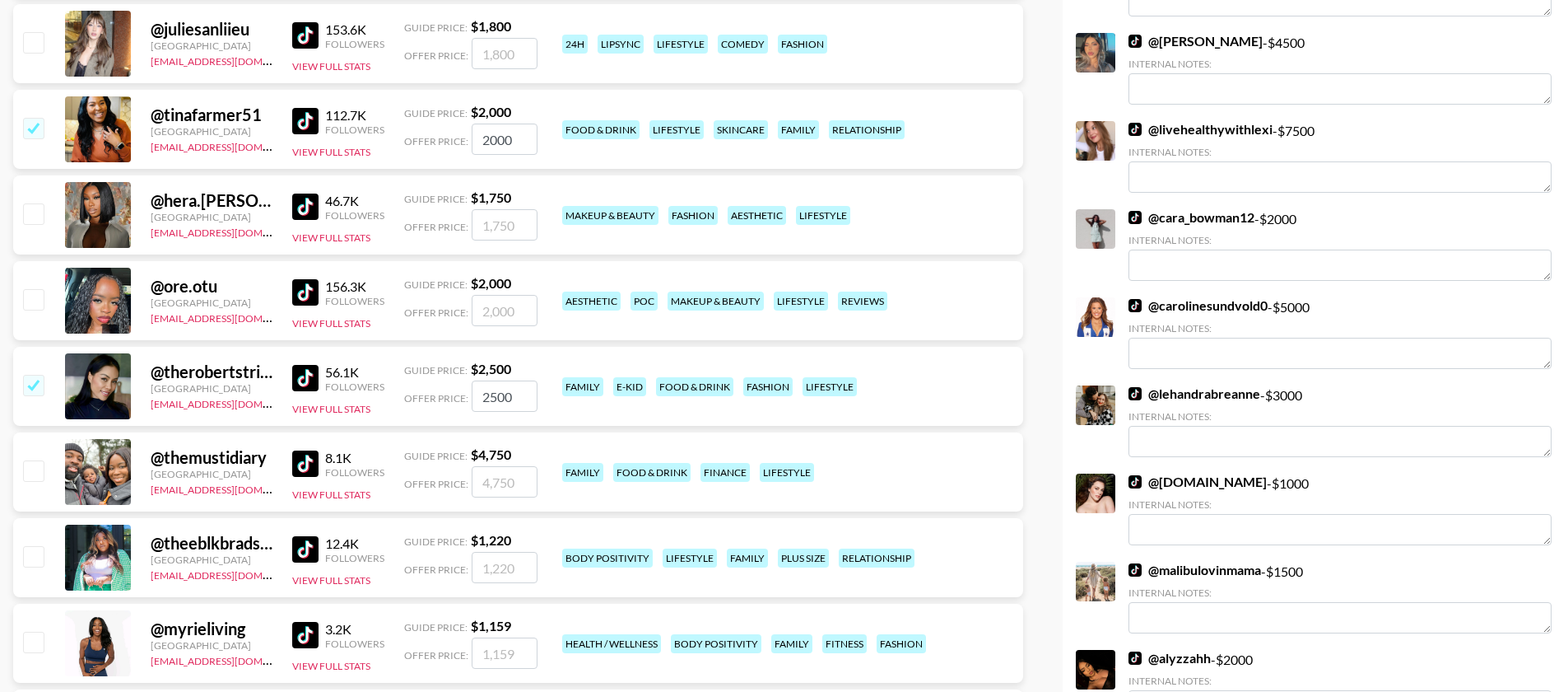
scroll to position [3399, 0]
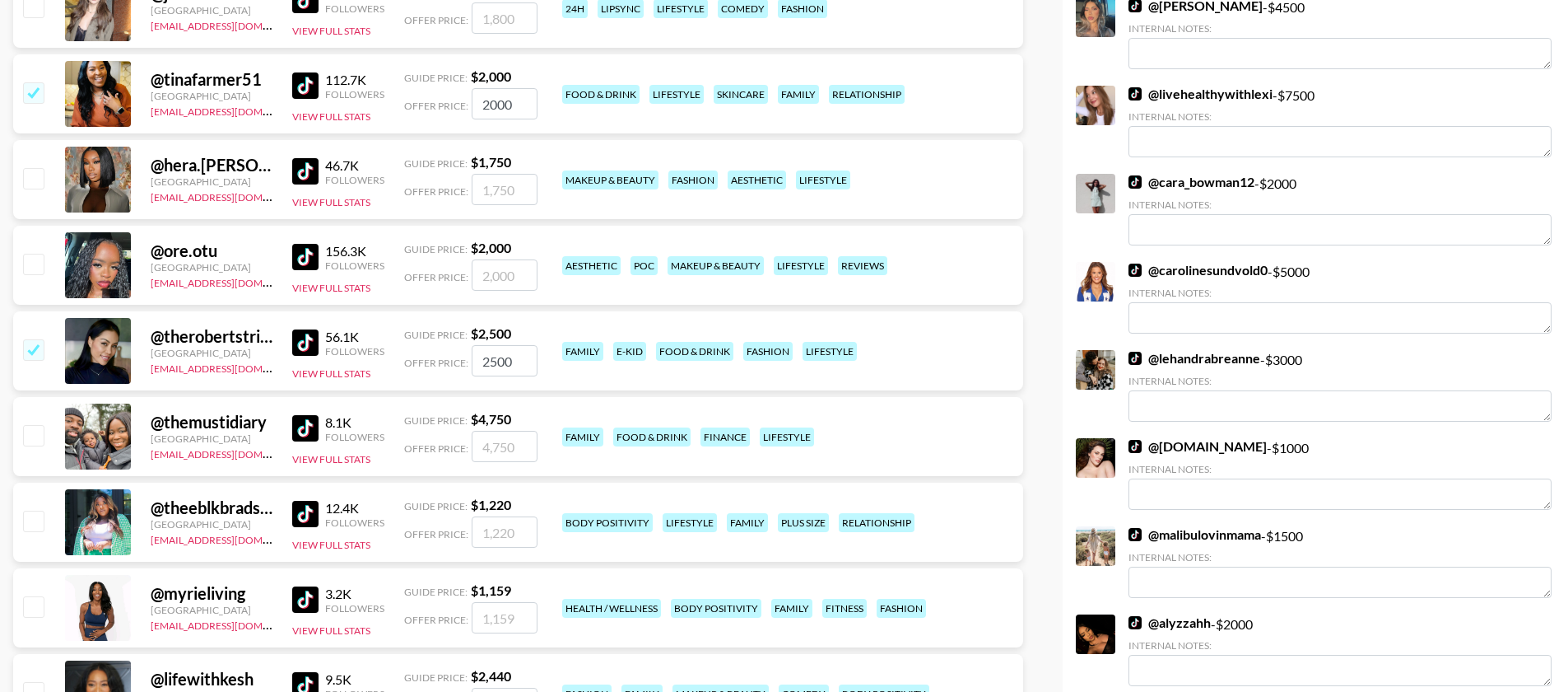
click at [28, 510] on input "checkbox" at bounding box center [34, 520] width 20 height 20
checkbox input "true"
type input "1220"
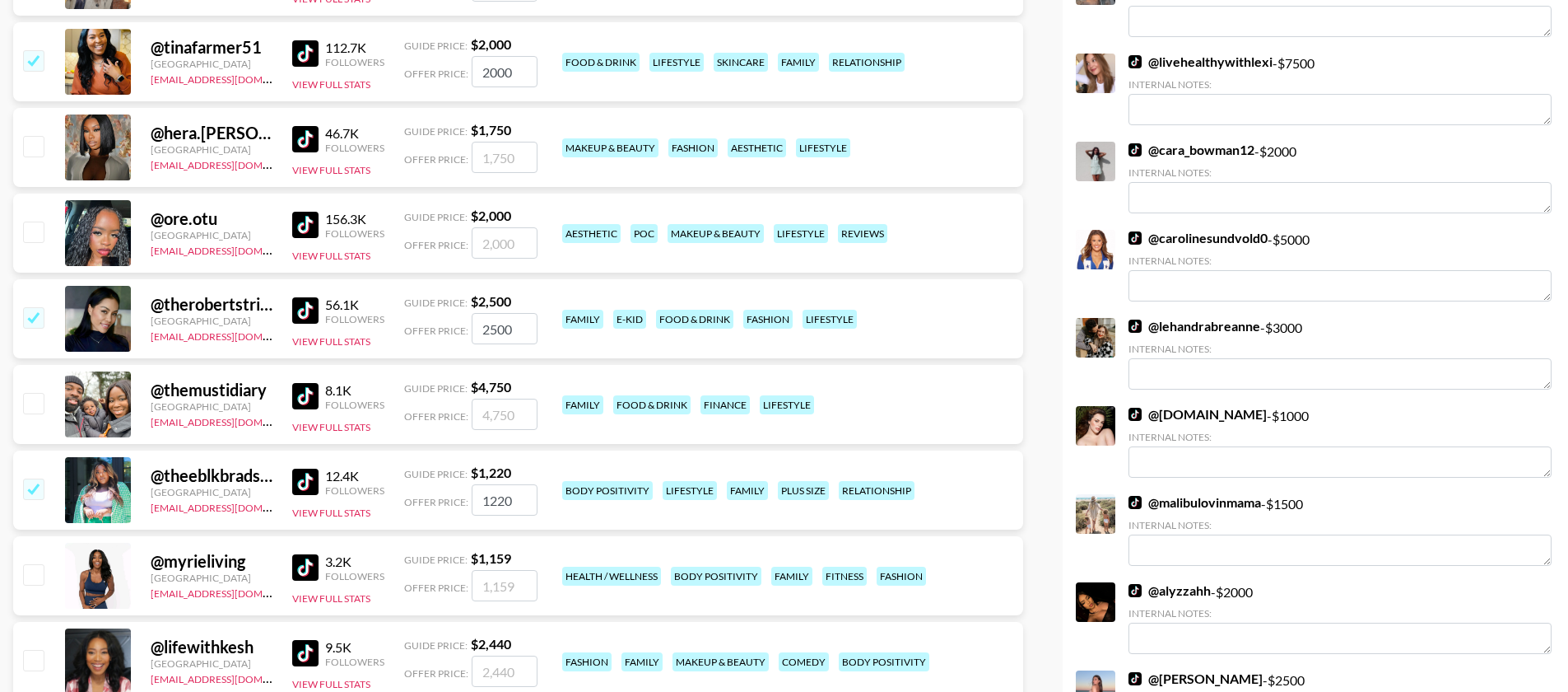
scroll to position [3435, 0]
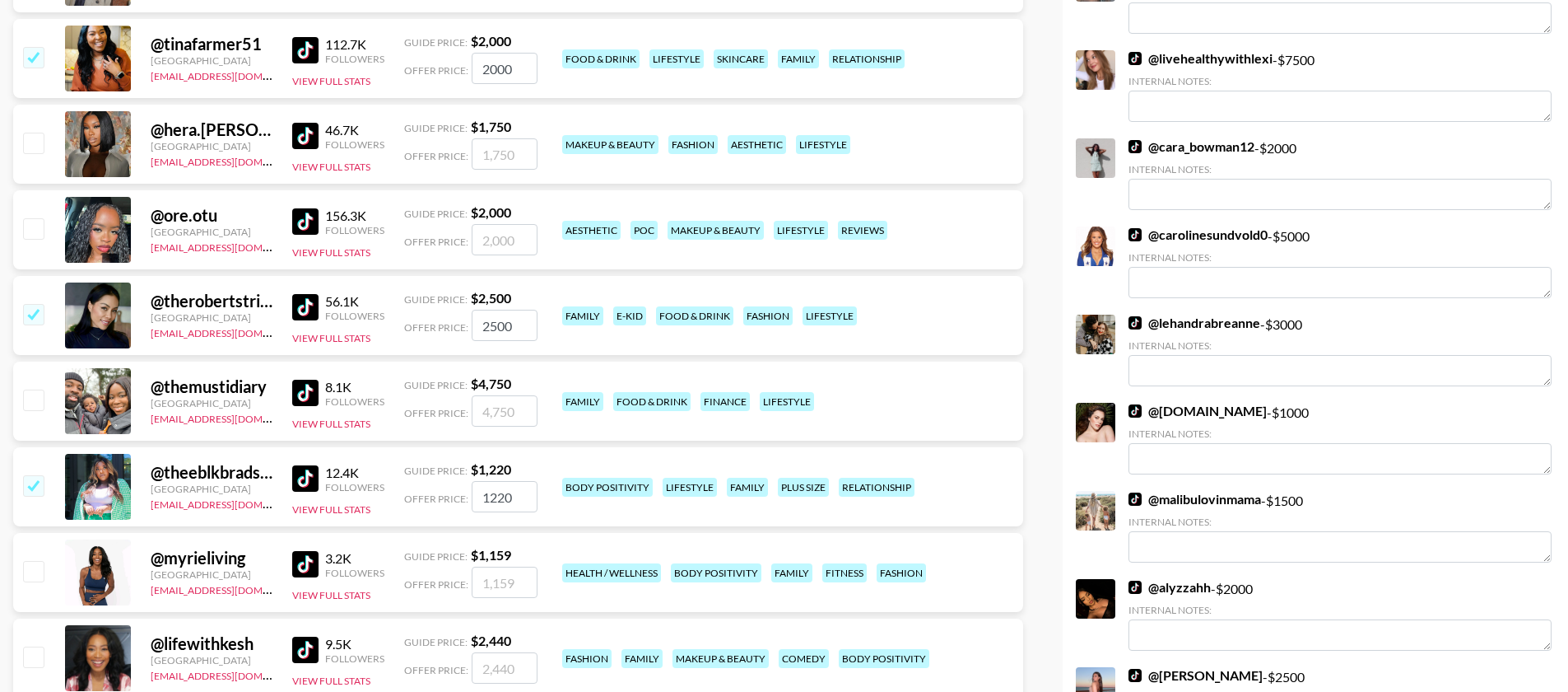
drag, startPoint x: 33, startPoint y: 582, endPoint x: 191, endPoint y: 589, distance: 158.2
click at [35, 647] on input "checkbox" at bounding box center [34, 657] width 20 height 20
checkbox input "true"
type input "2440"
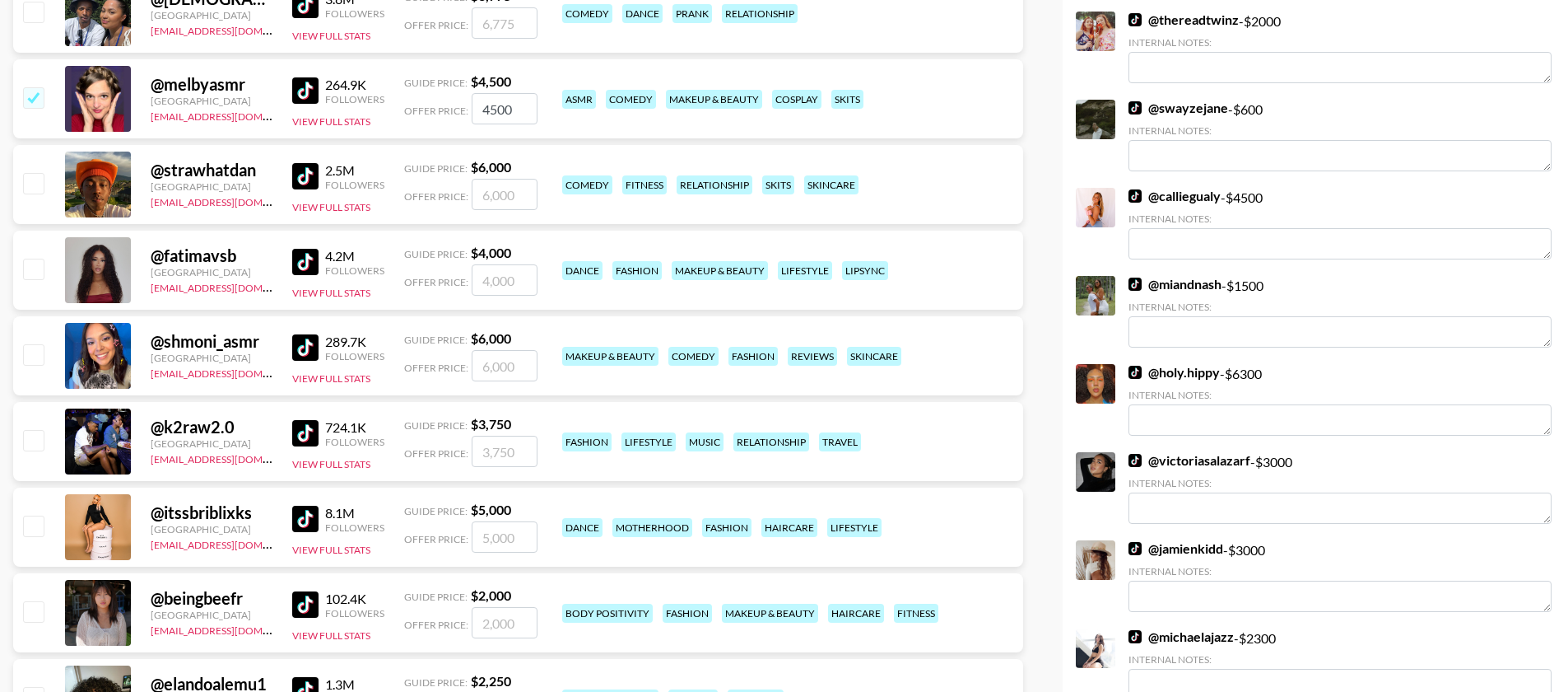
scroll to position [0, 0]
